Goal: Task Accomplishment & Management: Manage account settings

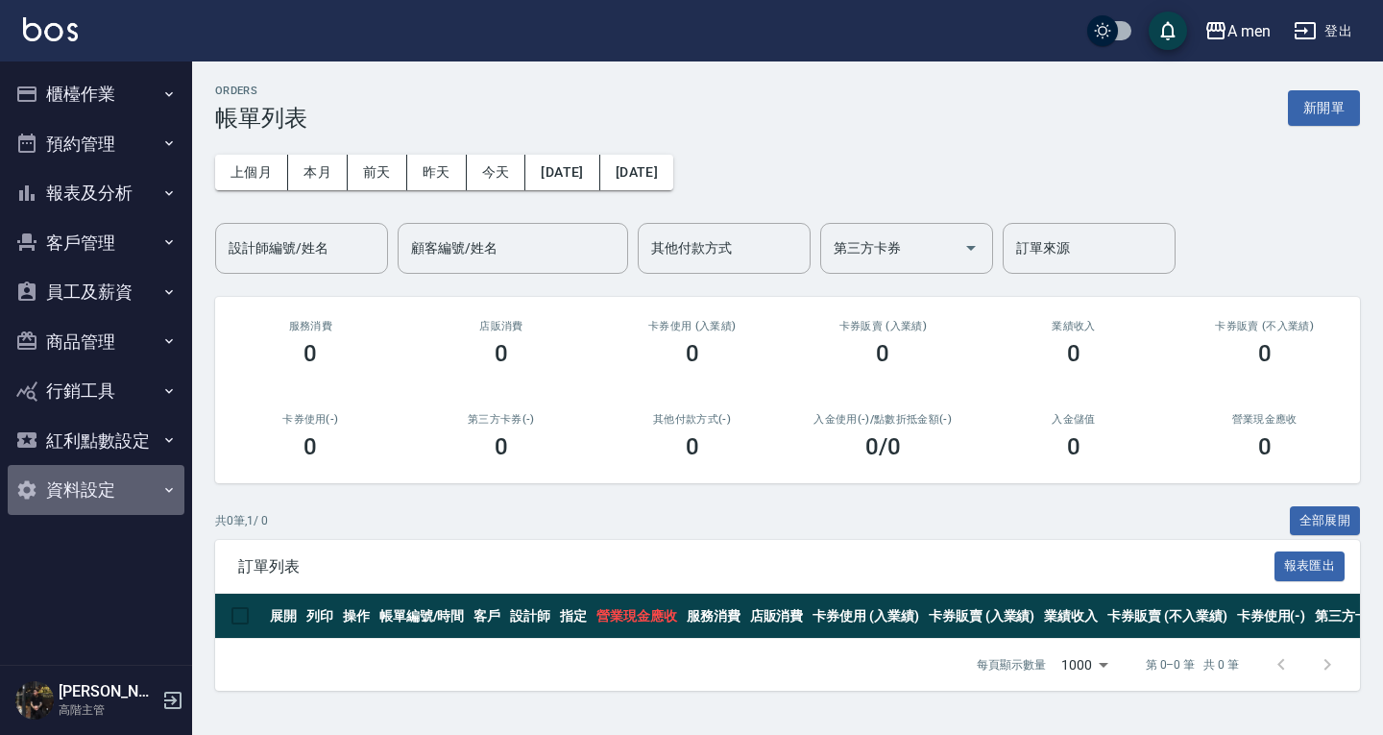
click at [117, 494] on button "資料設定" at bounding box center [96, 490] width 177 height 50
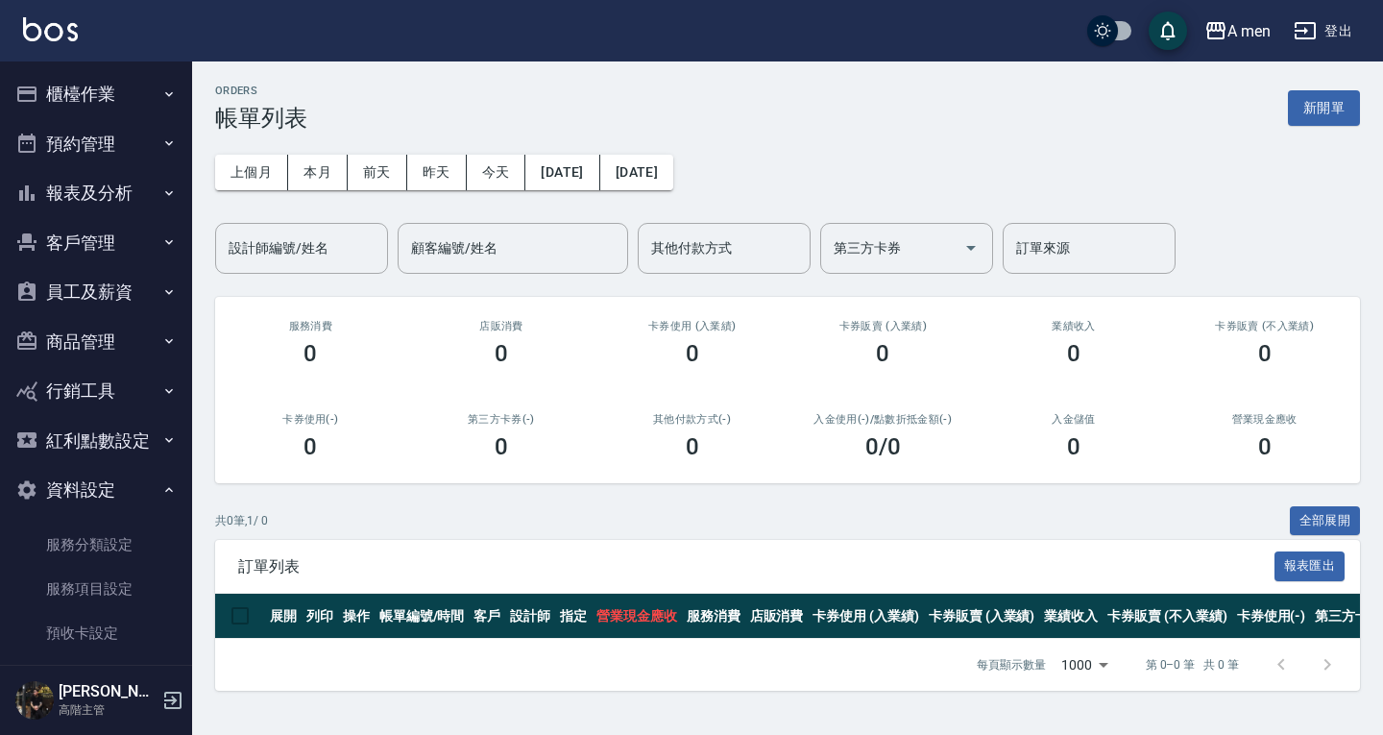
click at [94, 180] on button "報表及分析" at bounding box center [96, 193] width 177 height 50
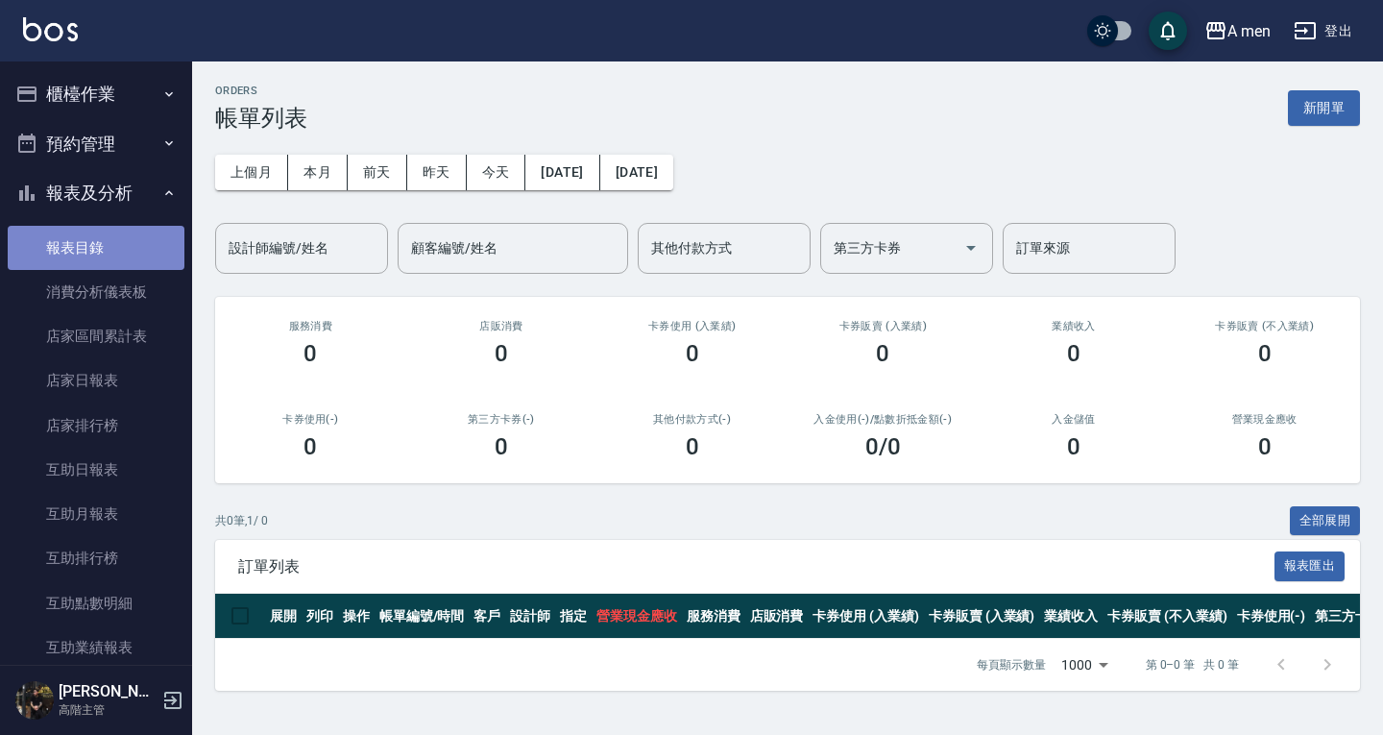
click at [109, 263] on link "報表目錄" at bounding box center [96, 248] width 177 height 44
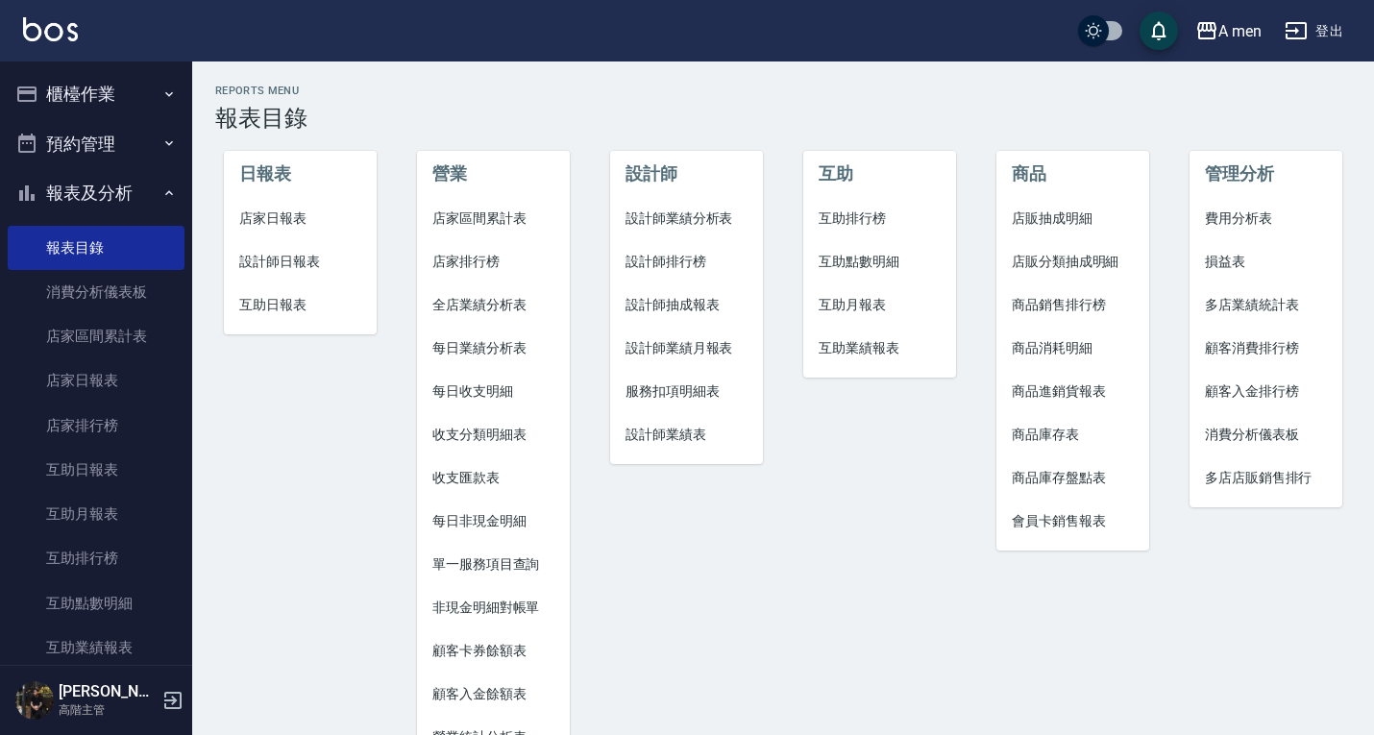
click at [515, 209] on span "店家區間累計表" at bounding box center [493, 218] width 122 height 20
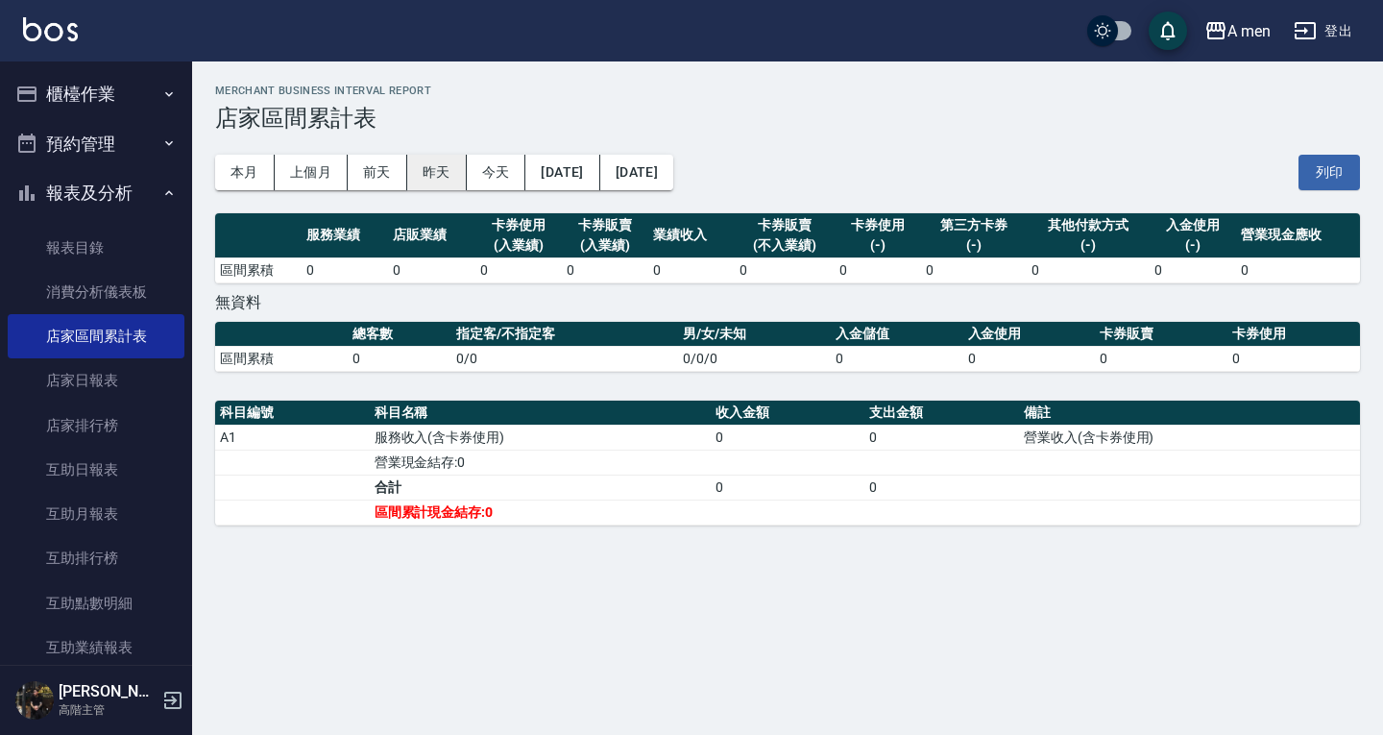
click at [425, 173] on button "昨天" at bounding box center [437, 173] width 60 height 36
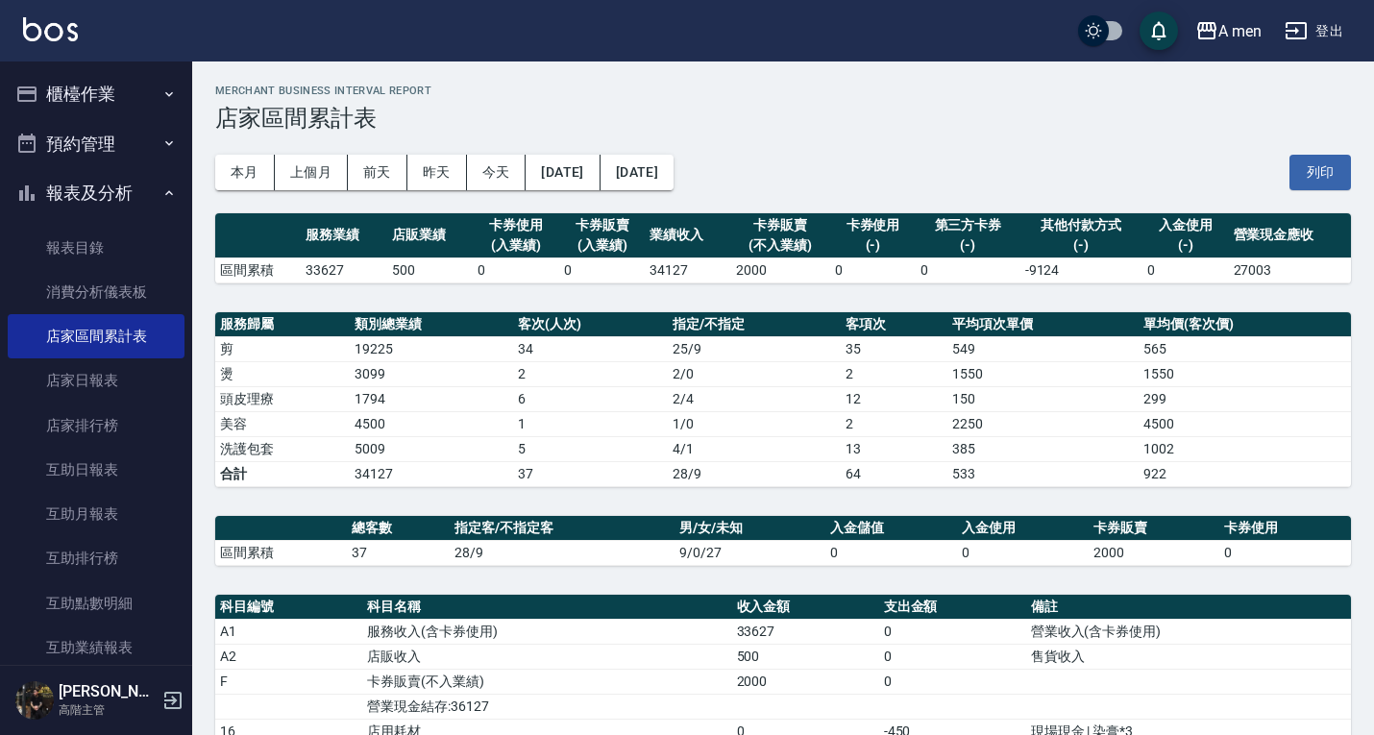
scroll to position [110, 0]
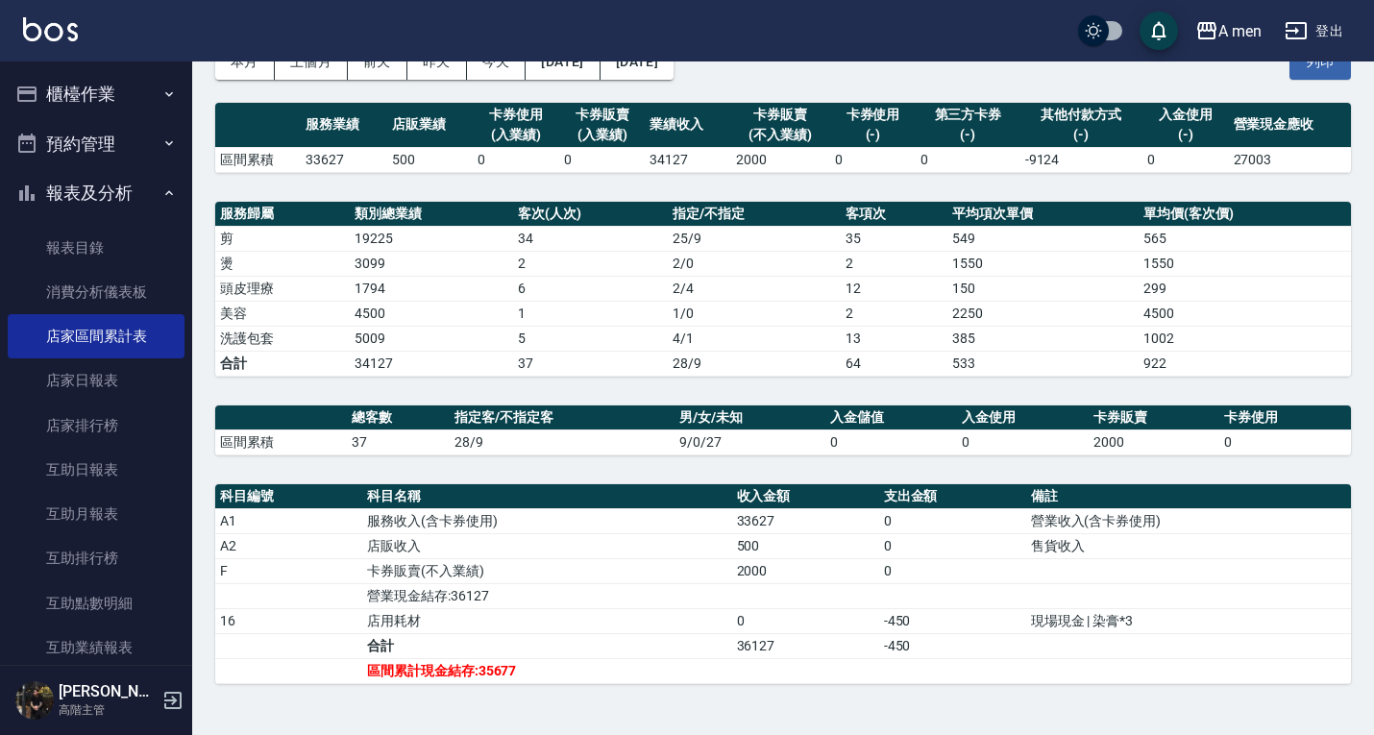
click at [161, 194] on icon "button" at bounding box center [168, 192] width 15 height 15
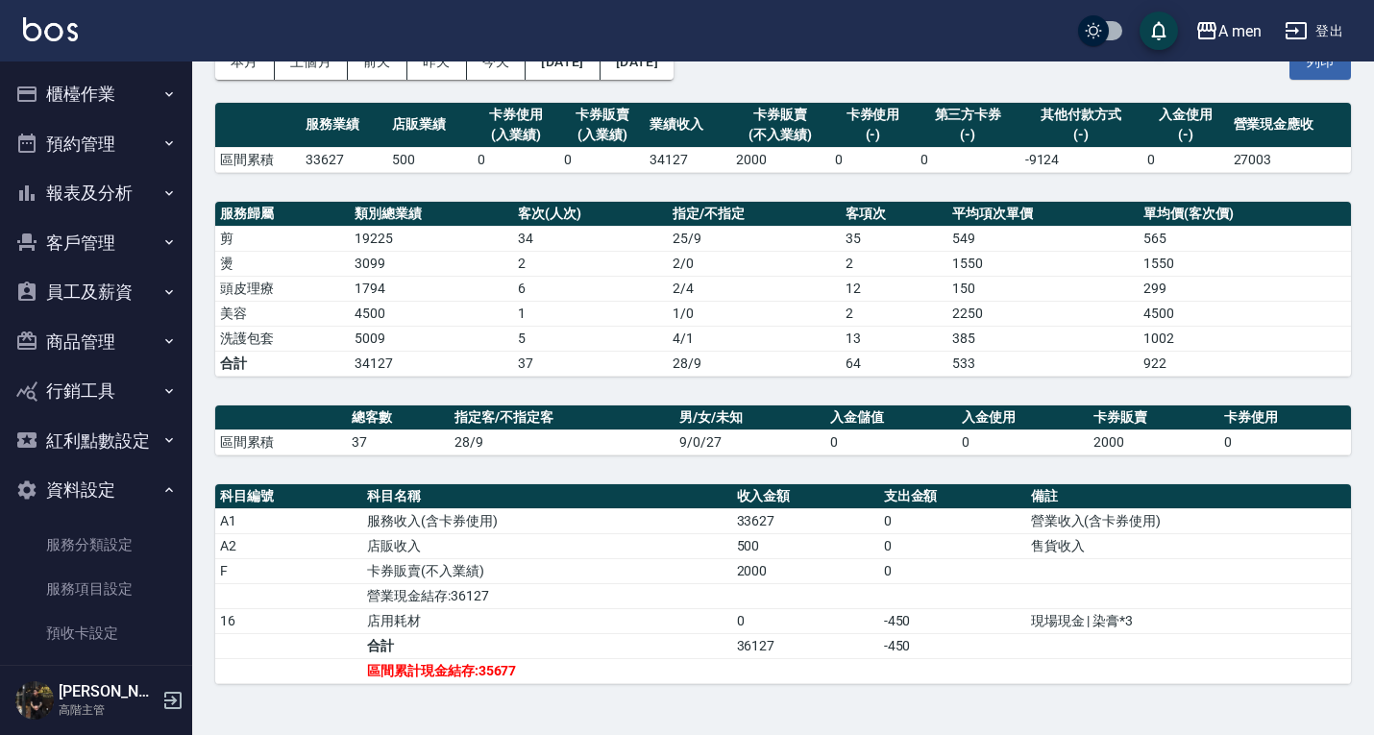
click at [120, 491] on button "資料設定" at bounding box center [96, 490] width 177 height 50
click at [134, 439] on button "紅利點數設定" at bounding box center [96, 441] width 177 height 50
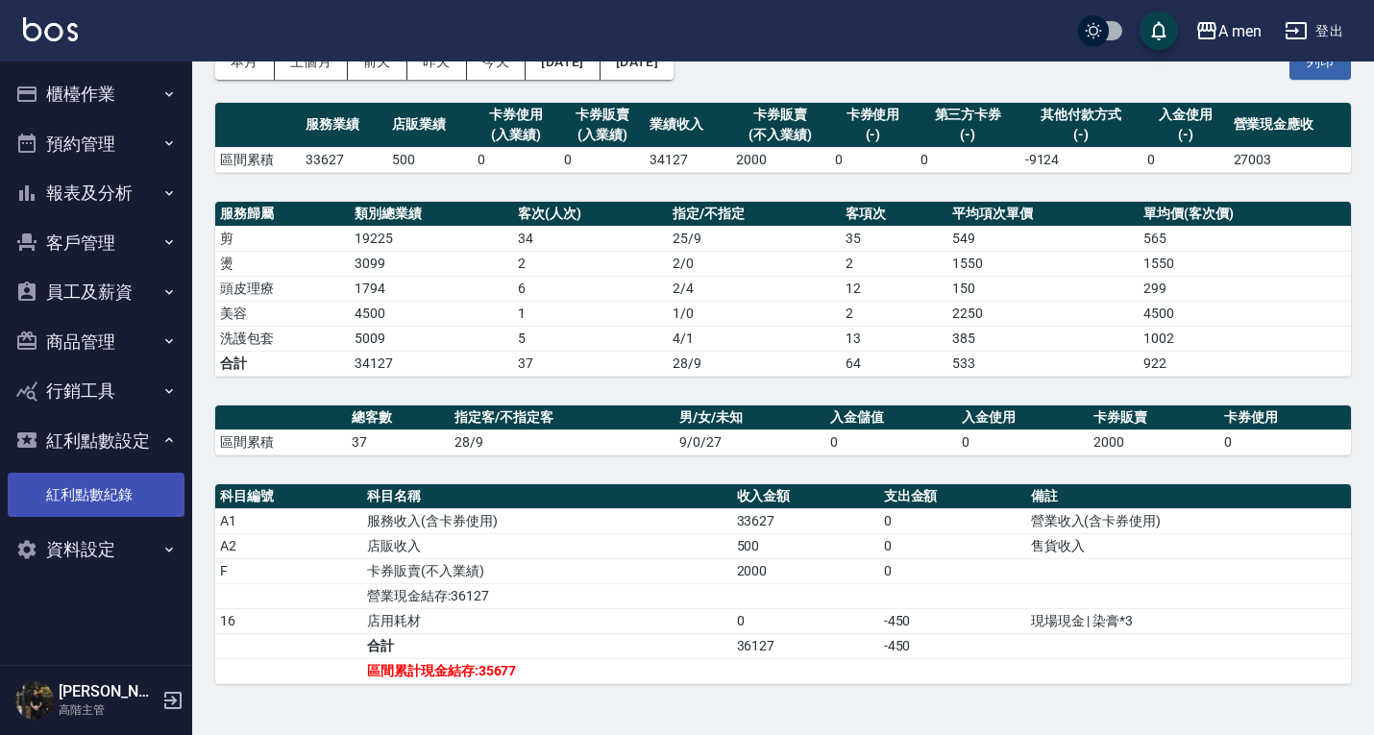
click at [120, 495] on link "紅利點數紀錄" at bounding box center [96, 495] width 177 height 44
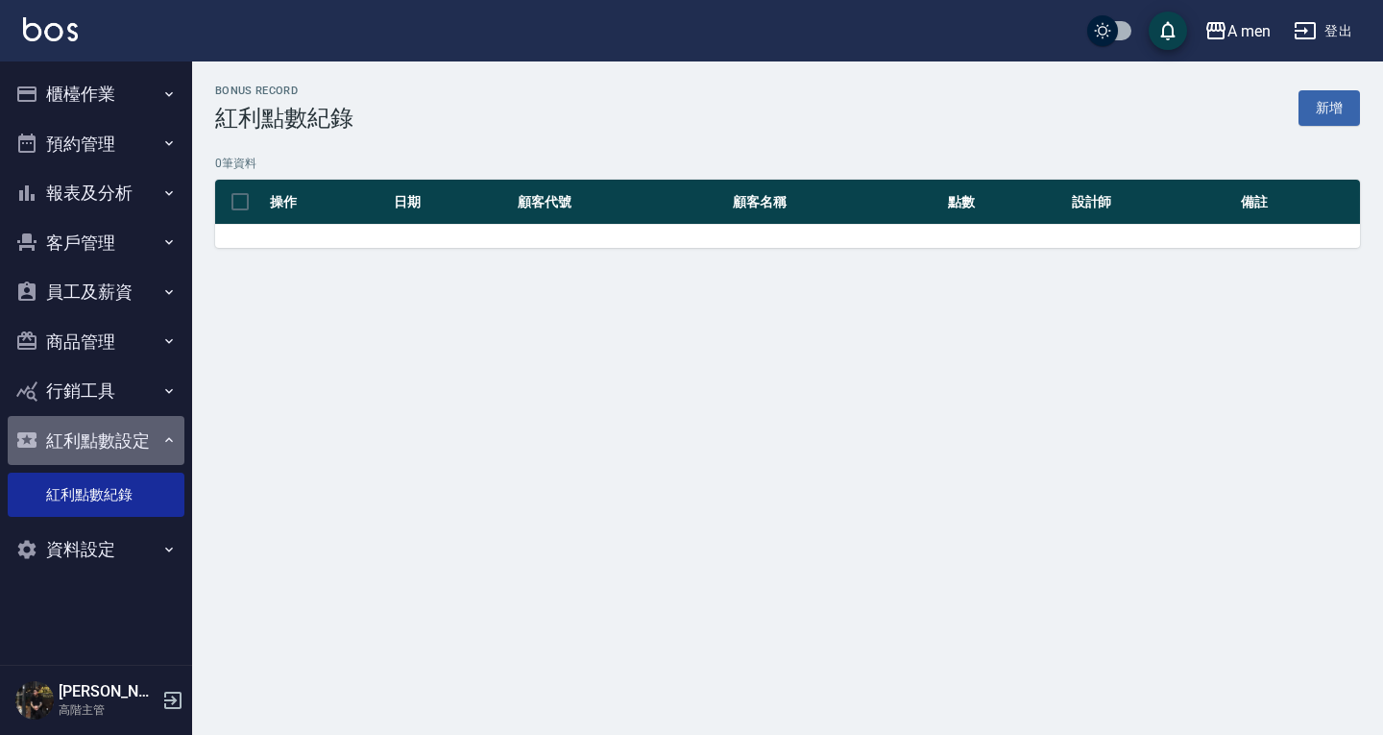
click at [129, 416] on button "紅利點數設定" at bounding box center [96, 441] width 177 height 50
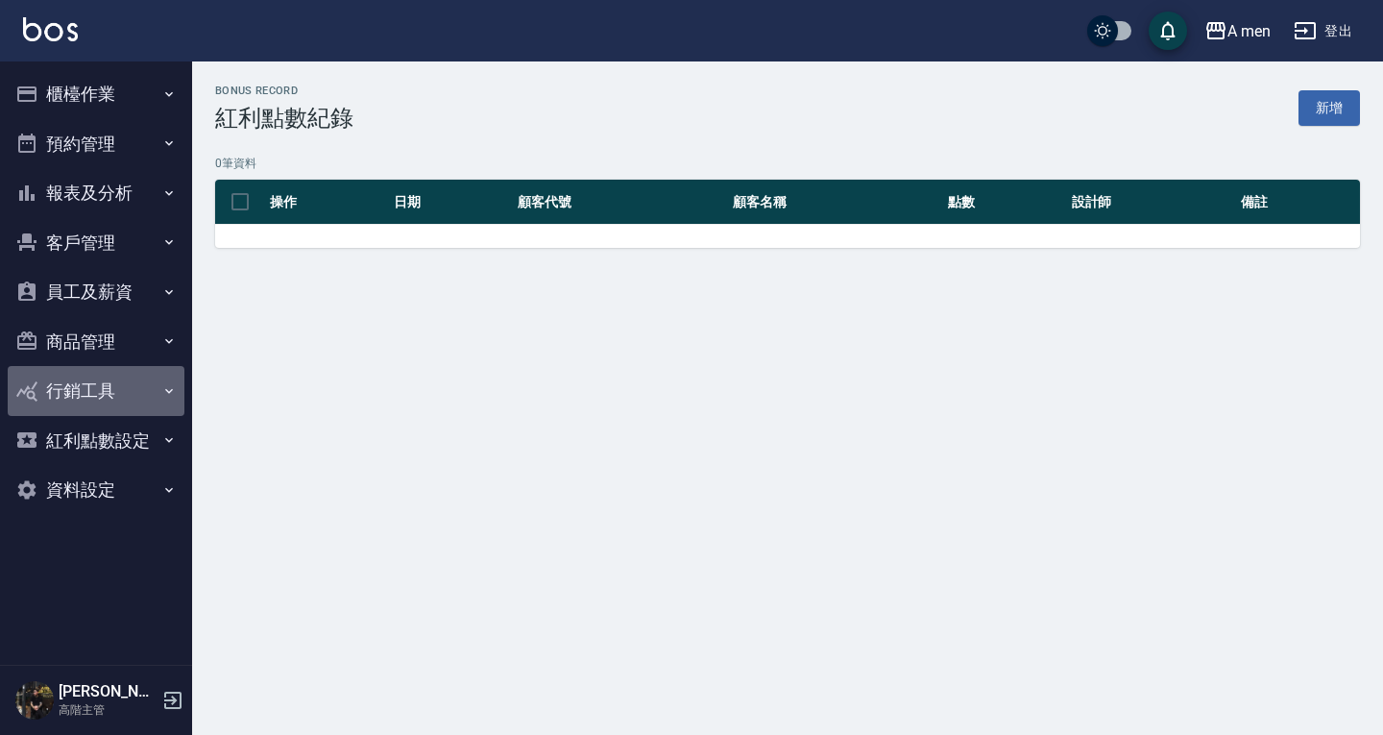
click at [131, 394] on button "行銷工具" at bounding box center [96, 391] width 177 height 50
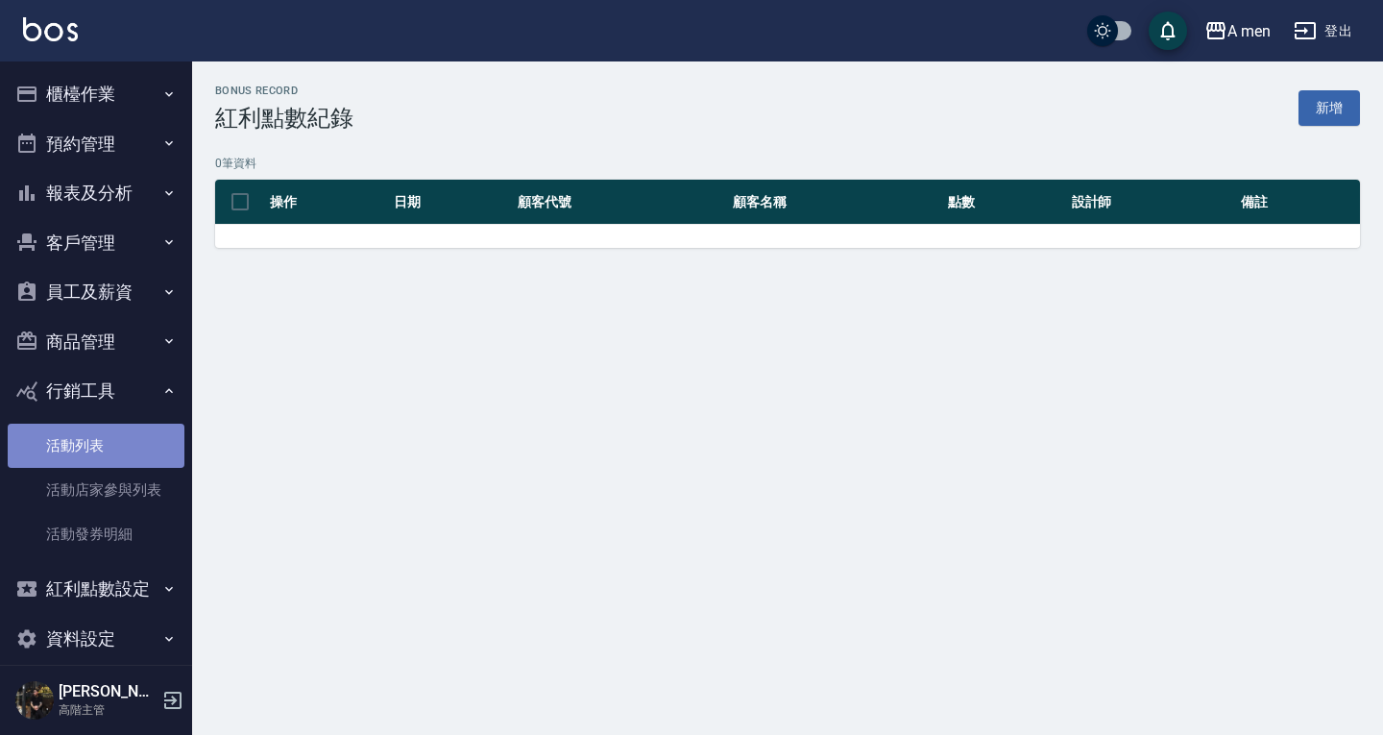
click at [124, 437] on link "活動列表" at bounding box center [96, 446] width 177 height 44
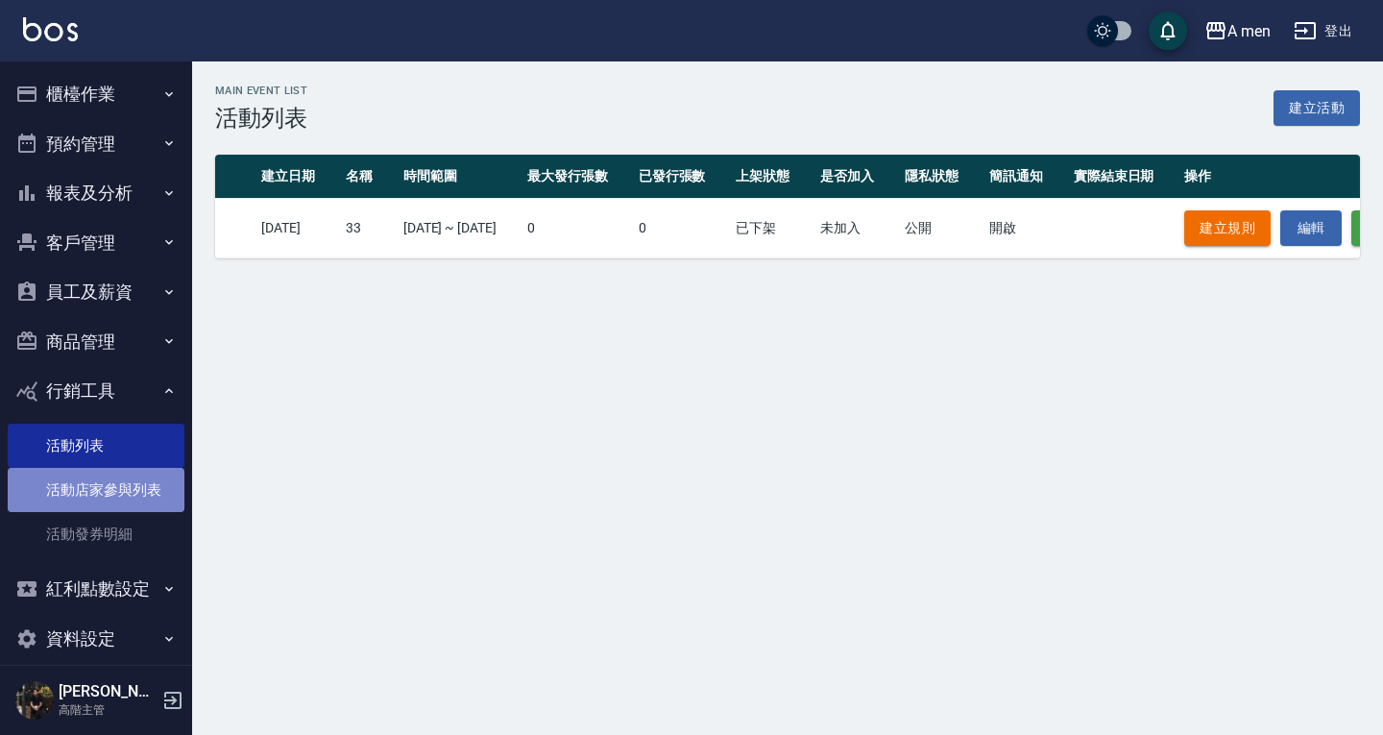
click at [127, 488] on link "活動店家參與列表" at bounding box center [96, 490] width 177 height 44
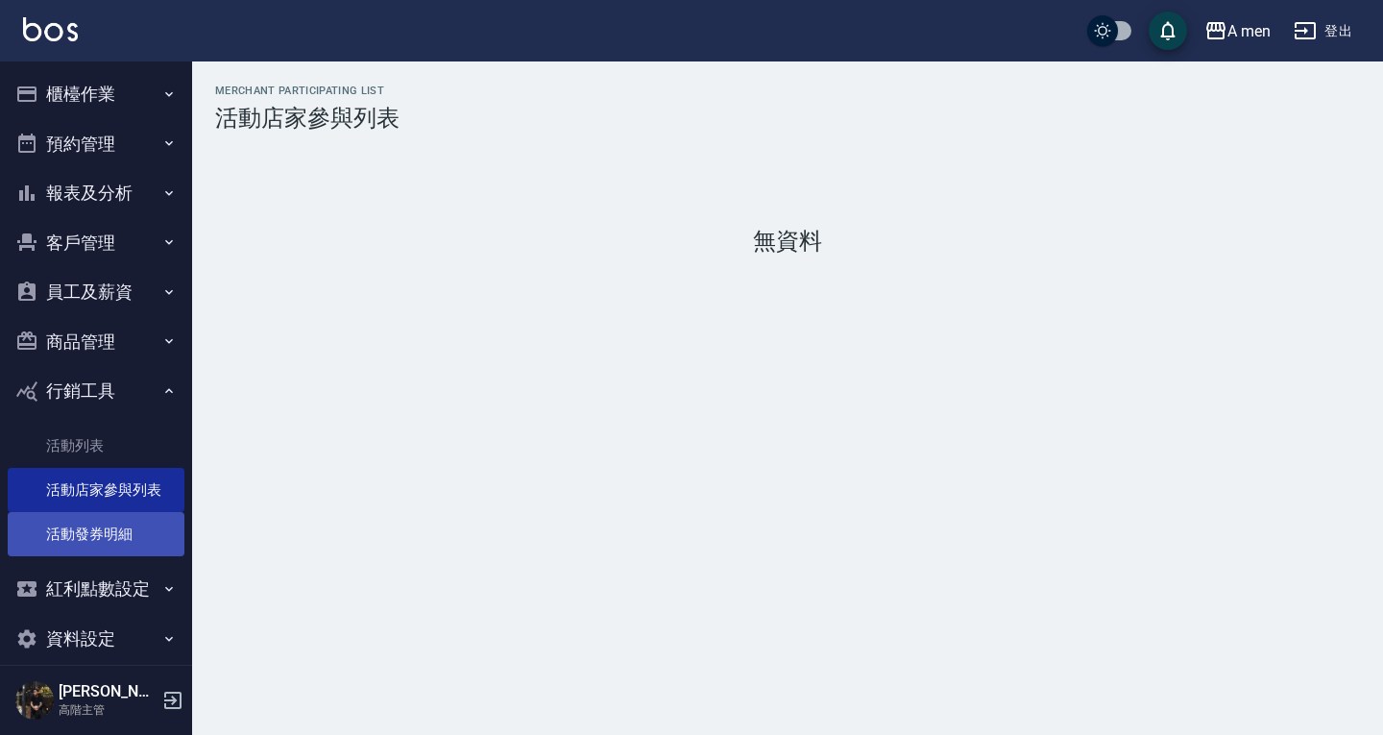
click at [118, 549] on link "活動發券明細" at bounding box center [96, 534] width 177 height 44
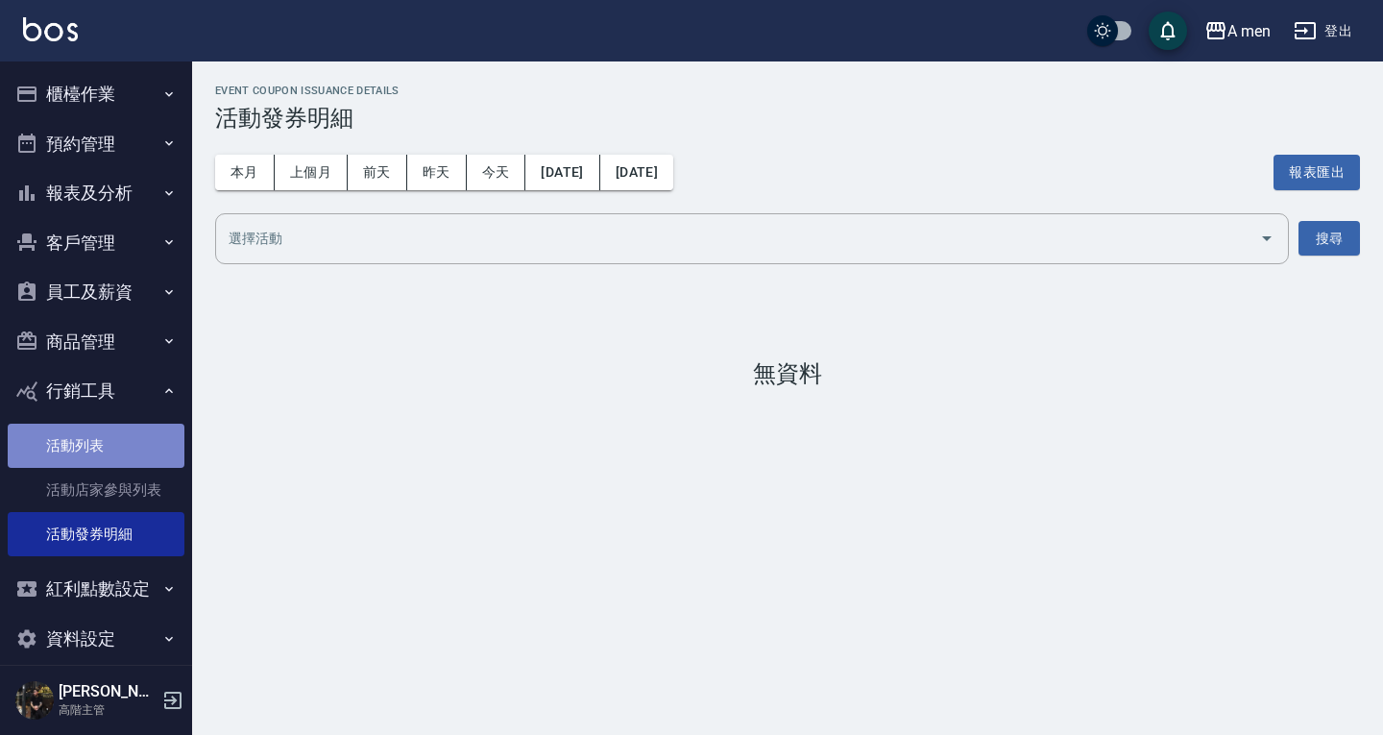
click at [136, 450] on link "活動列表" at bounding box center [96, 446] width 177 height 44
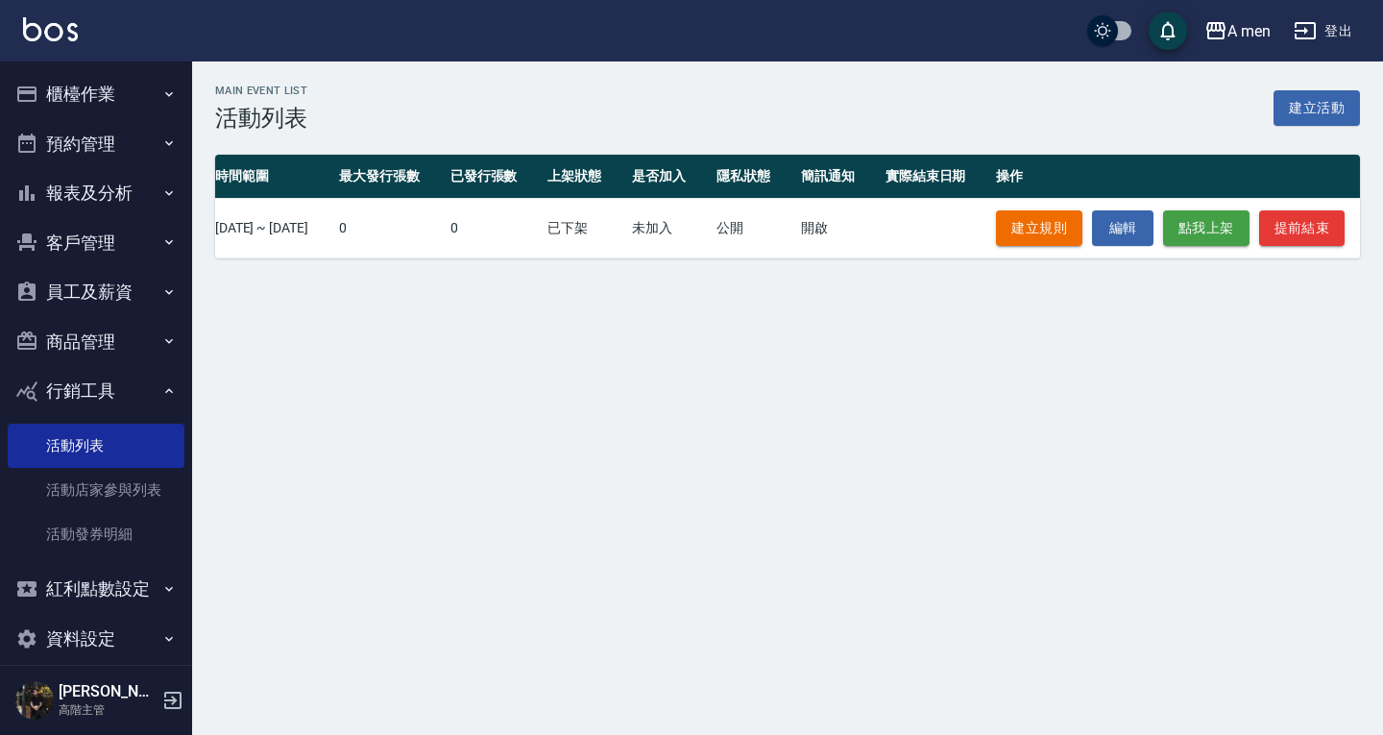
scroll to position [0, 238]
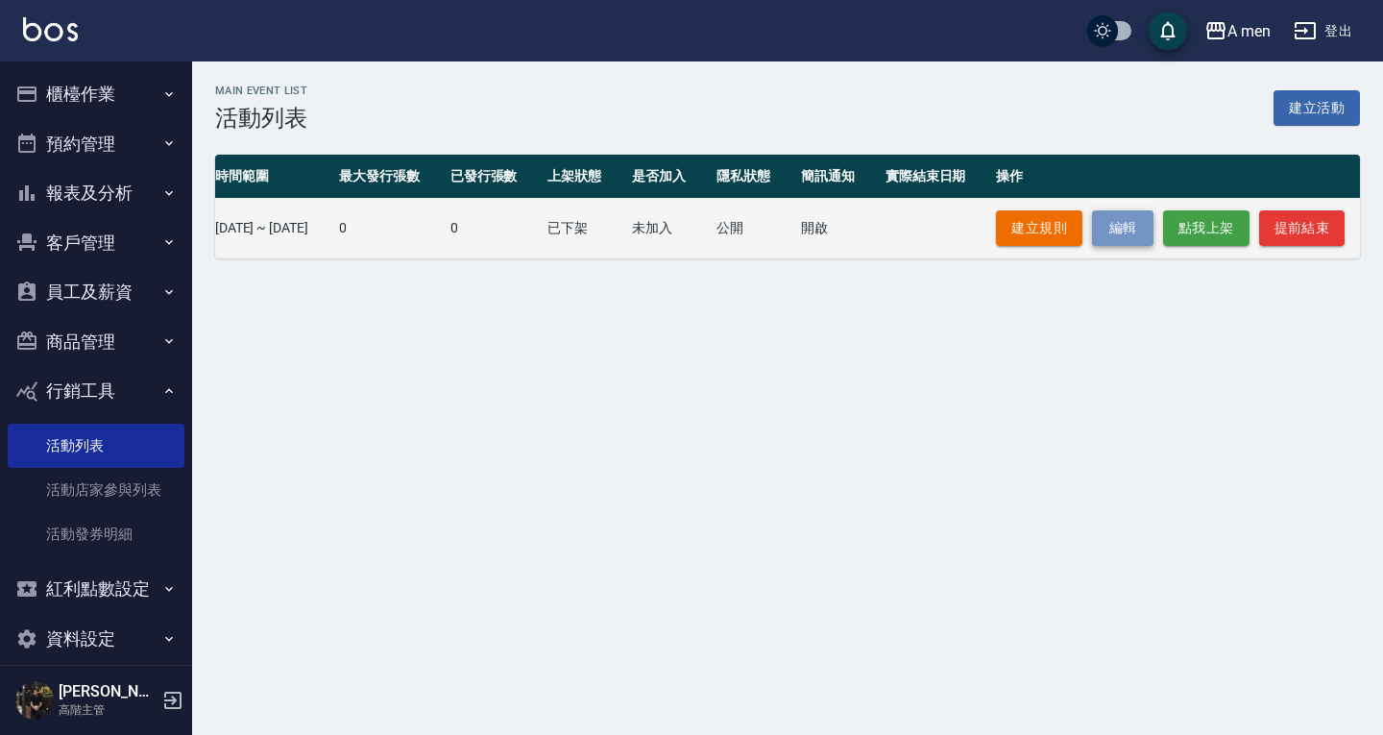
click at [1131, 230] on link "編輯" at bounding box center [1122, 228] width 61 height 36
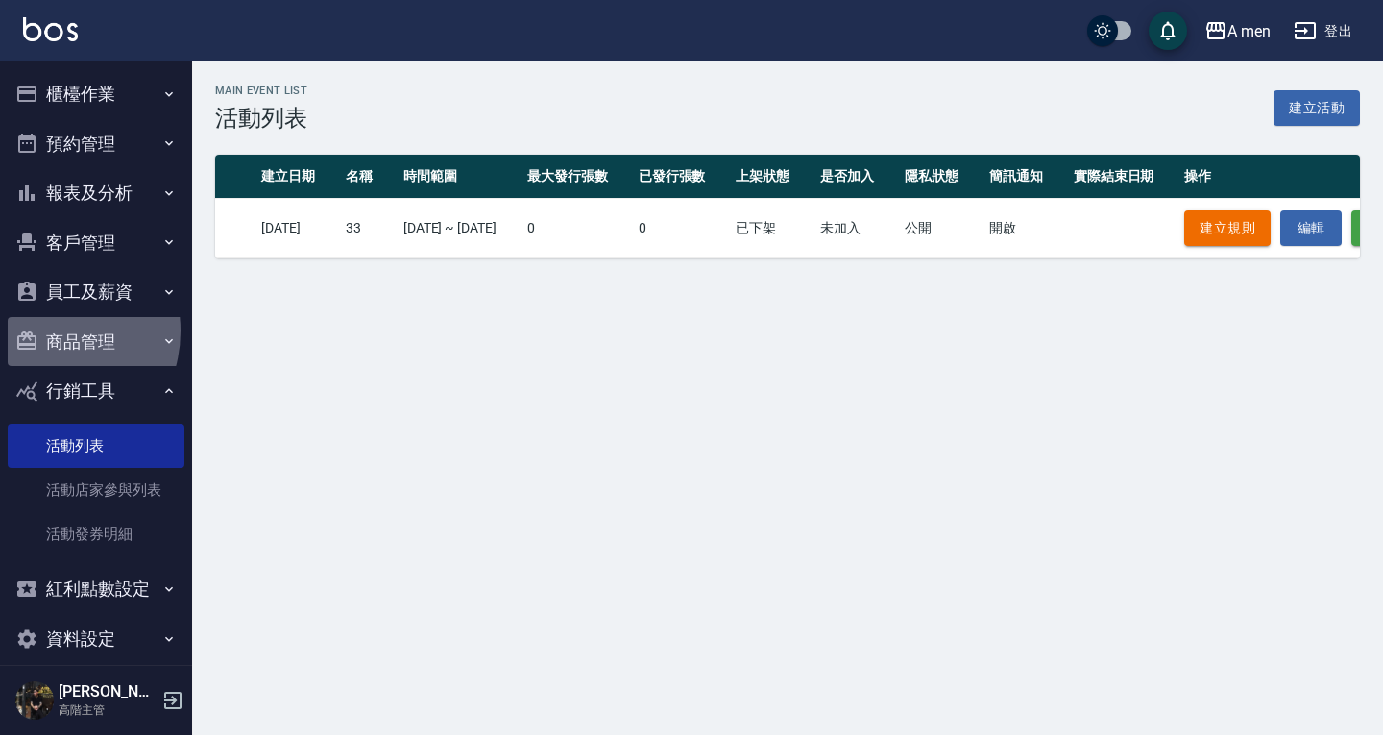
click at [46, 330] on button "商品管理" at bounding box center [96, 342] width 177 height 50
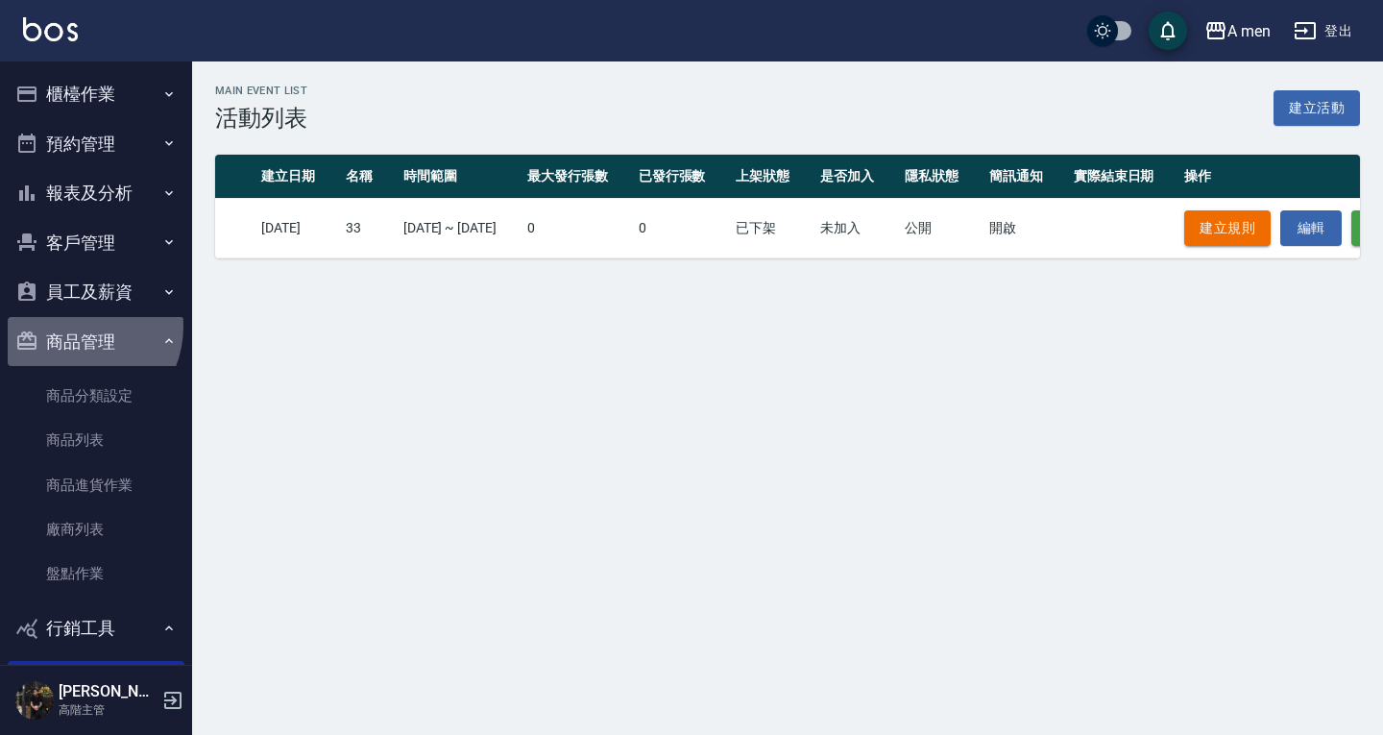
click at [75, 326] on button "商品管理" at bounding box center [96, 342] width 177 height 50
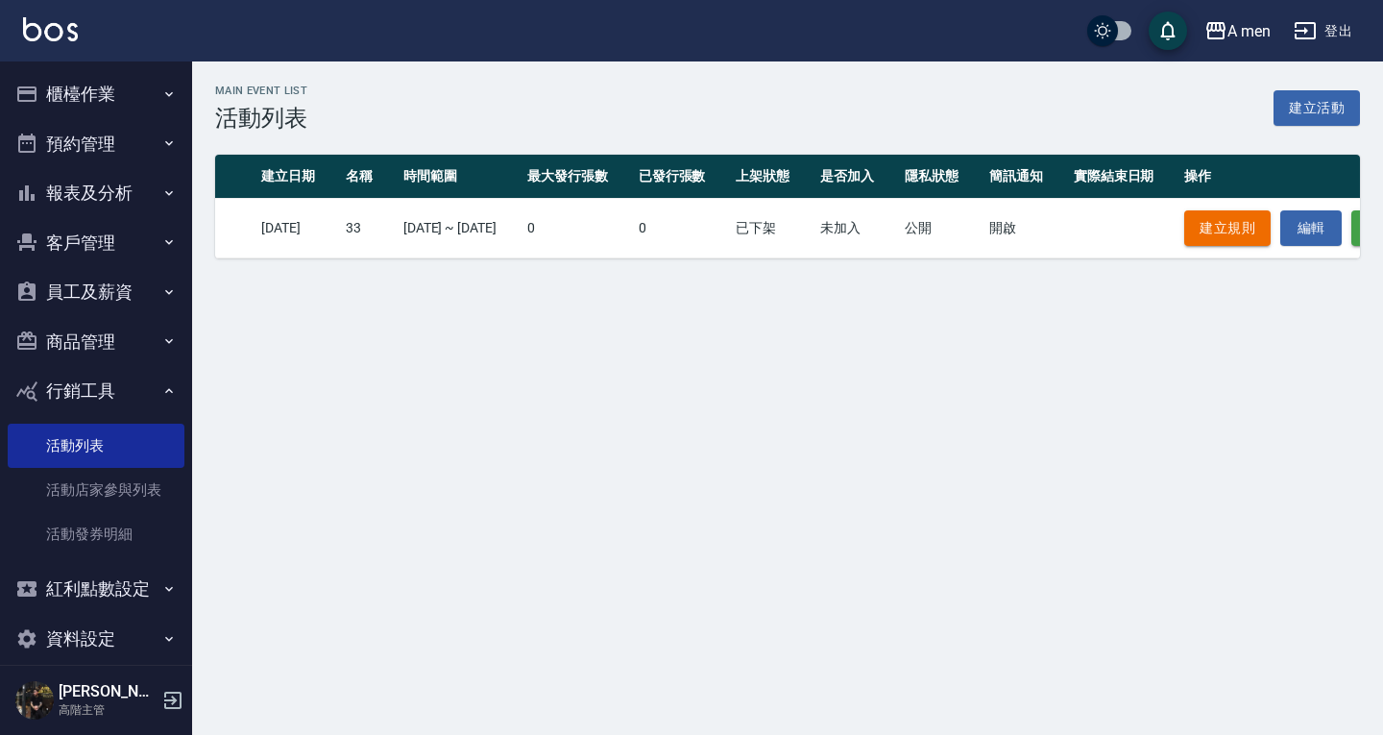
click at [106, 401] on button "行銷工具" at bounding box center [96, 391] width 177 height 50
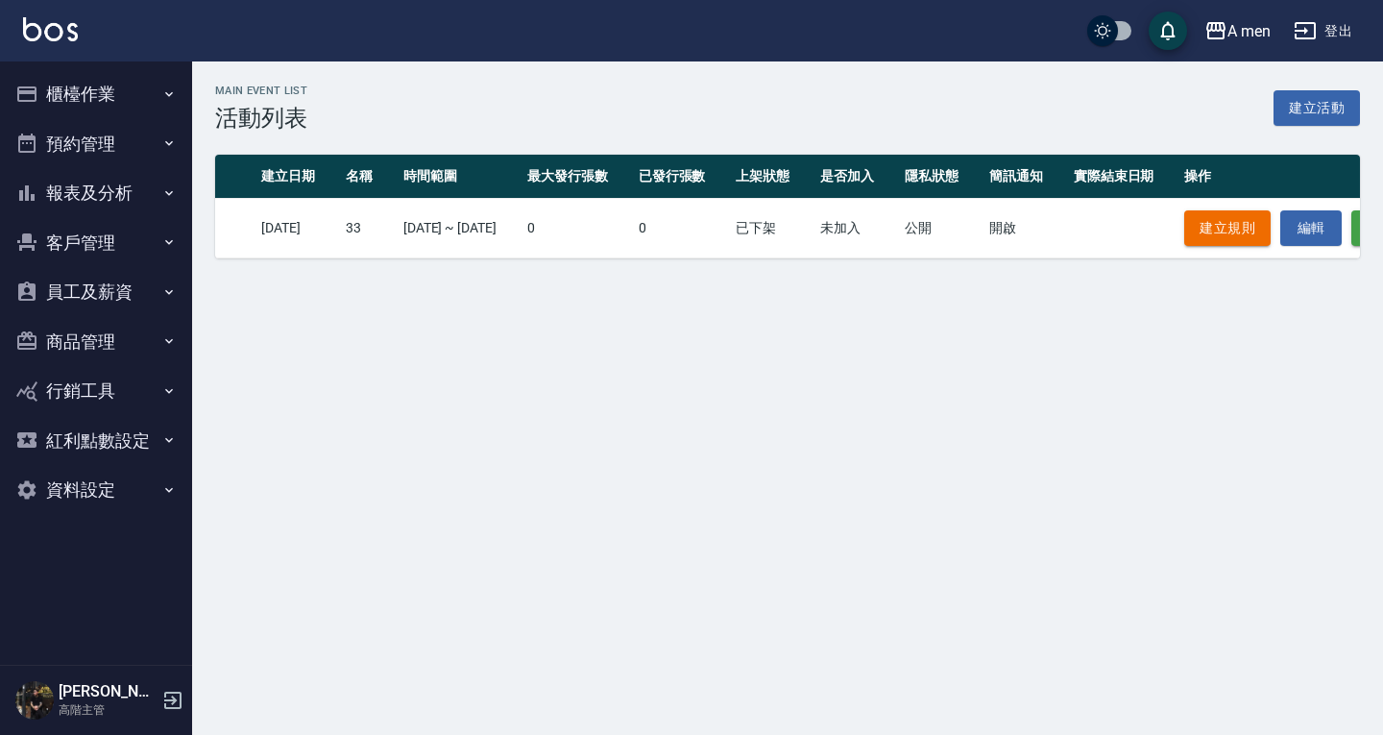
click at [104, 500] on button "資料設定" at bounding box center [96, 490] width 177 height 50
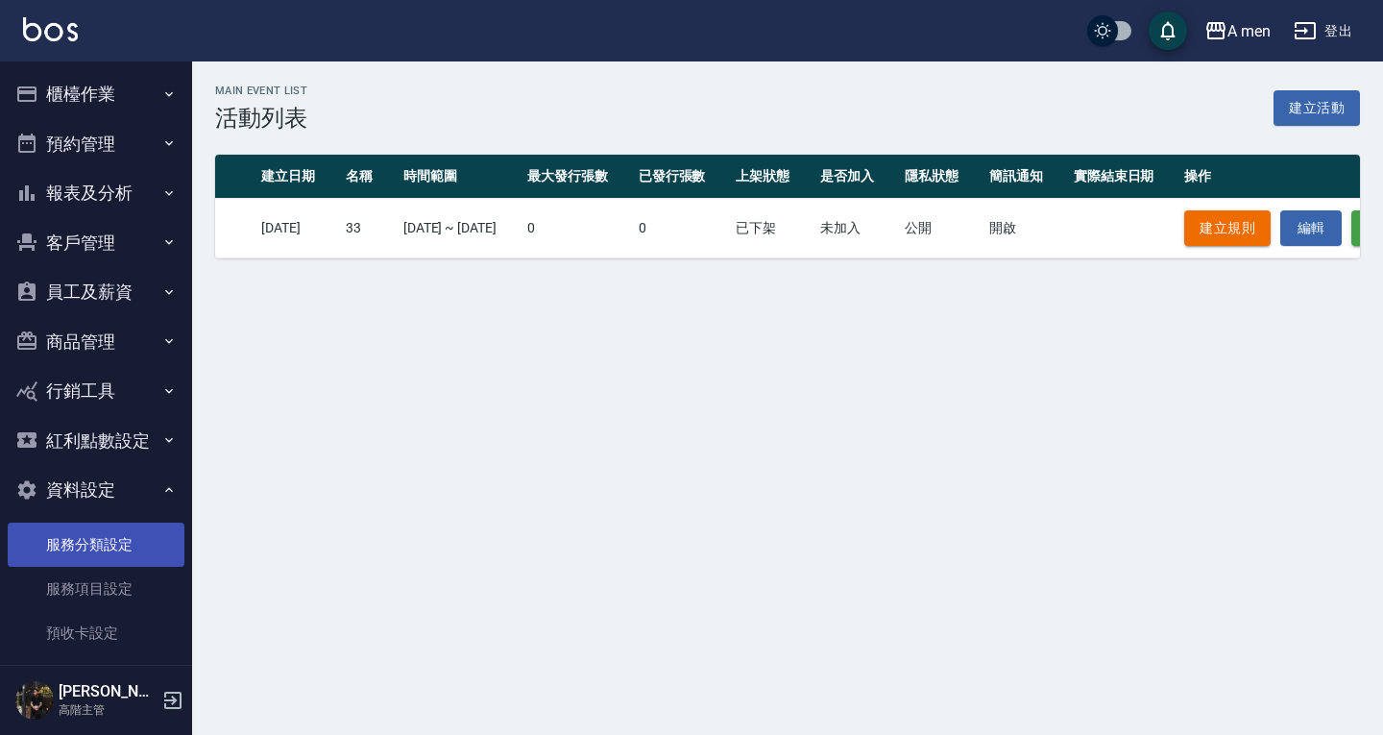
click at [111, 547] on link "服務分類設定" at bounding box center [96, 545] width 177 height 44
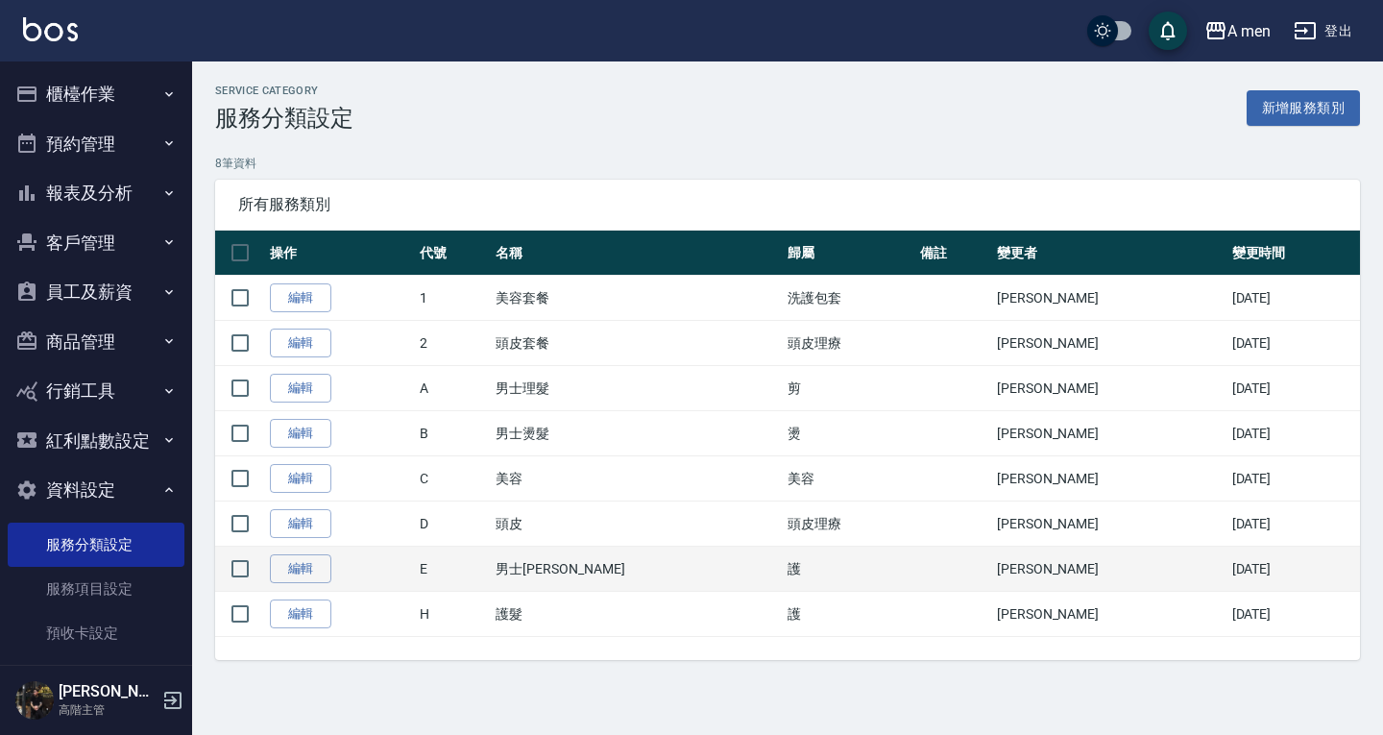
click at [492, 561] on td "E" at bounding box center [453, 569] width 77 height 45
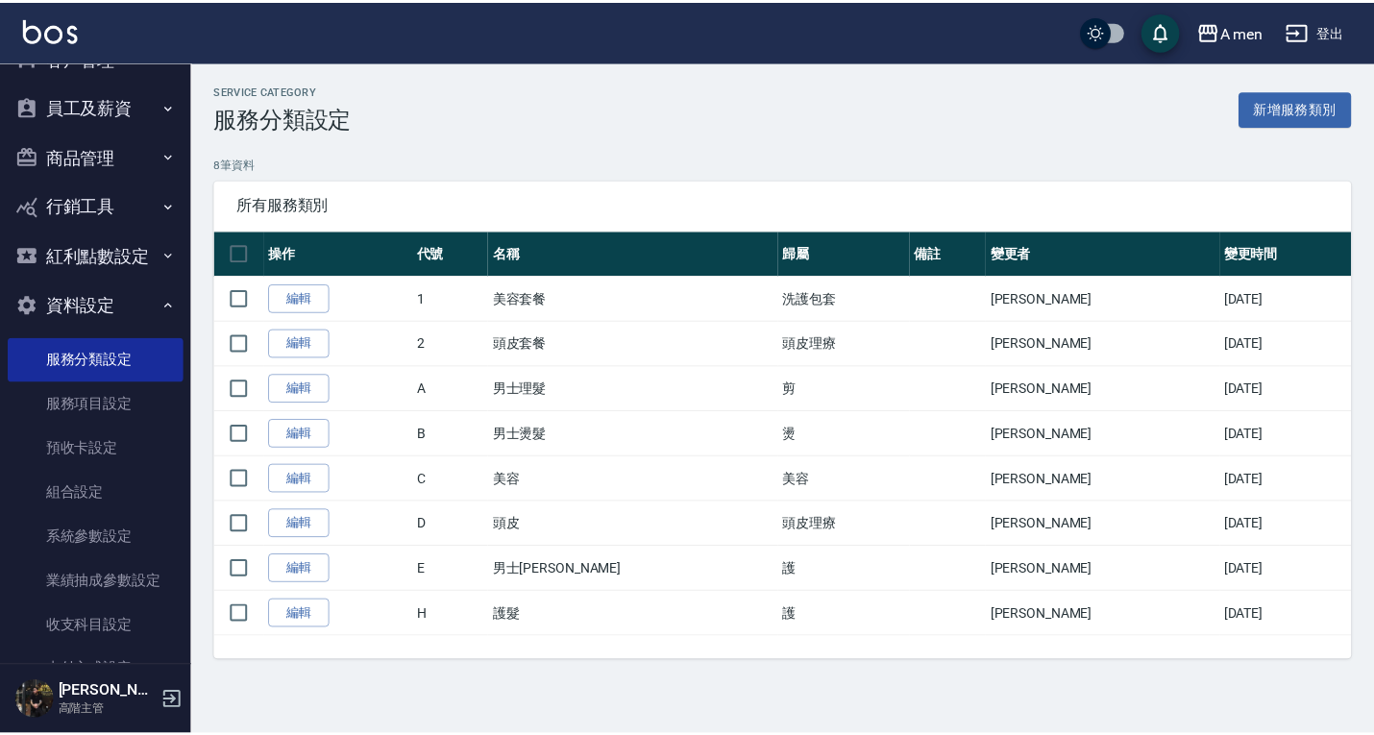
scroll to position [206, 0]
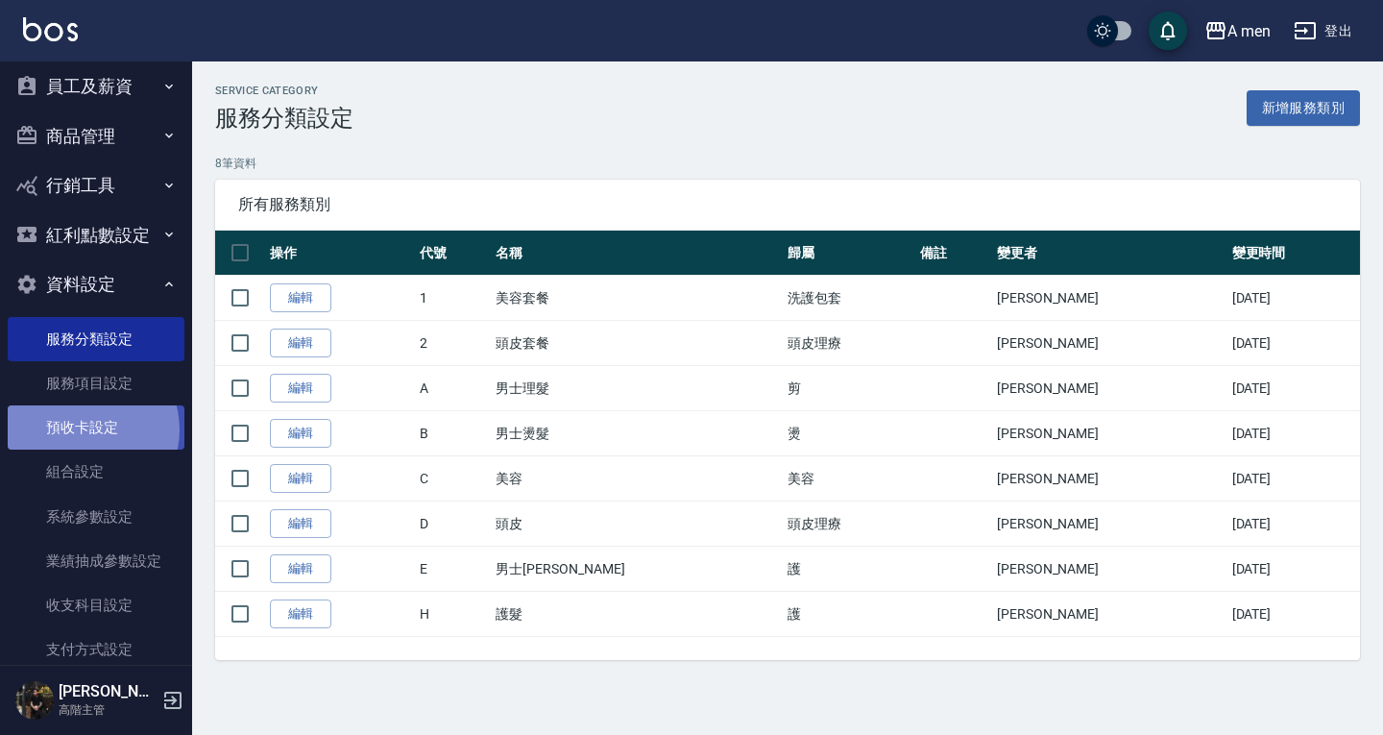
click at [88, 429] on link "預收卡設定" at bounding box center [96, 427] width 177 height 44
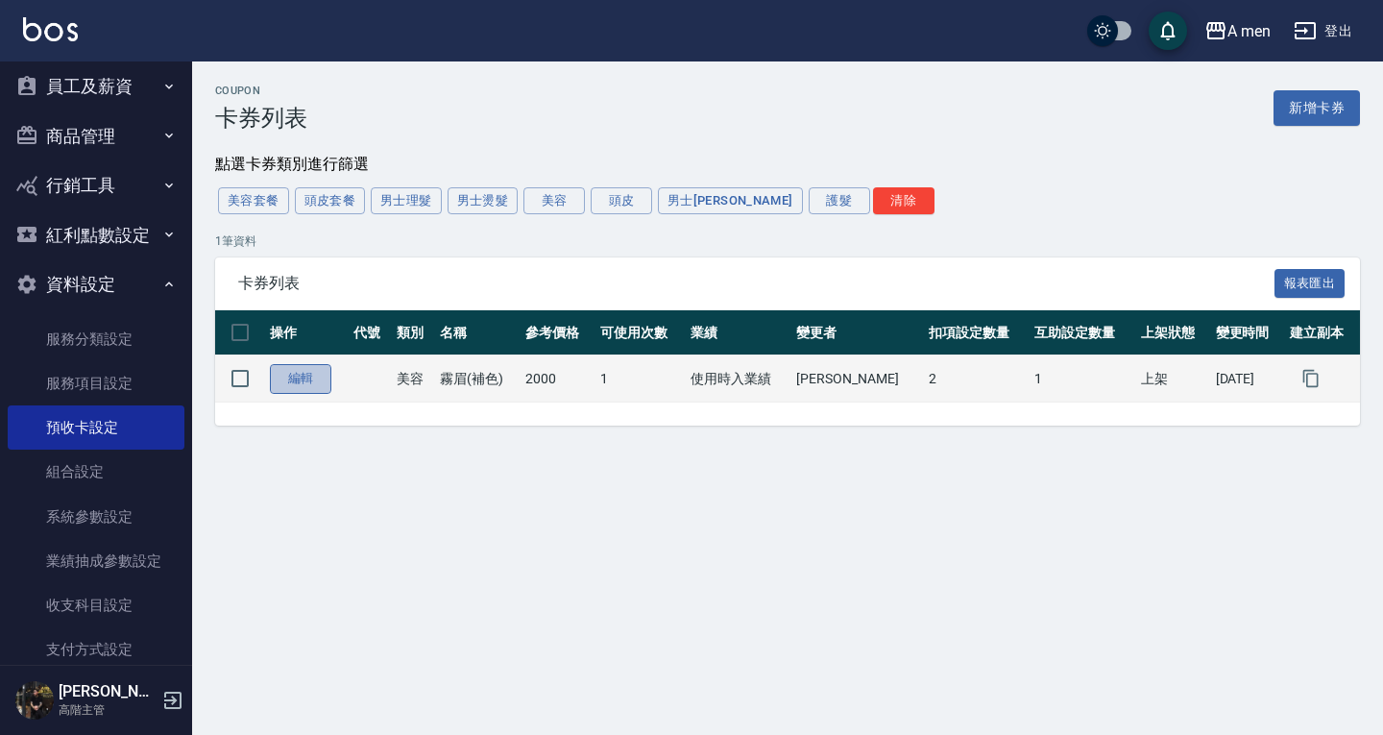
click at [320, 373] on link "編輯" at bounding box center [300, 379] width 61 height 30
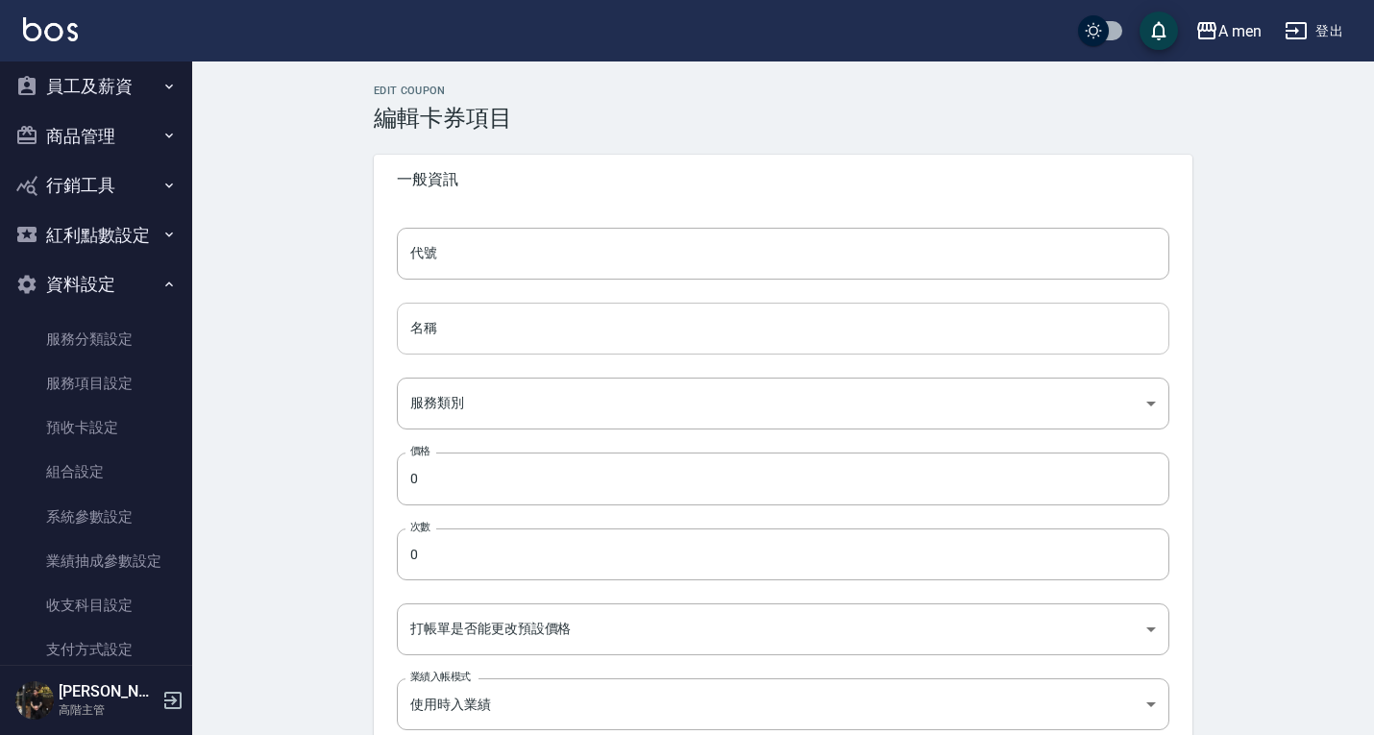
type input "霧眉(補色)"
type input "14922116-18bc-4772-bfdc-6ec909a49a51"
type input "2000"
type input "1"
type input "FALSE"
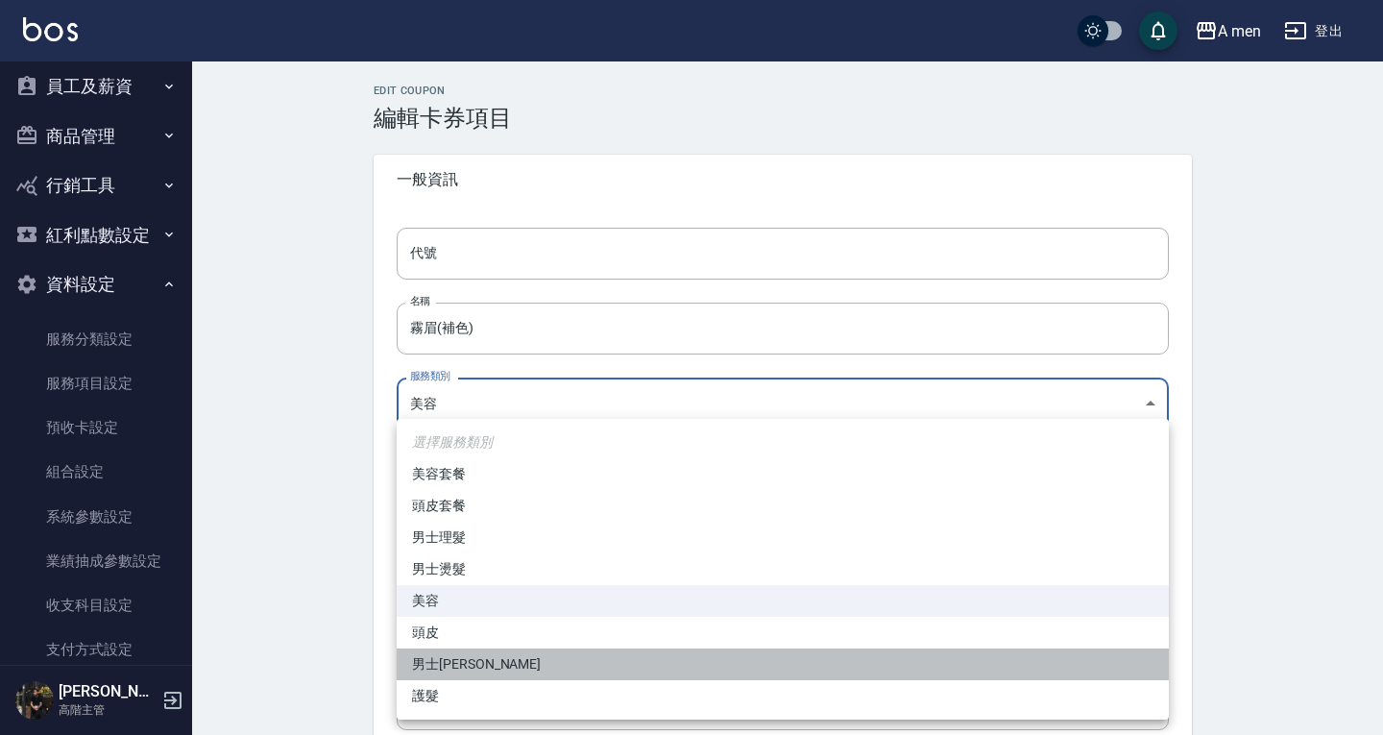
click at [465, 663] on li "男士[PERSON_NAME]" at bounding box center [783, 664] width 772 height 32
type input "f66f63a2-7a3b-4c05-936a-6ffcd45dea9e"
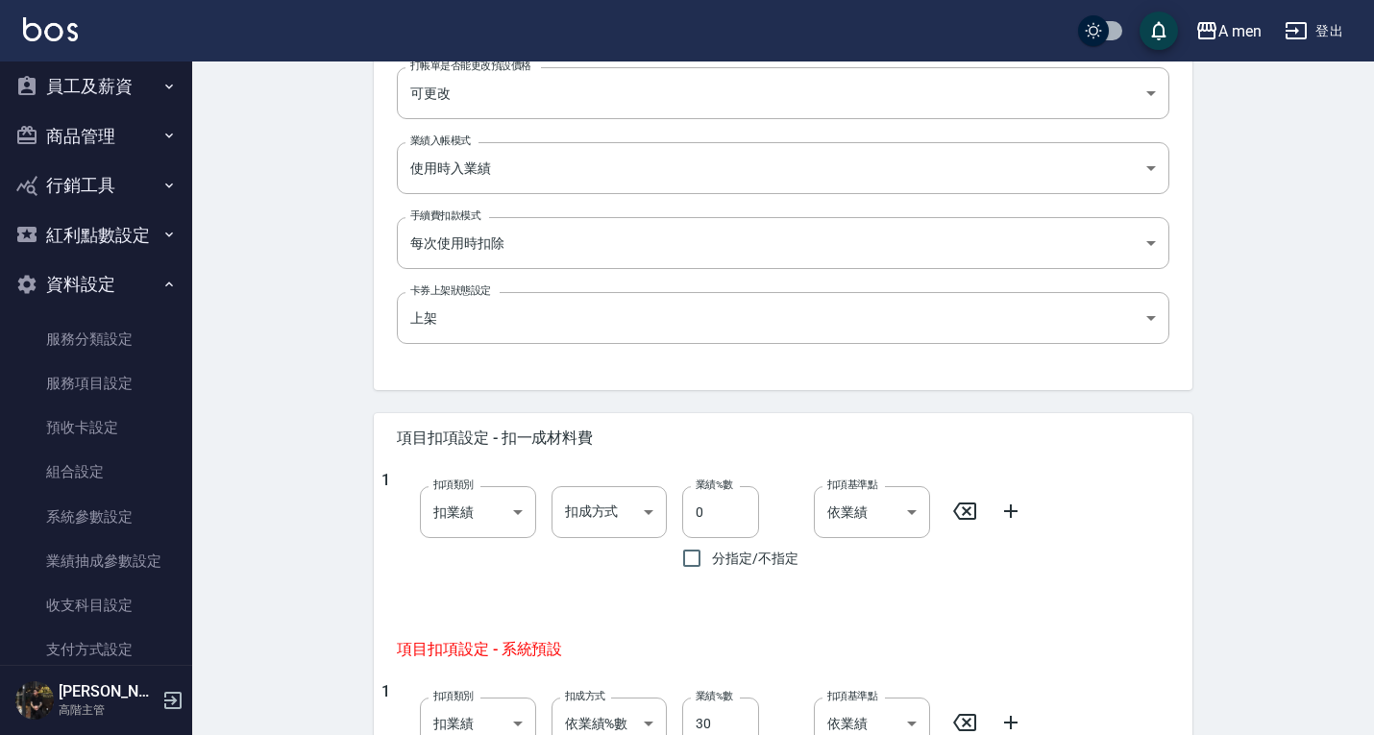
scroll to position [899, 0]
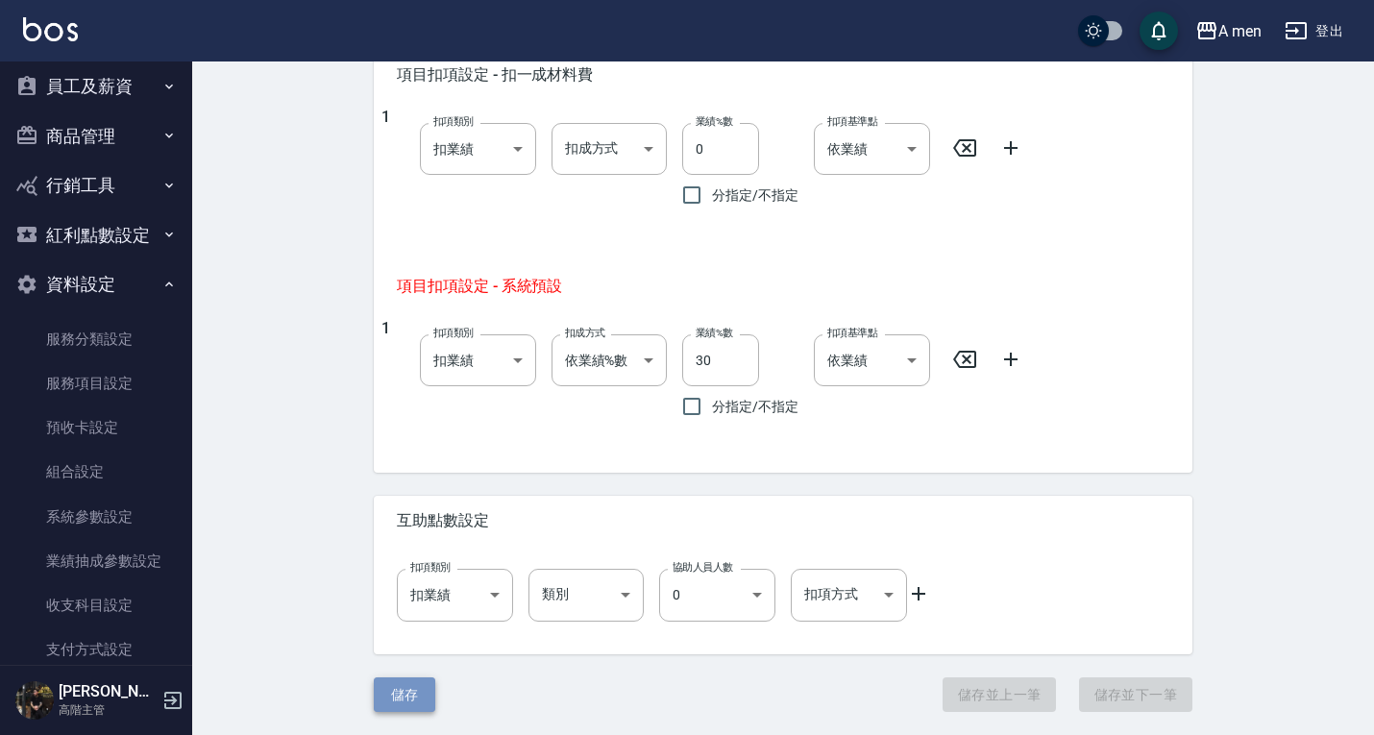
click at [418, 683] on button "儲存" at bounding box center [404, 695] width 61 height 36
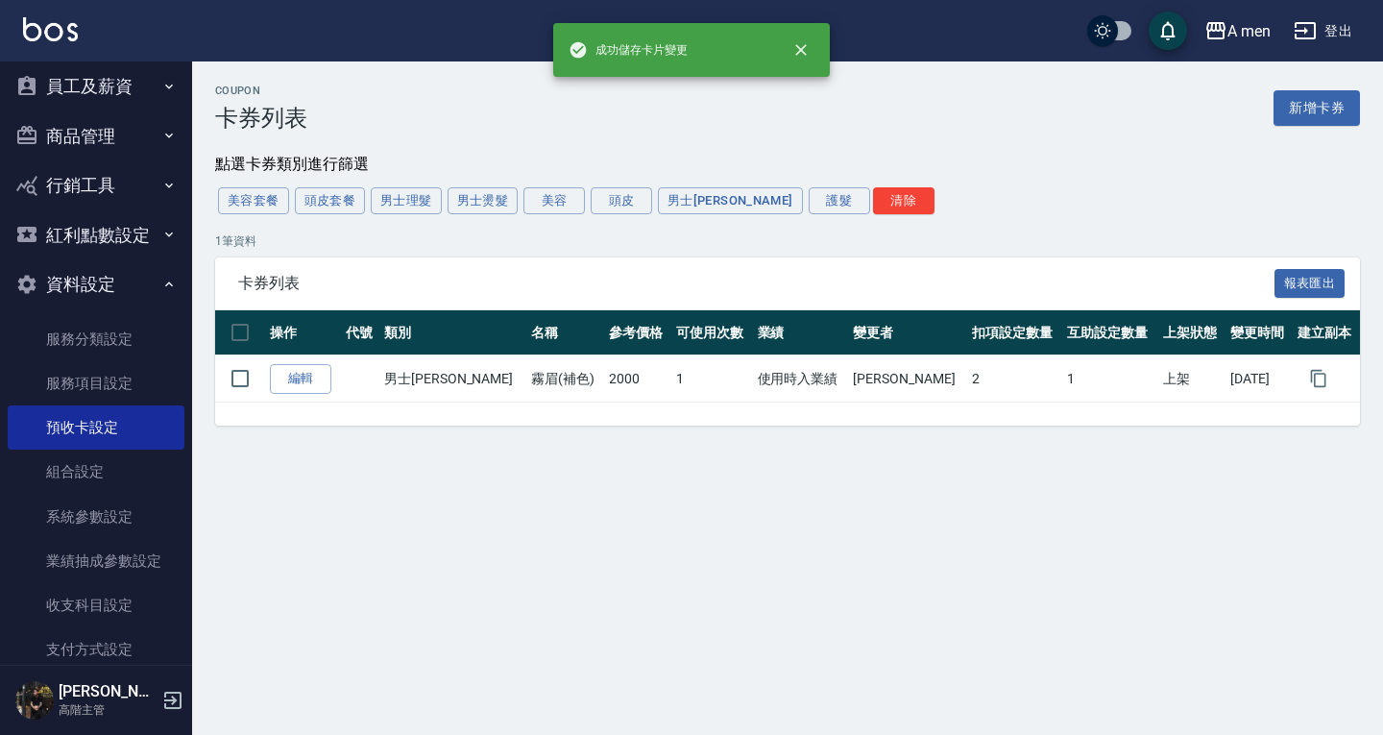
click at [128, 89] on button "員工及薪資" at bounding box center [96, 86] width 177 height 50
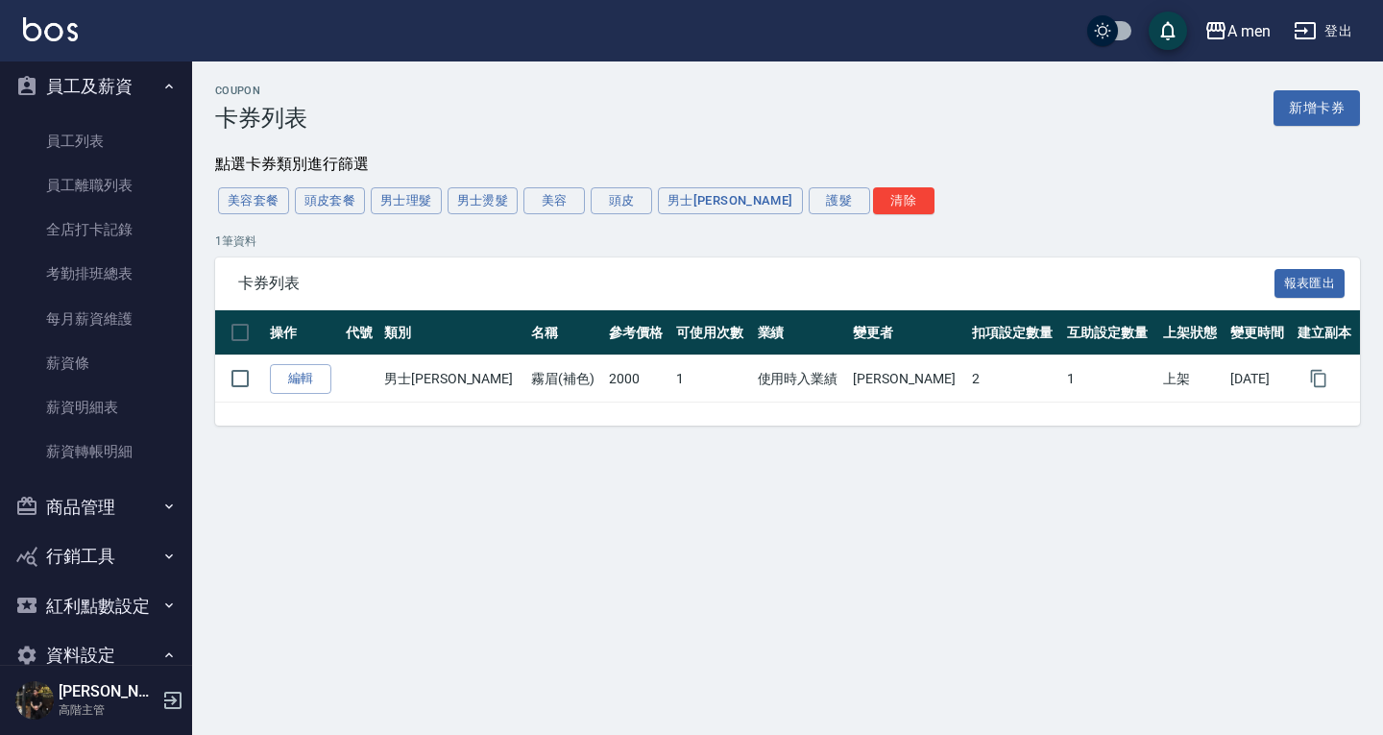
click at [120, 95] on button "員工及薪資" at bounding box center [96, 86] width 177 height 50
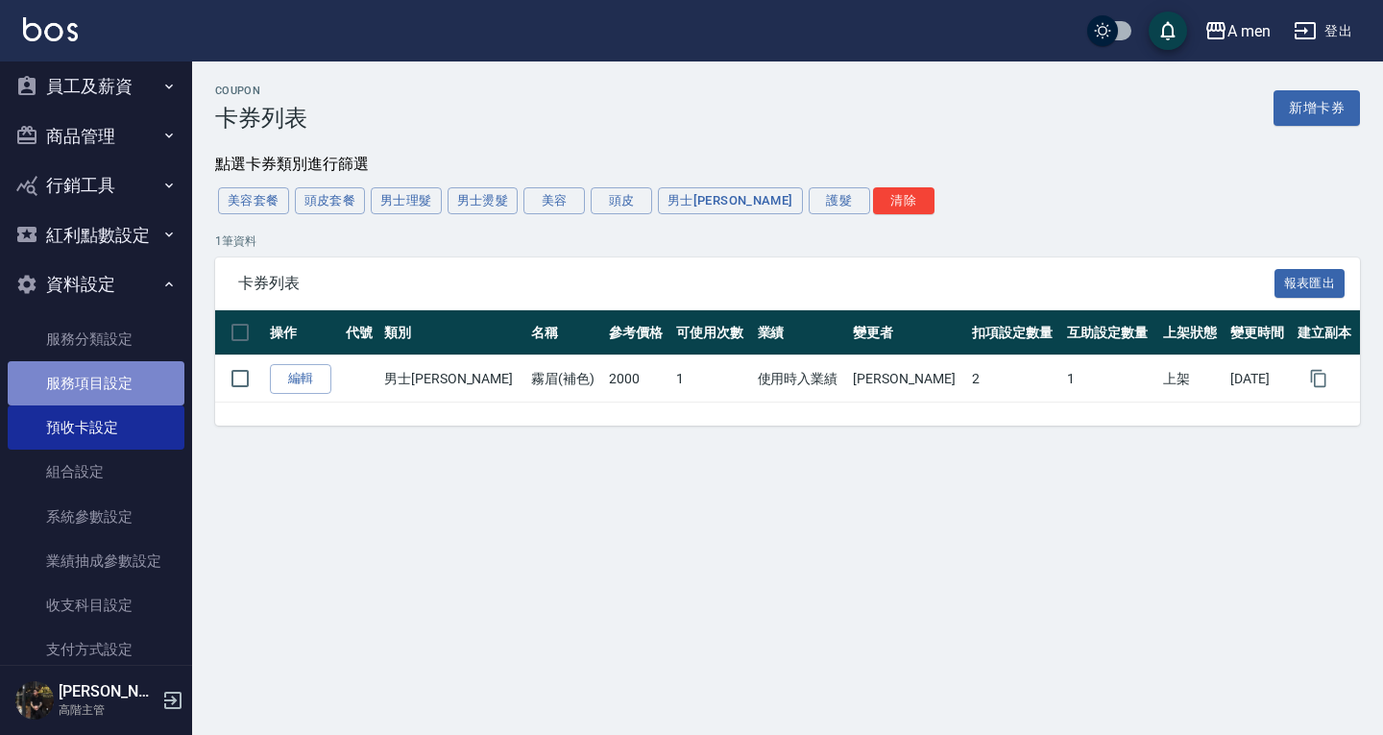
click at [121, 375] on link "服務項目設定" at bounding box center [96, 383] width 177 height 44
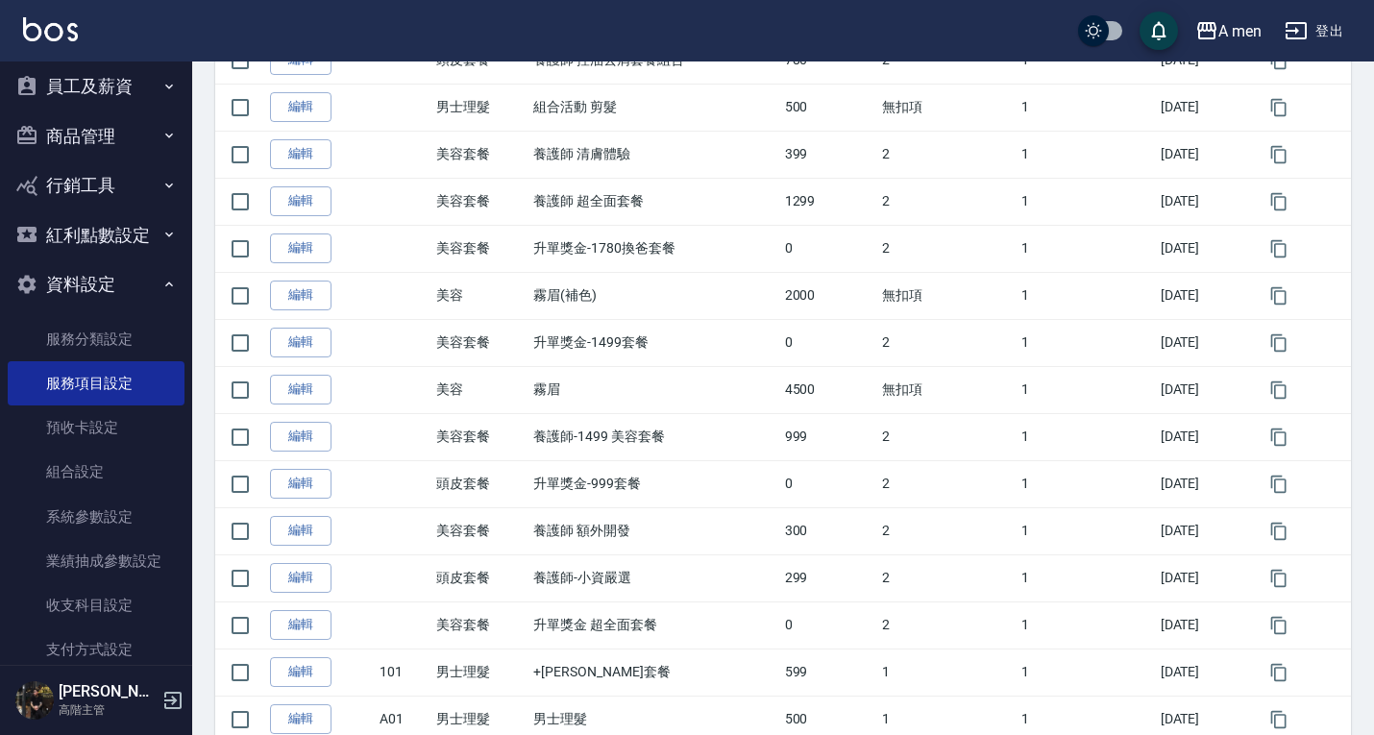
scroll to position [845, 0]
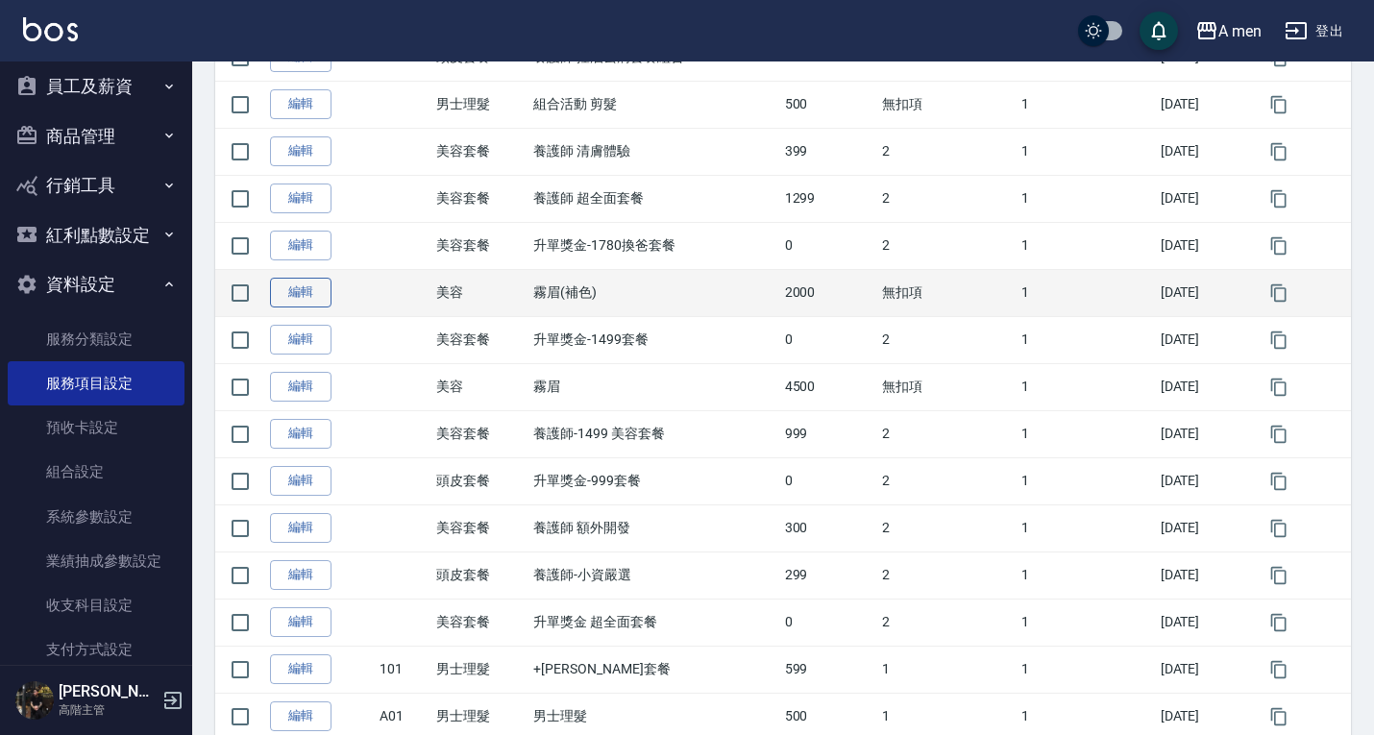
click at [305, 286] on link "編輯" at bounding box center [300, 293] width 61 height 30
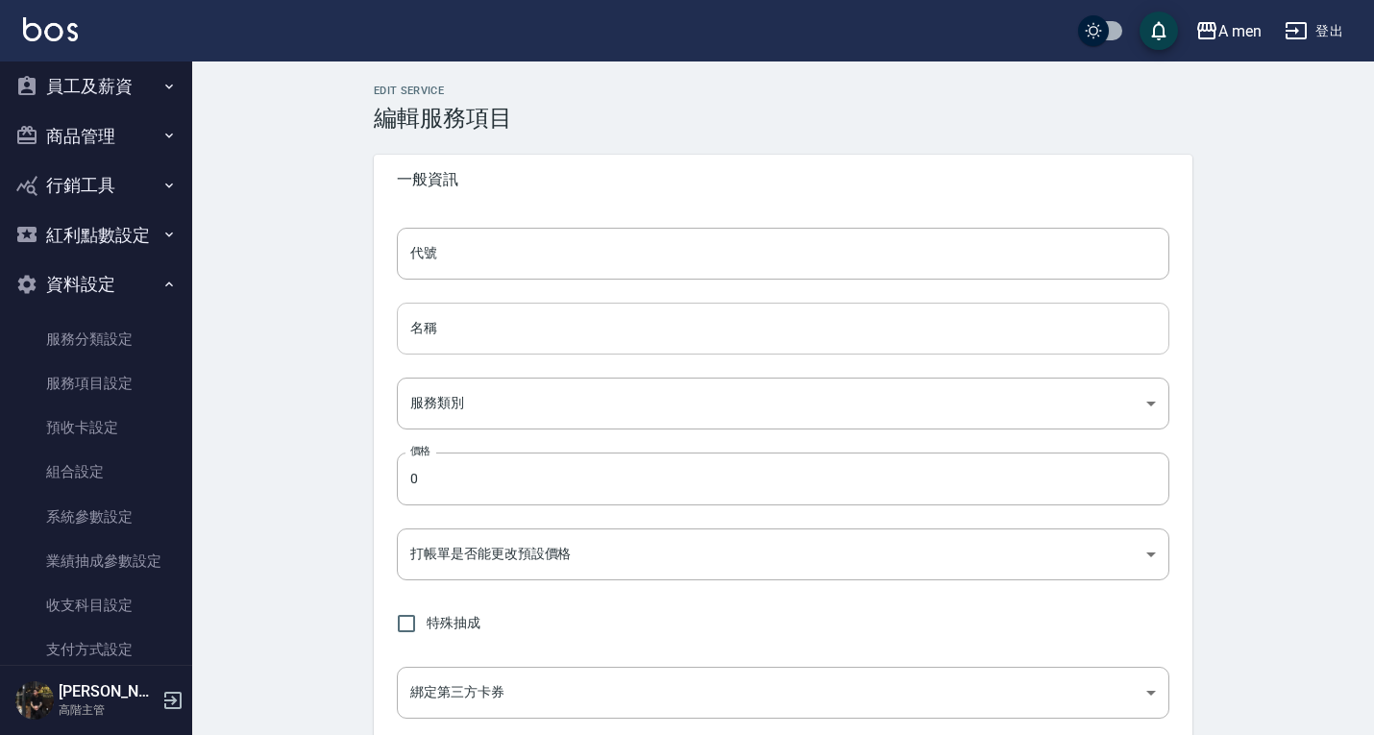
type input "霧眉(補色)"
type input "14922116-18bc-4772-bfdc-6ec909a49a51"
type input "2000"
type input "FALSE"
checkbox input "true"
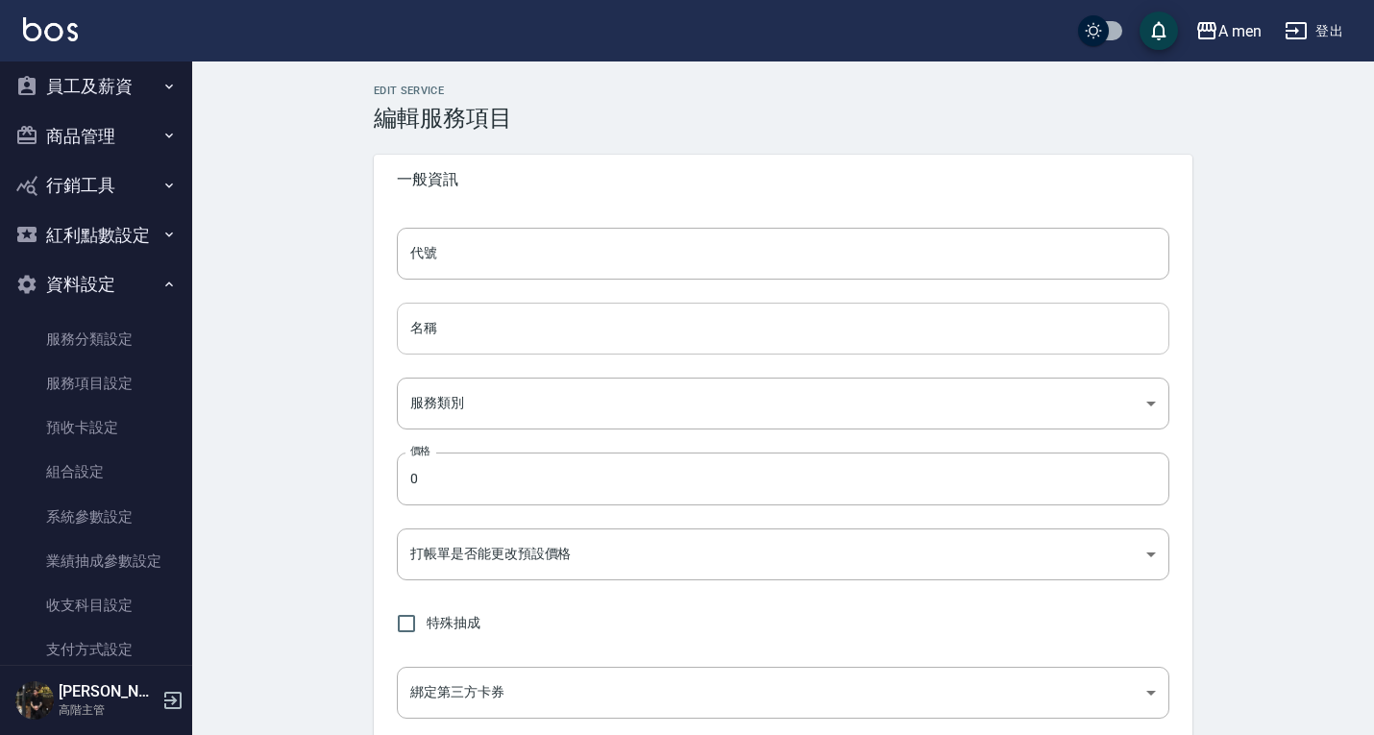
type input "none"
type input "UNSET"
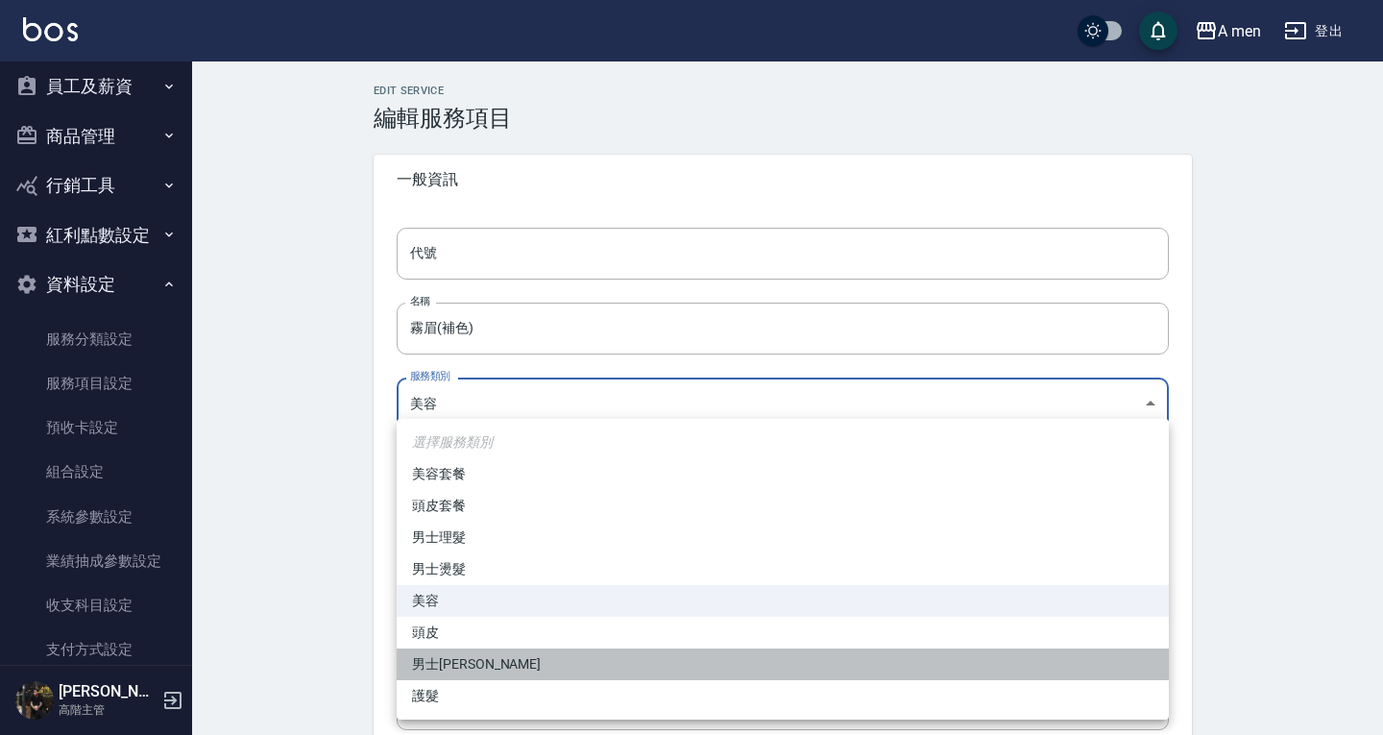
click at [551, 653] on li "男士[PERSON_NAME]" at bounding box center [783, 664] width 772 height 32
type input "f66f63a2-7a3b-4c05-936a-6ffcd45dea9e"
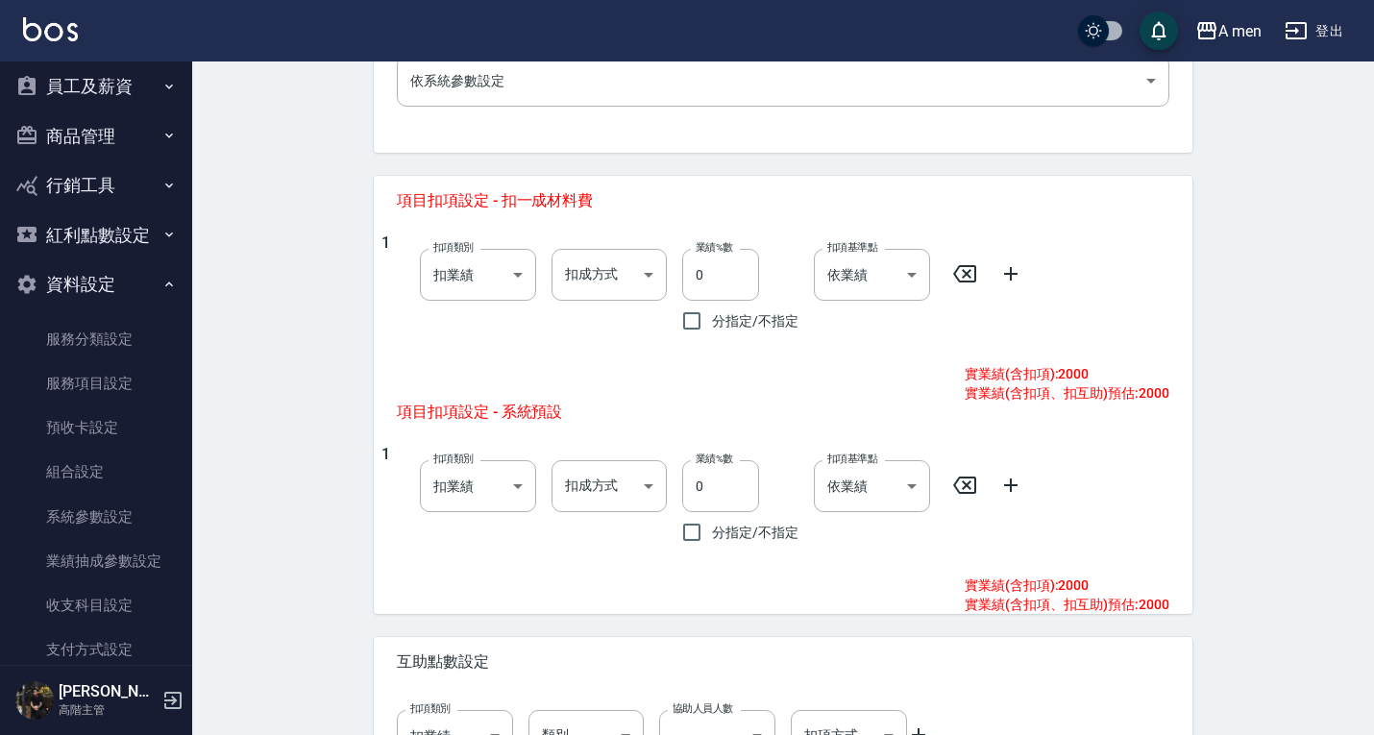
scroll to position [840, 0]
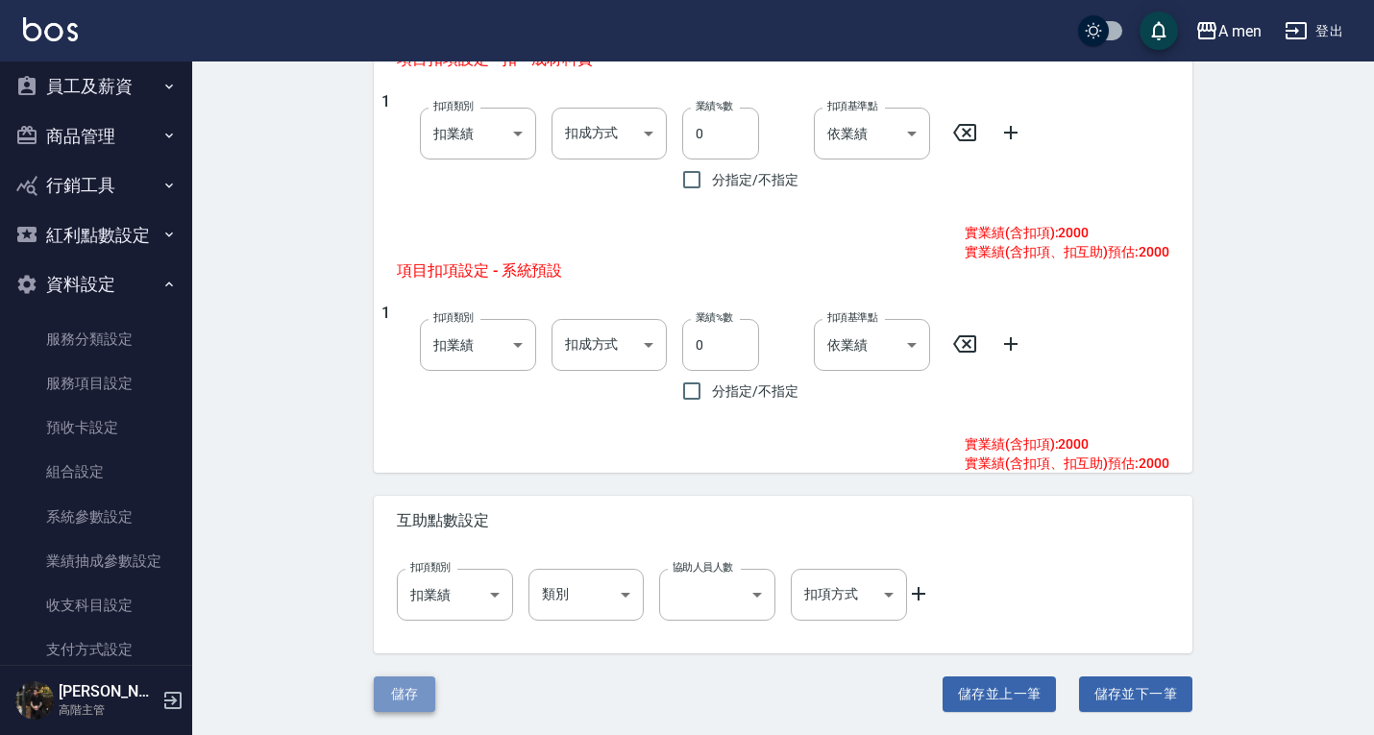
click at [402, 691] on button "儲存" at bounding box center [404, 694] width 61 height 36
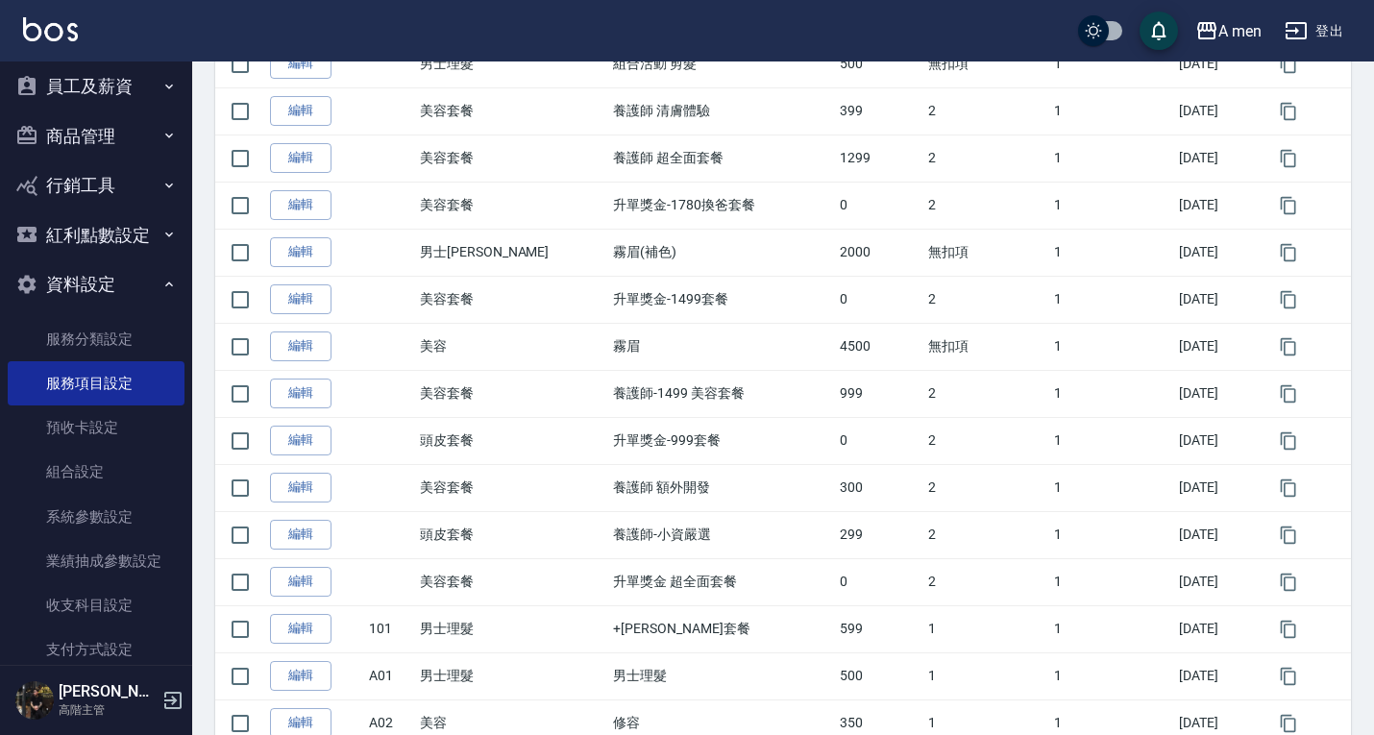
scroll to position [884, 0]
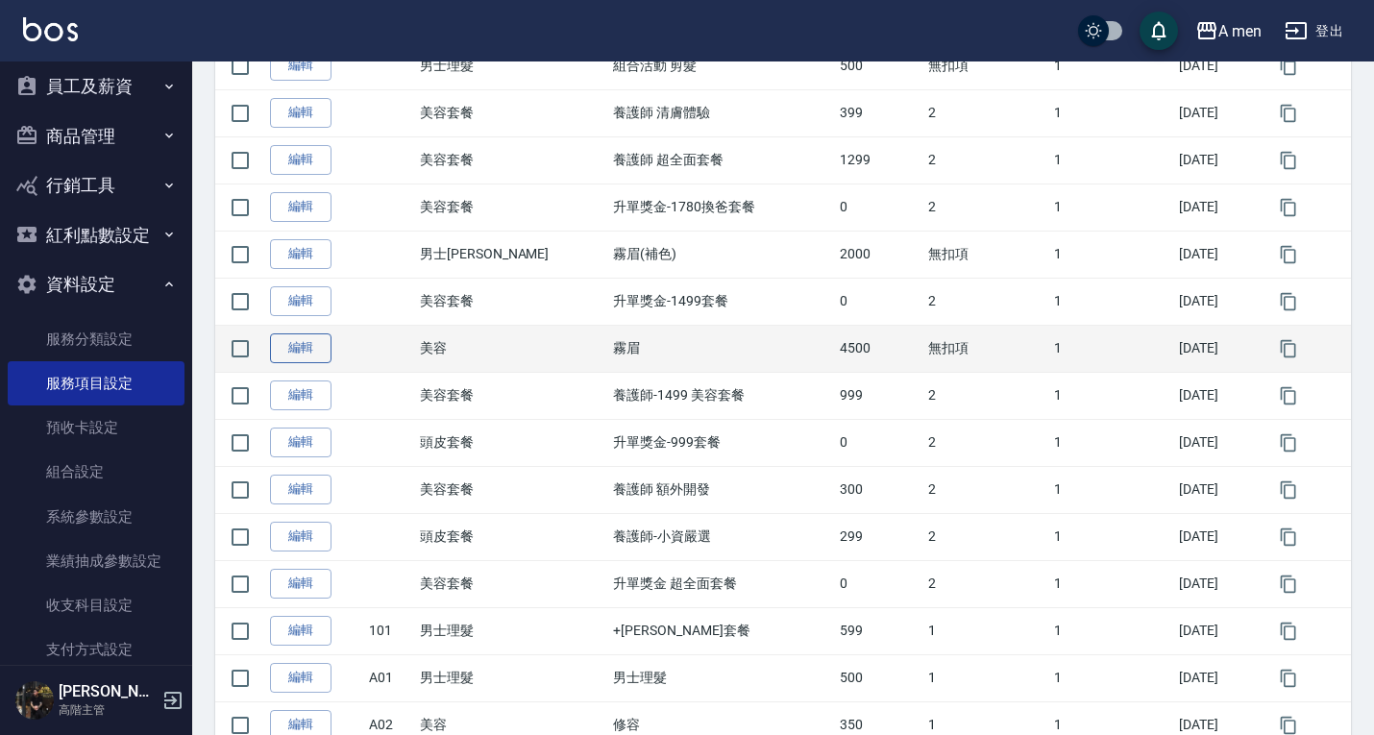
click at [294, 351] on link "編輯" at bounding box center [300, 348] width 61 height 30
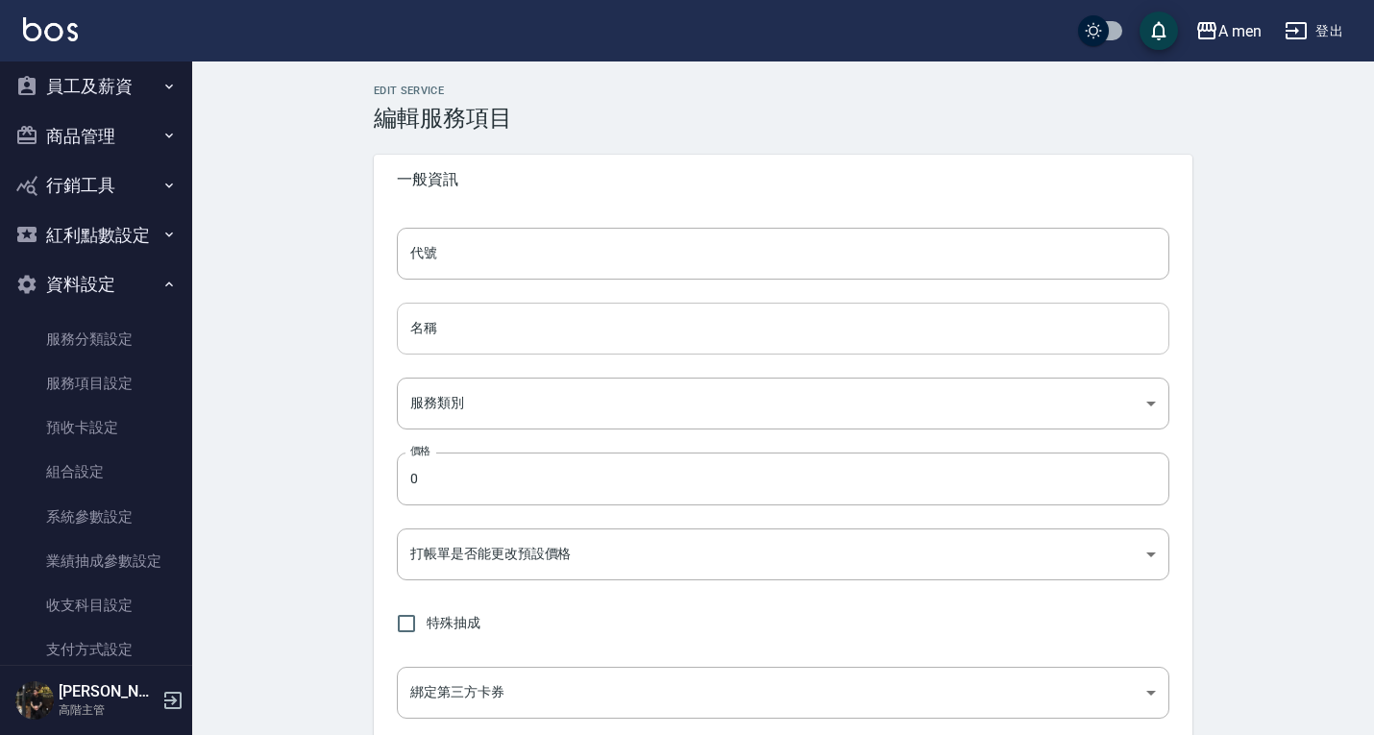
type input "霧眉"
type input "14922116-18bc-4772-bfdc-6ec909a49a51"
type input "4500"
type input "FALSE"
checkbox input "true"
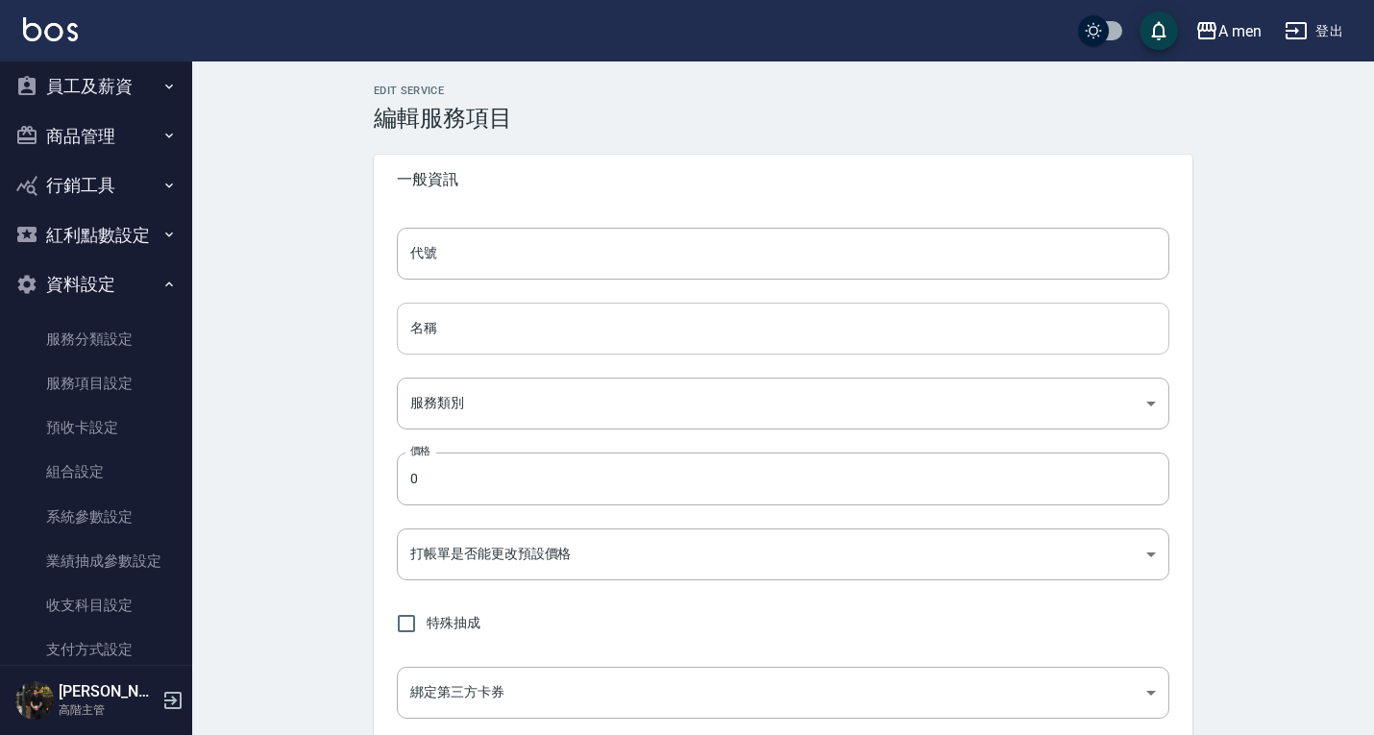
type input "none"
type input "UNSET"
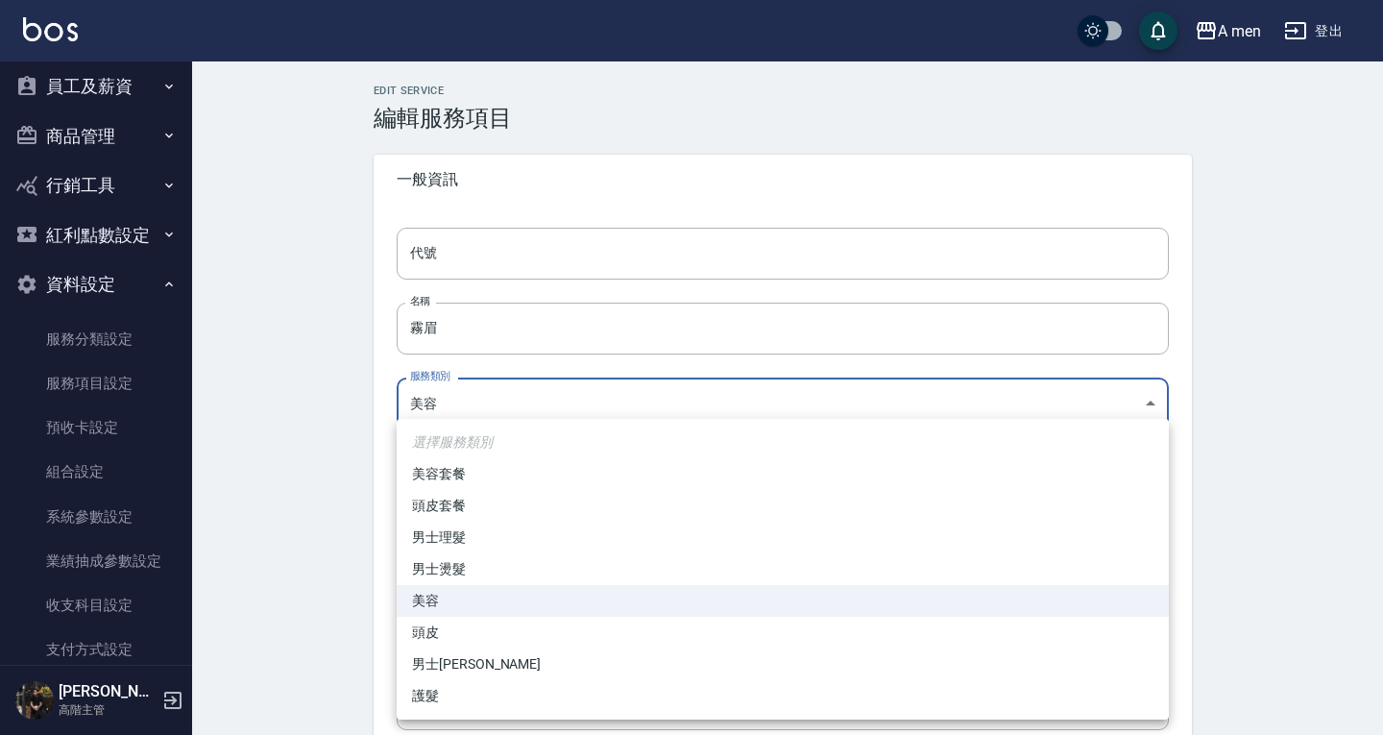
click at [563, 667] on li "男士[PERSON_NAME]" at bounding box center [783, 664] width 772 height 32
type input "f66f63a2-7a3b-4c05-936a-6ffcd45dea9e"
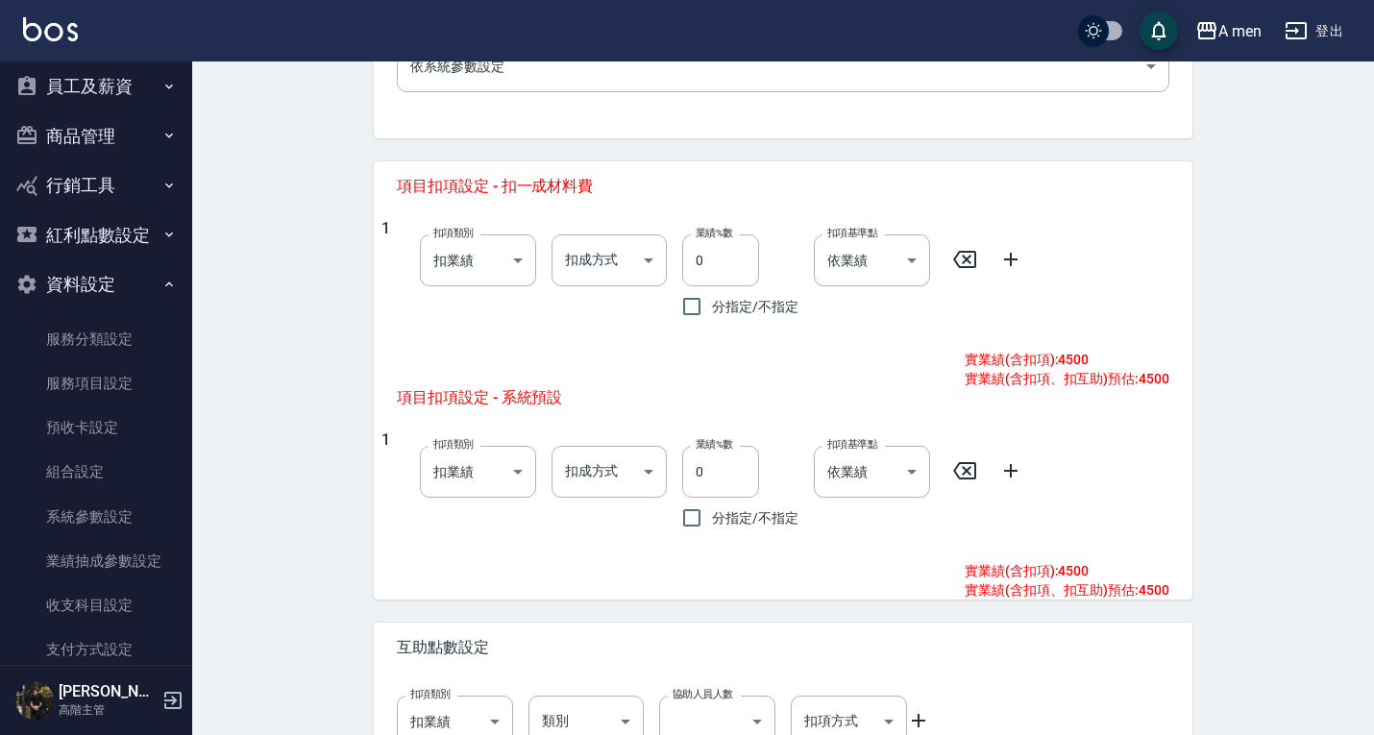
scroll to position [840, 0]
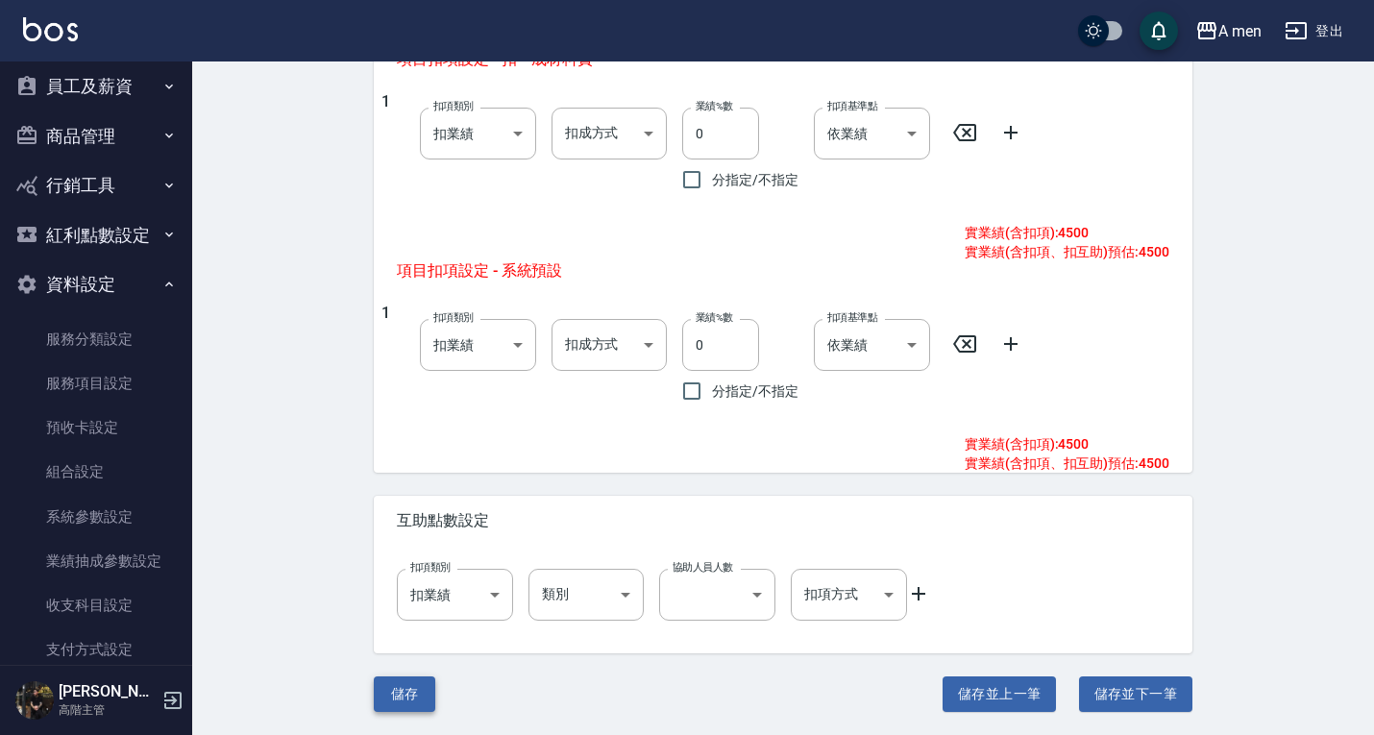
click at [400, 692] on button "儲存" at bounding box center [404, 694] width 61 height 36
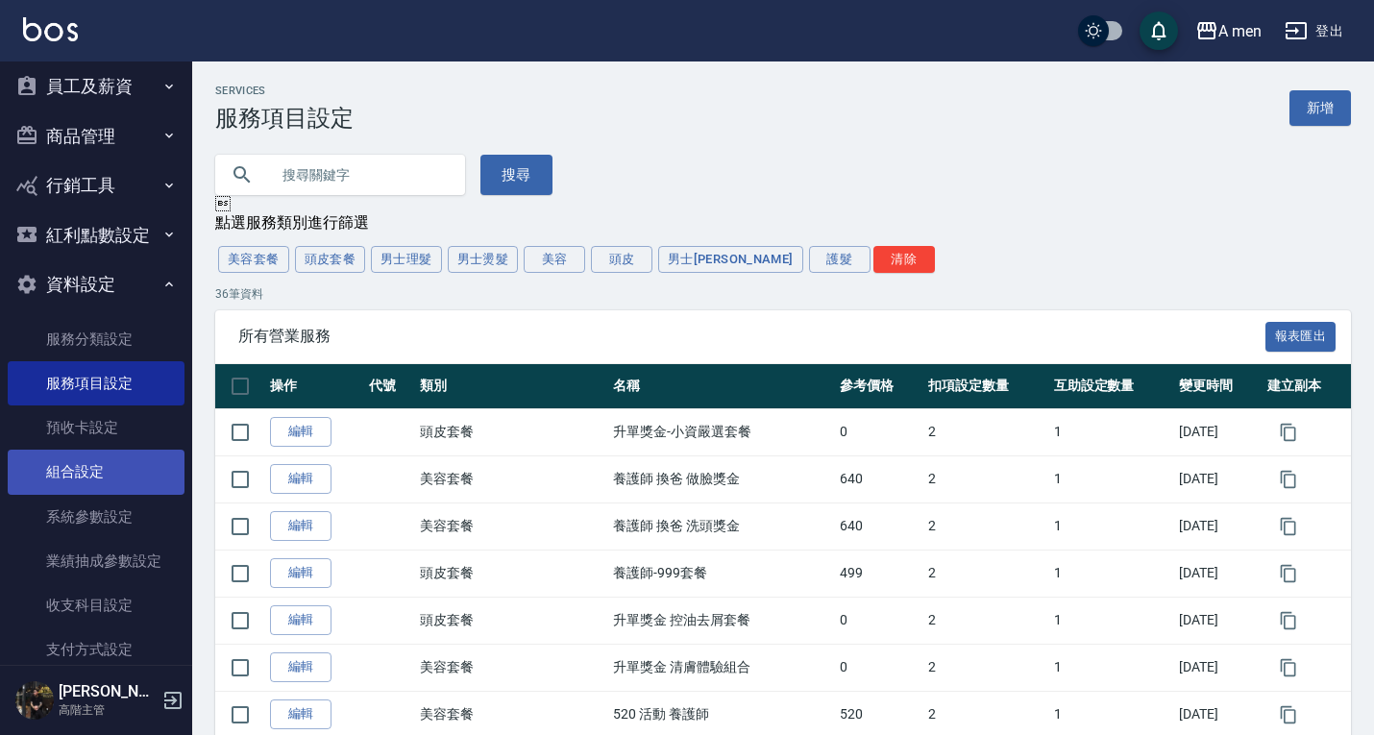
click at [136, 471] on link "組合設定" at bounding box center [96, 472] width 177 height 44
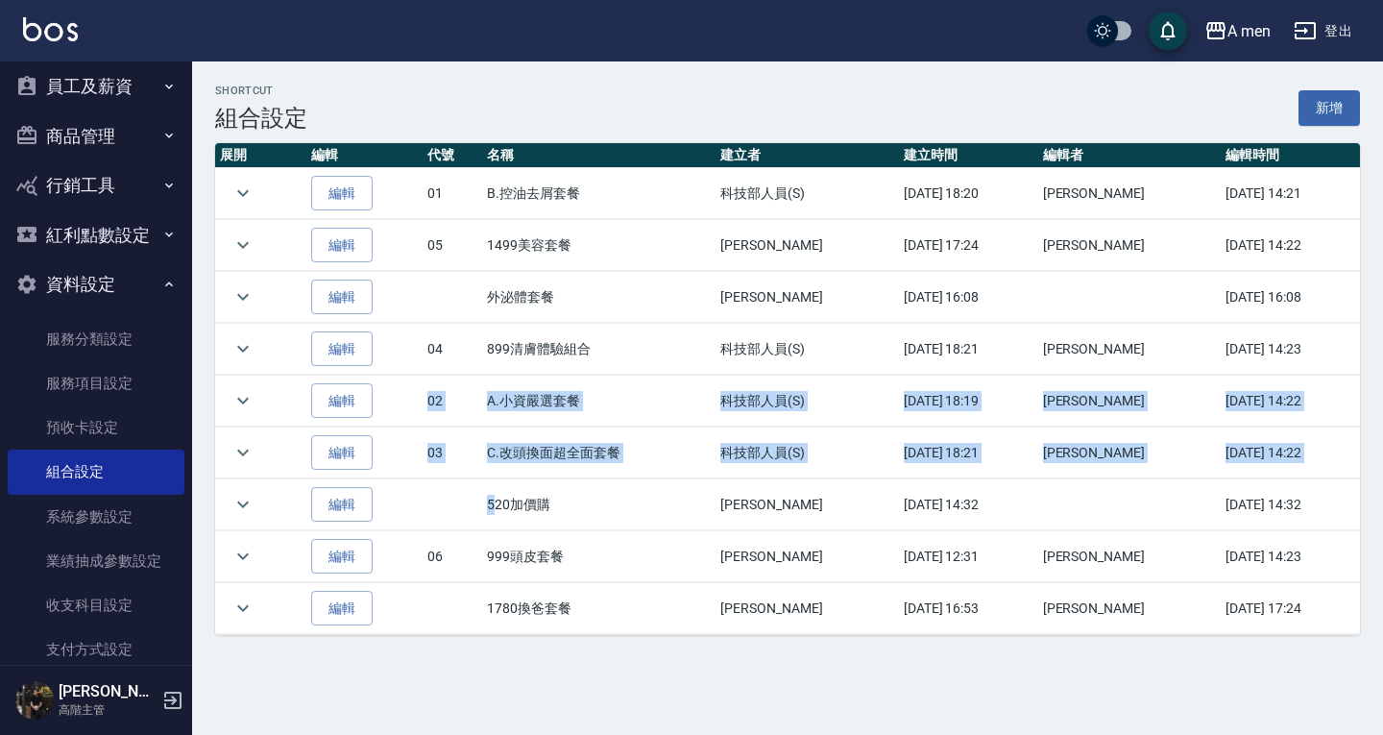
drag, startPoint x: 432, startPoint y: 402, endPoint x: 500, endPoint y: 492, distance: 111.8
click at [500, 492] on tbody "編輯 01 B.控油去屑套餐 科技部人員(S) [DATE] 18:20 [PERSON_NAME] [DATE] 14:21 編輯 05 1499美容套餐 …" at bounding box center [787, 401] width 1145 height 467
click at [500, 492] on td "520加價購" at bounding box center [598, 504] width 233 height 51
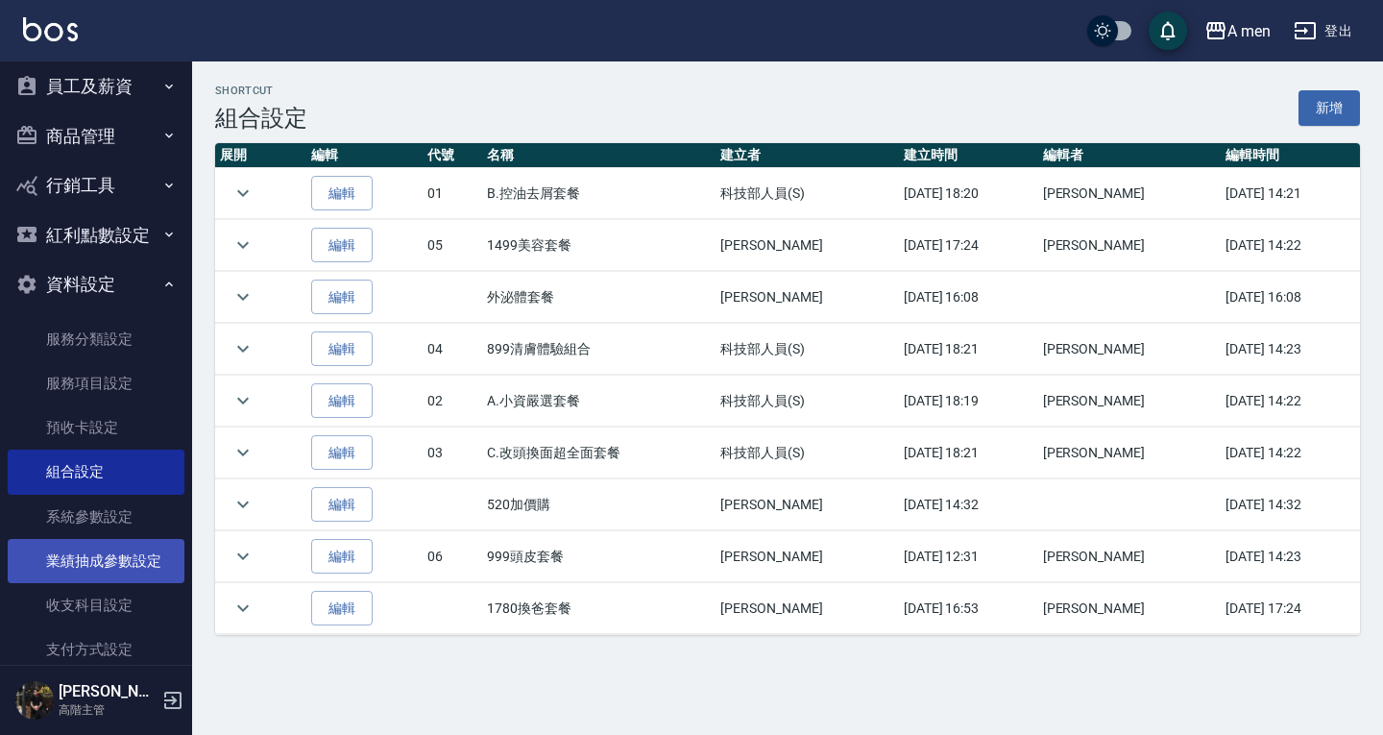
click at [108, 565] on link "業績抽成參數設定" at bounding box center [96, 561] width 177 height 44
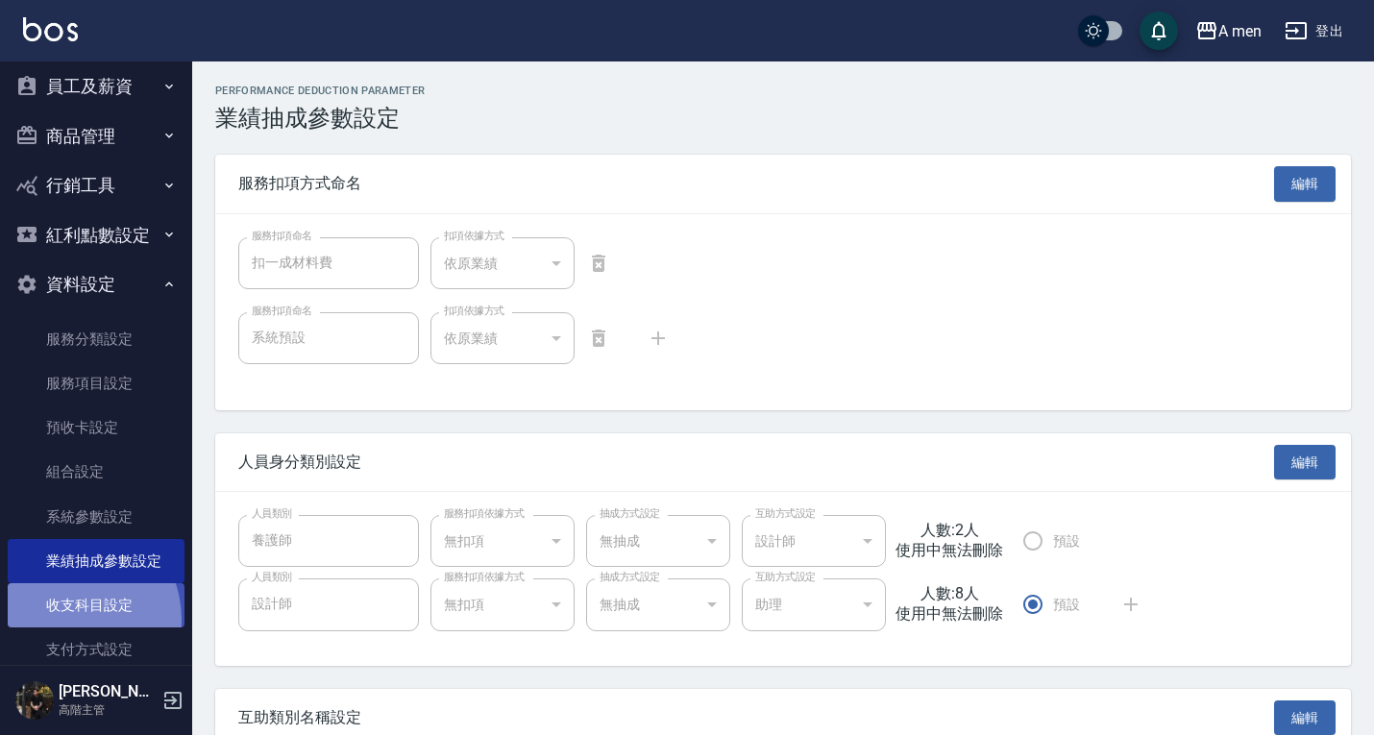
click at [66, 620] on link "收支科目設定" at bounding box center [96, 605] width 177 height 44
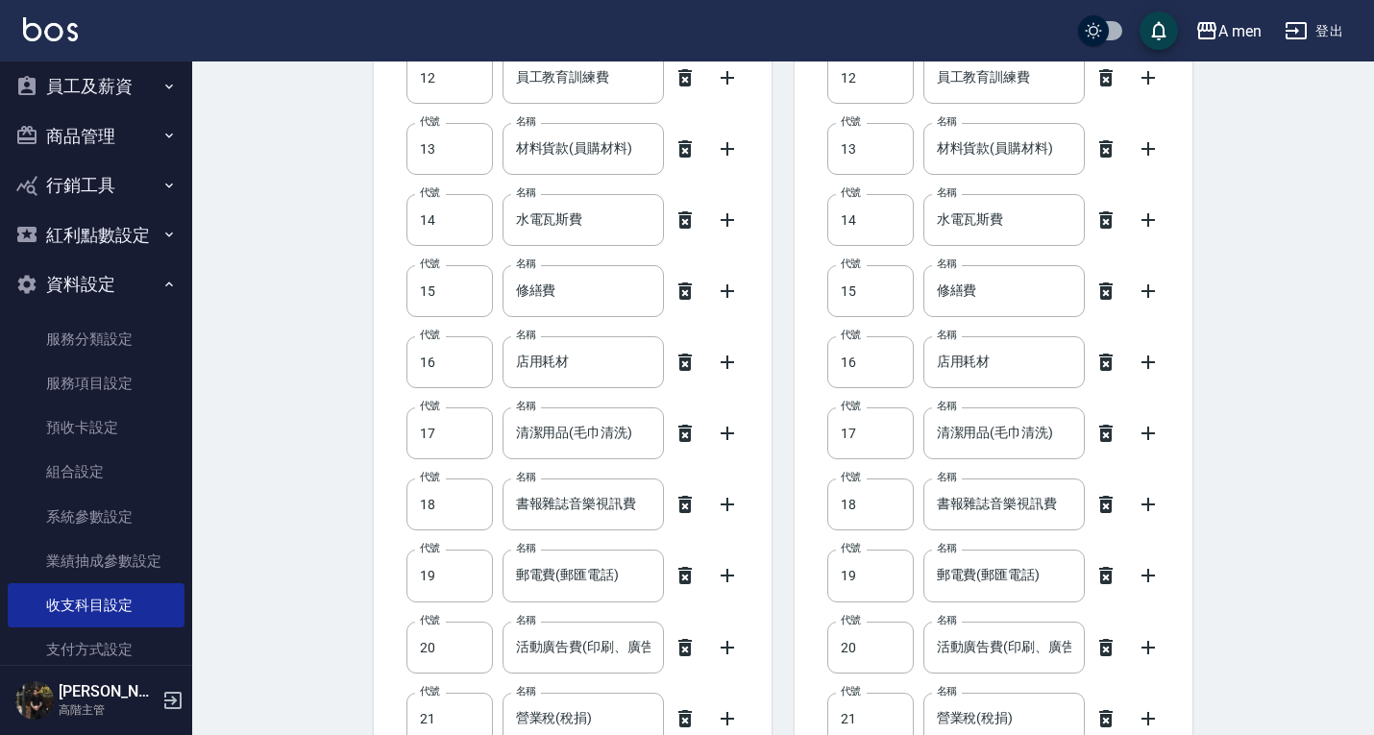
scroll to position [110, 0]
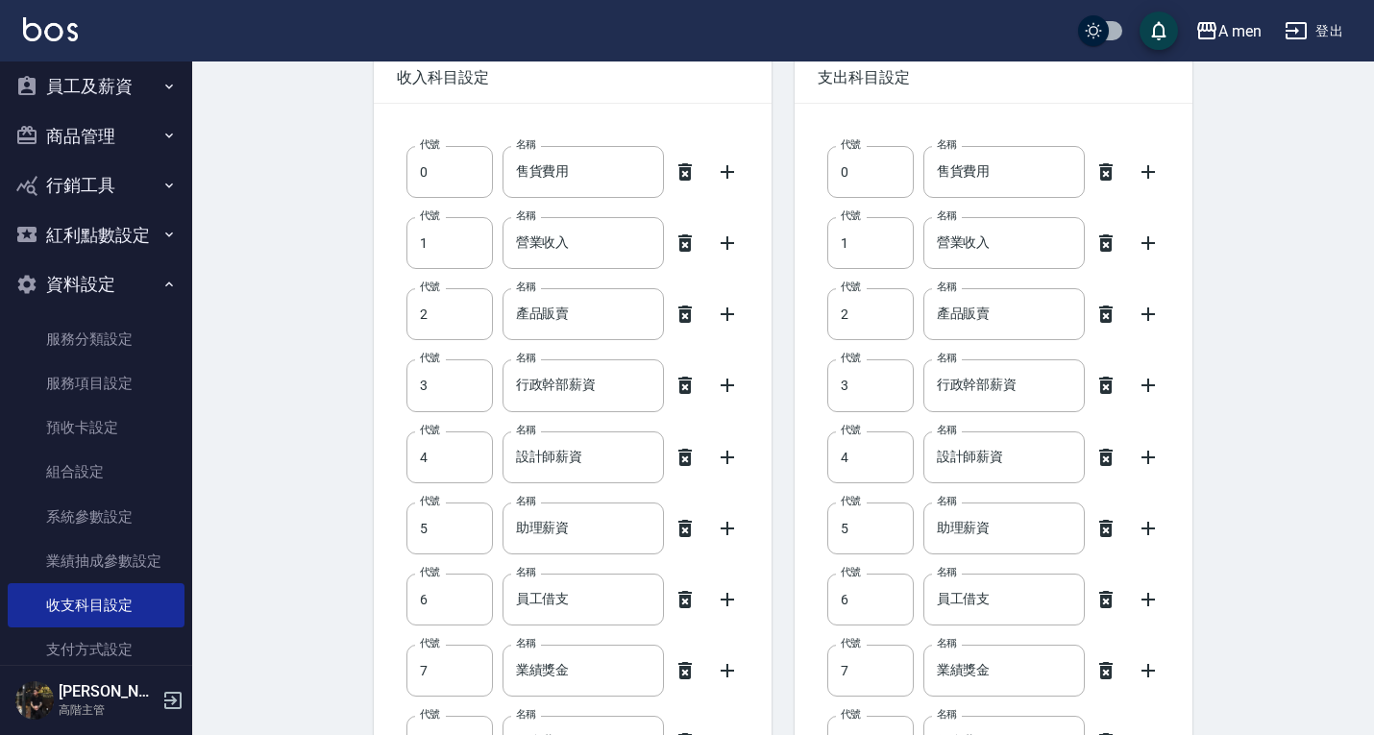
drag, startPoint x: 192, startPoint y: 295, endPoint x: 188, endPoint y: 393, distance: 98.1
click at [188, 393] on div "櫃檯作業 打帳單 帳單列表 營業儀表板 現金收支登錄 高階收支登錄 材料自購登錄 每日結帳 排班表 現場電腦打卡 掃碼打卡 預約管理 預約管理 單日預約紀錄 …" at bounding box center [96, 397] width 193 height 673
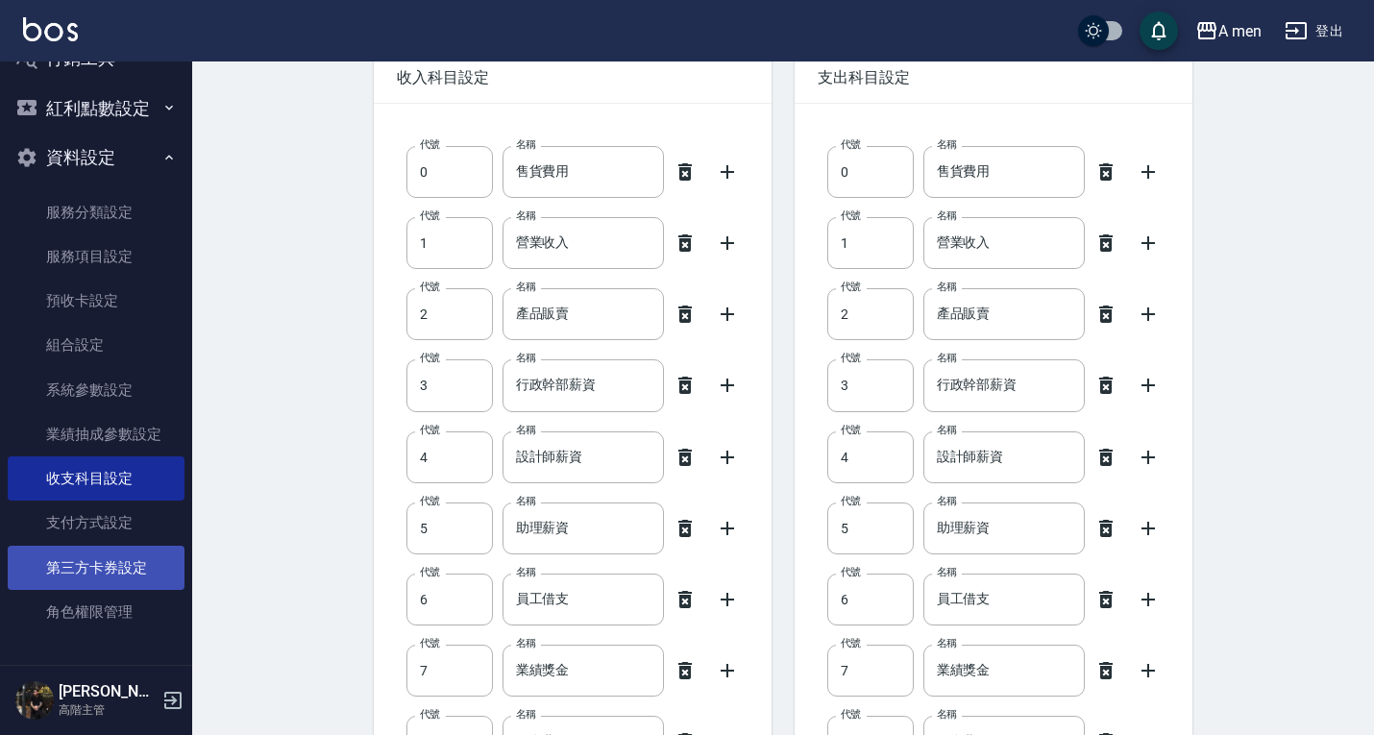
click at [132, 564] on link "第三方卡券設定" at bounding box center [96, 568] width 177 height 44
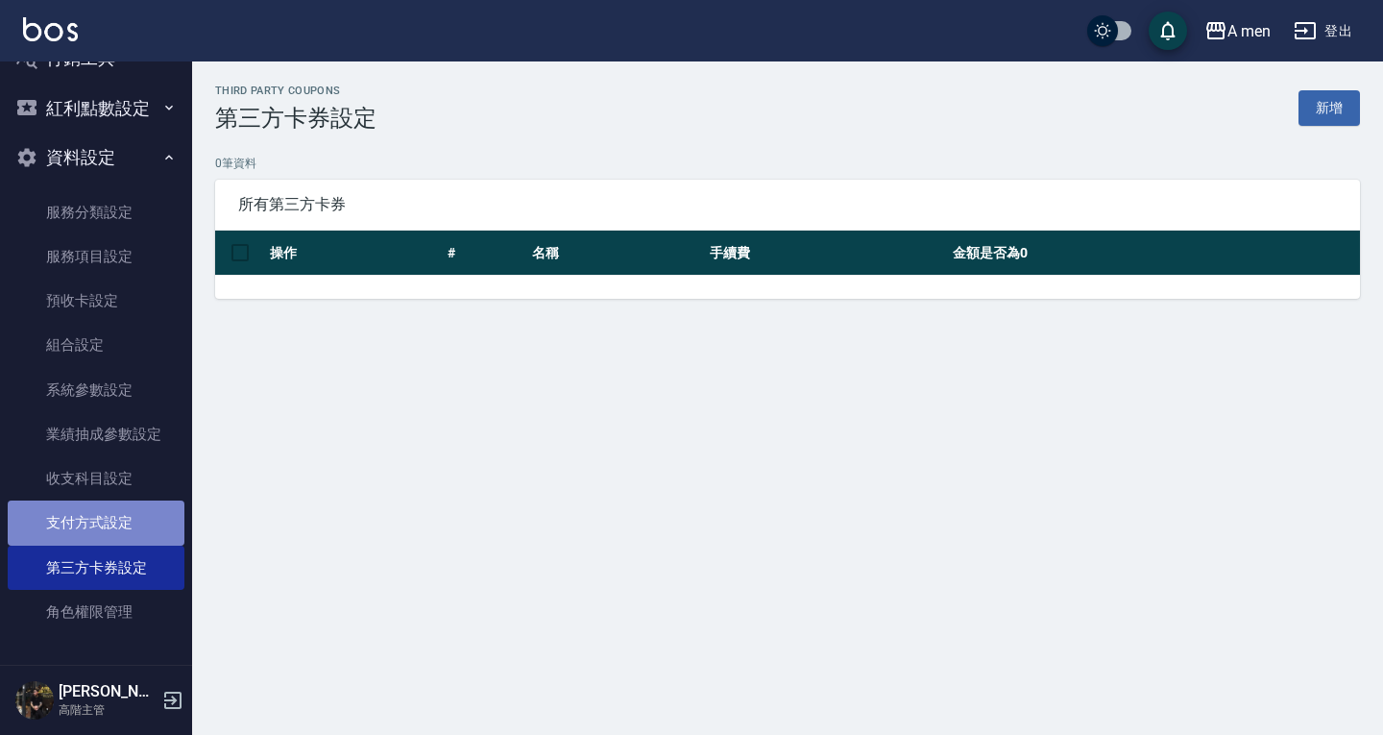
click at [127, 537] on link "支付方式設定" at bounding box center [96, 522] width 177 height 44
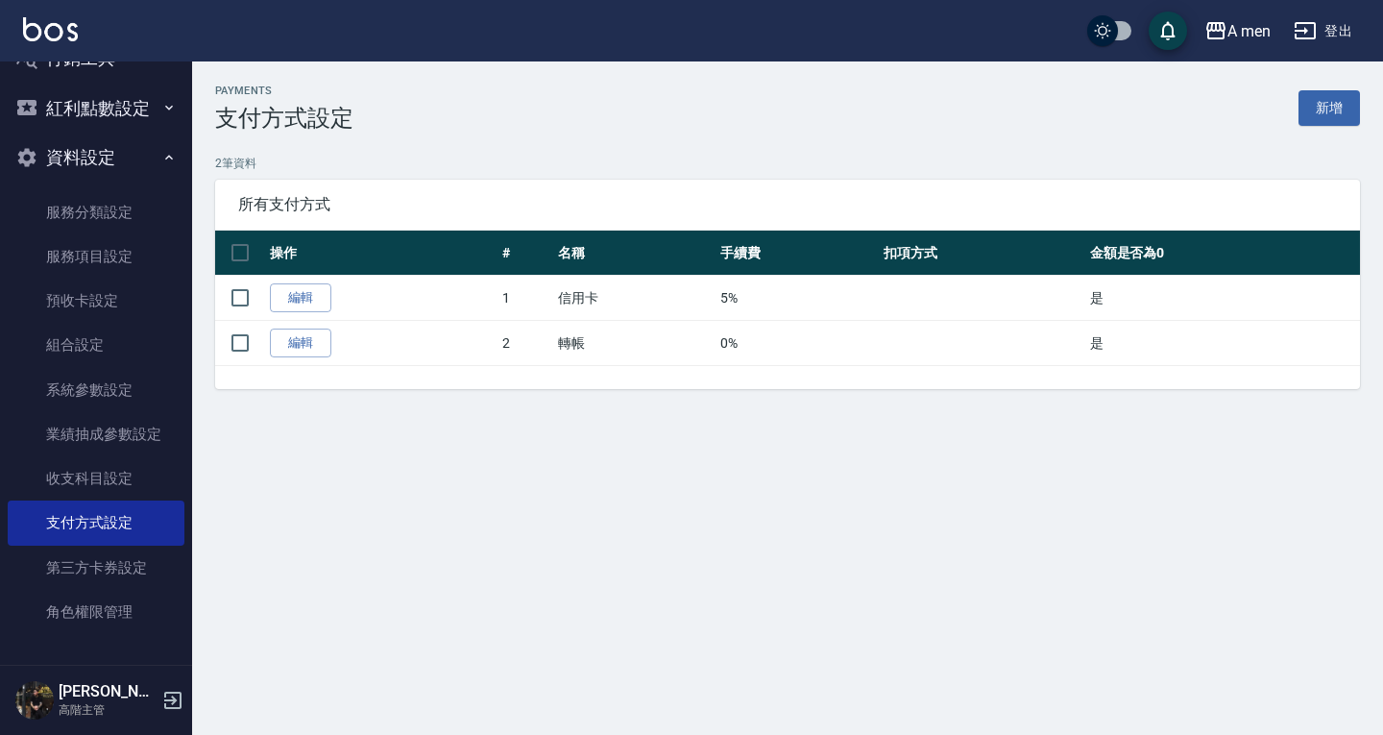
click at [87, 155] on button "資料設定" at bounding box center [96, 158] width 177 height 50
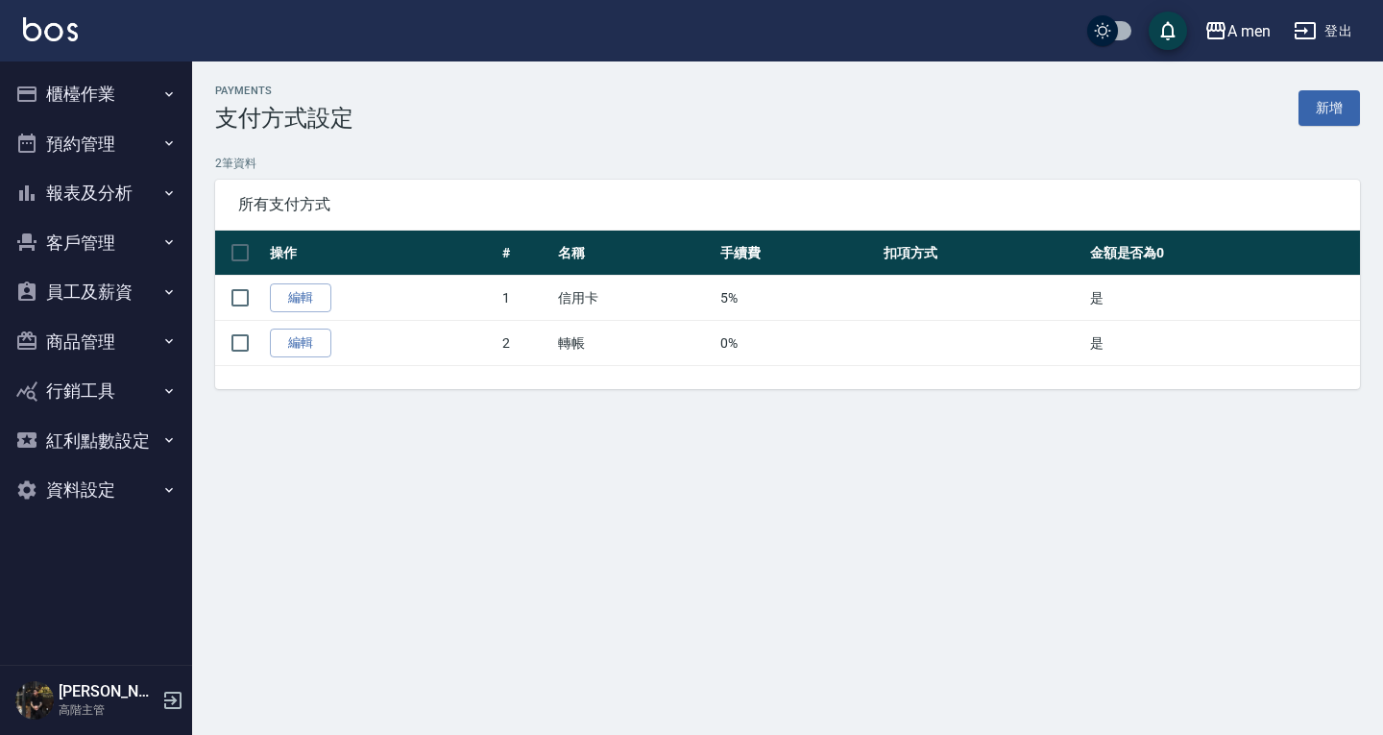
click at [98, 146] on button "預約管理" at bounding box center [96, 144] width 177 height 50
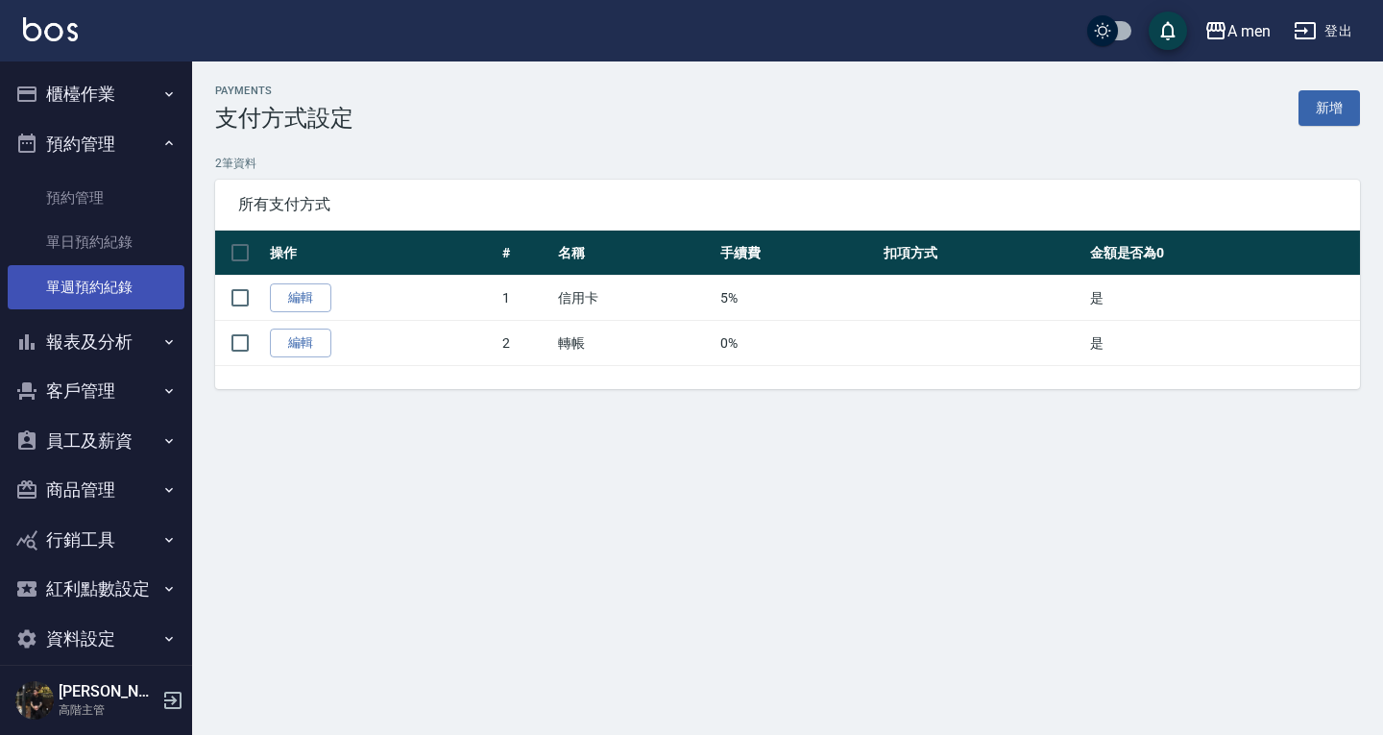
click at [105, 265] on link "單週預約紀錄" at bounding box center [96, 287] width 177 height 44
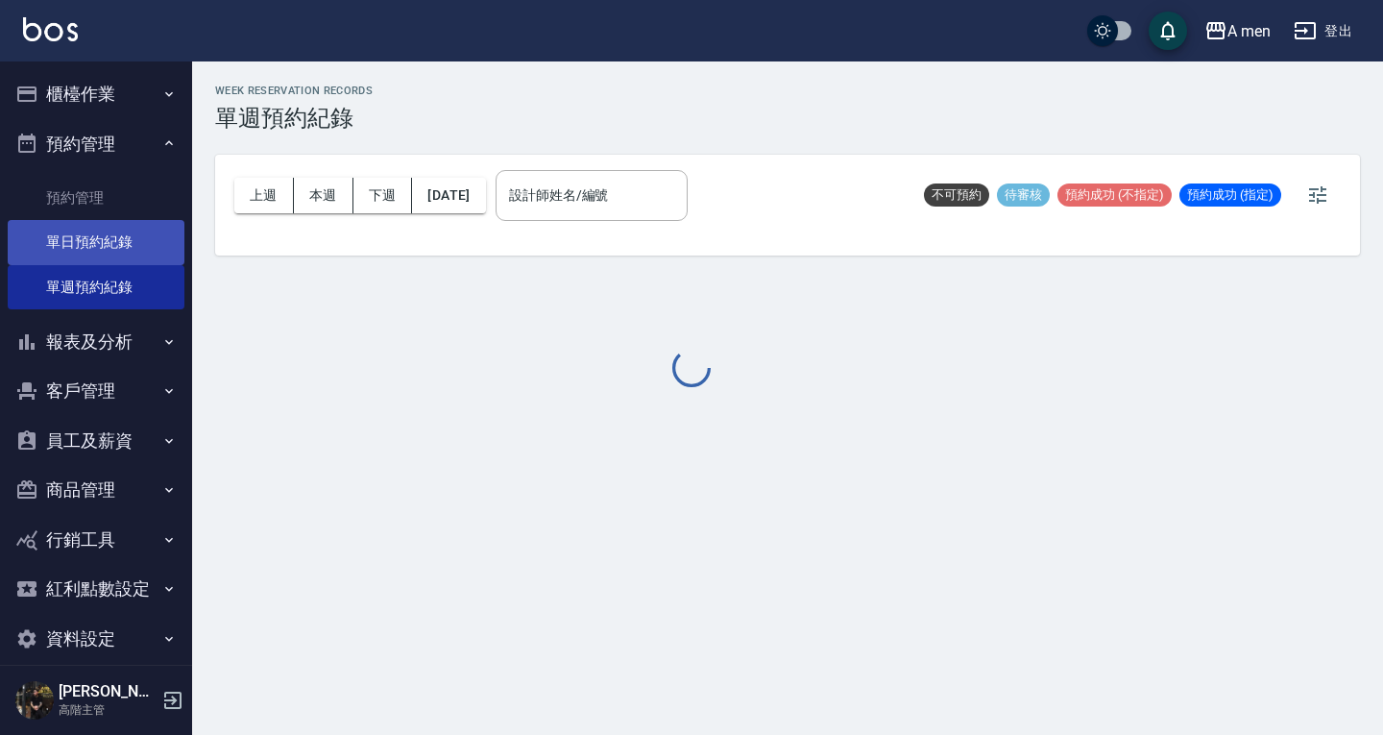
click at [114, 251] on link "單日預約紀錄" at bounding box center [96, 242] width 177 height 44
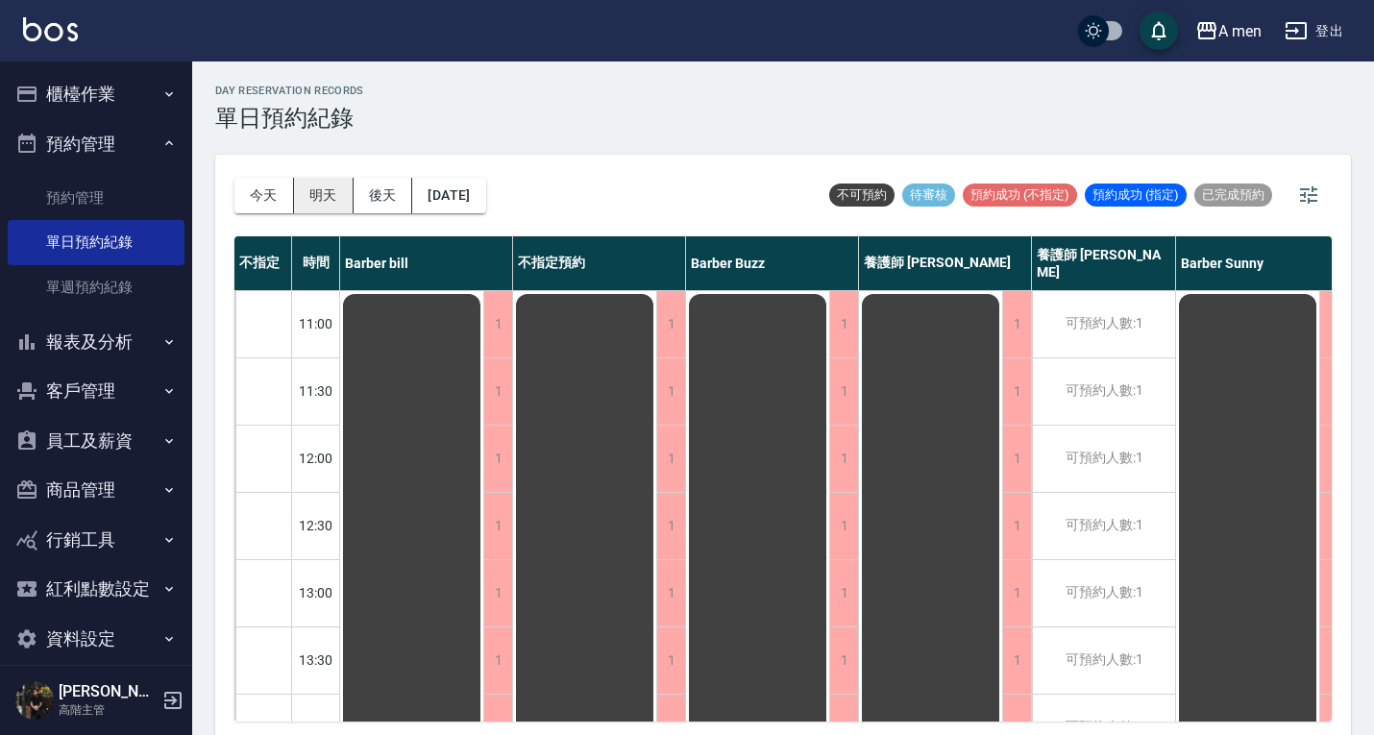
click at [329, 184] on button "明天" at bounding box center [324, 196] width 60 height 36
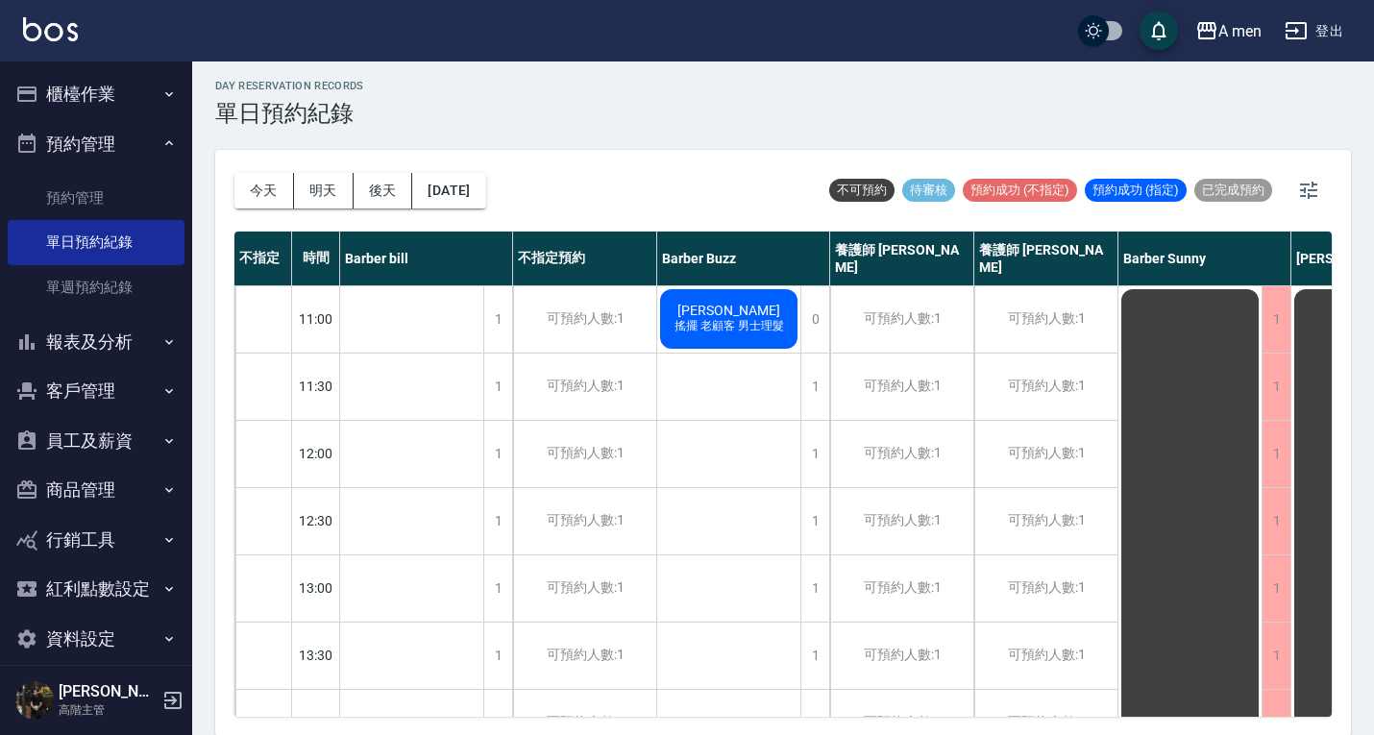
click at [134, 149] on button "預約管理" at bounding box center [96, 144] width 177 height 50
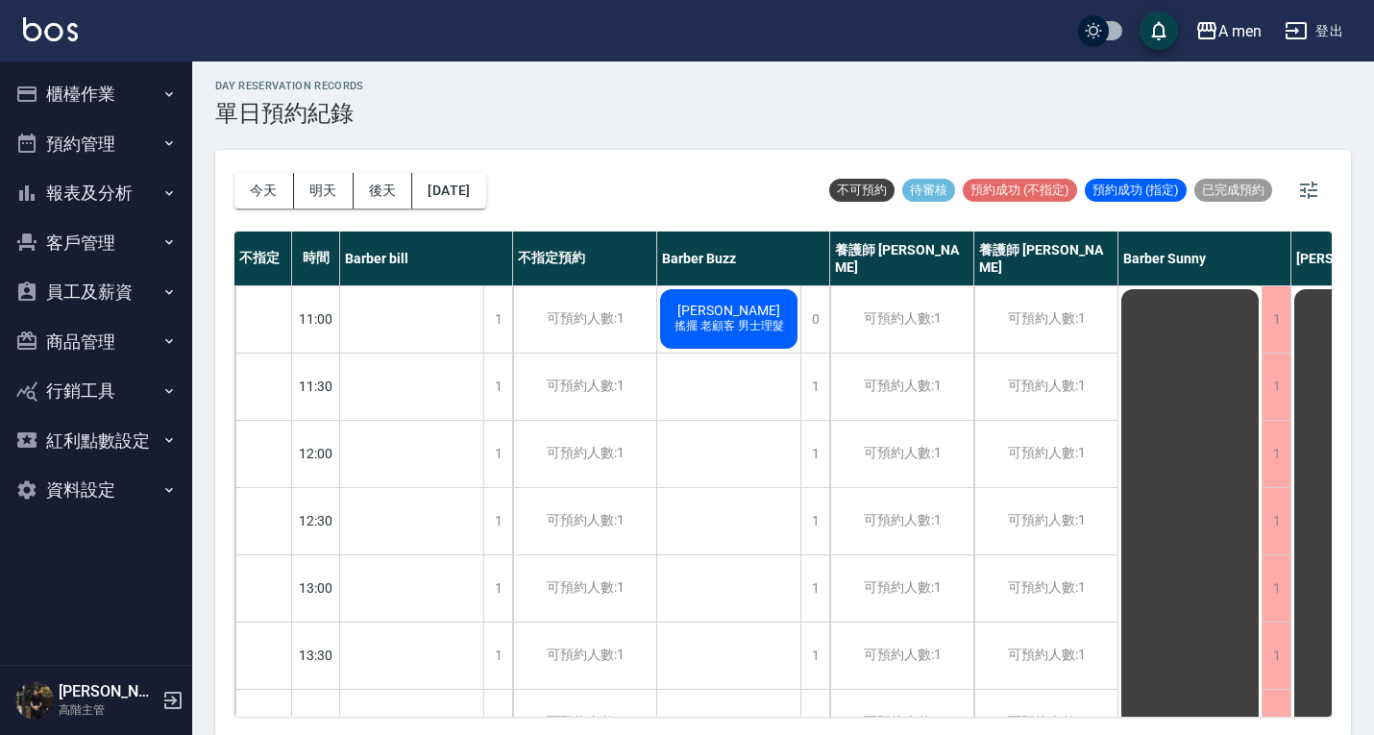
click at [400, 131] on div "day Reservation records 單日預約紀錄 [DATE] [DATE] [DATE] [DATE] 不可預約 待審核 預約成功 (不指定) …" at bounding box center [783, 396] width 1182 height 679
click at [121, 143] on button "預約管理" at bounding box center [96, 144] width 177 height 50
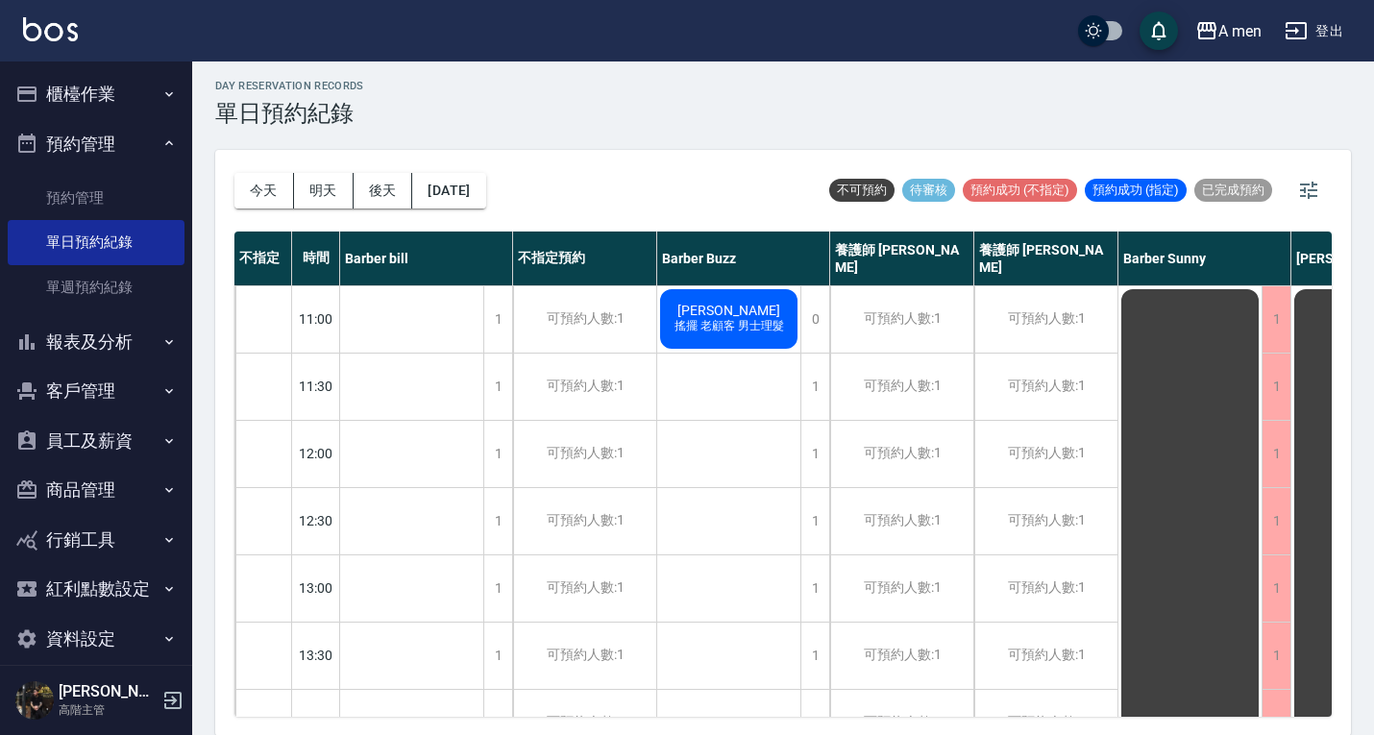
click at [115, 345] on button "報表及分析" at bounding box center [96, 342] width 177 height 50
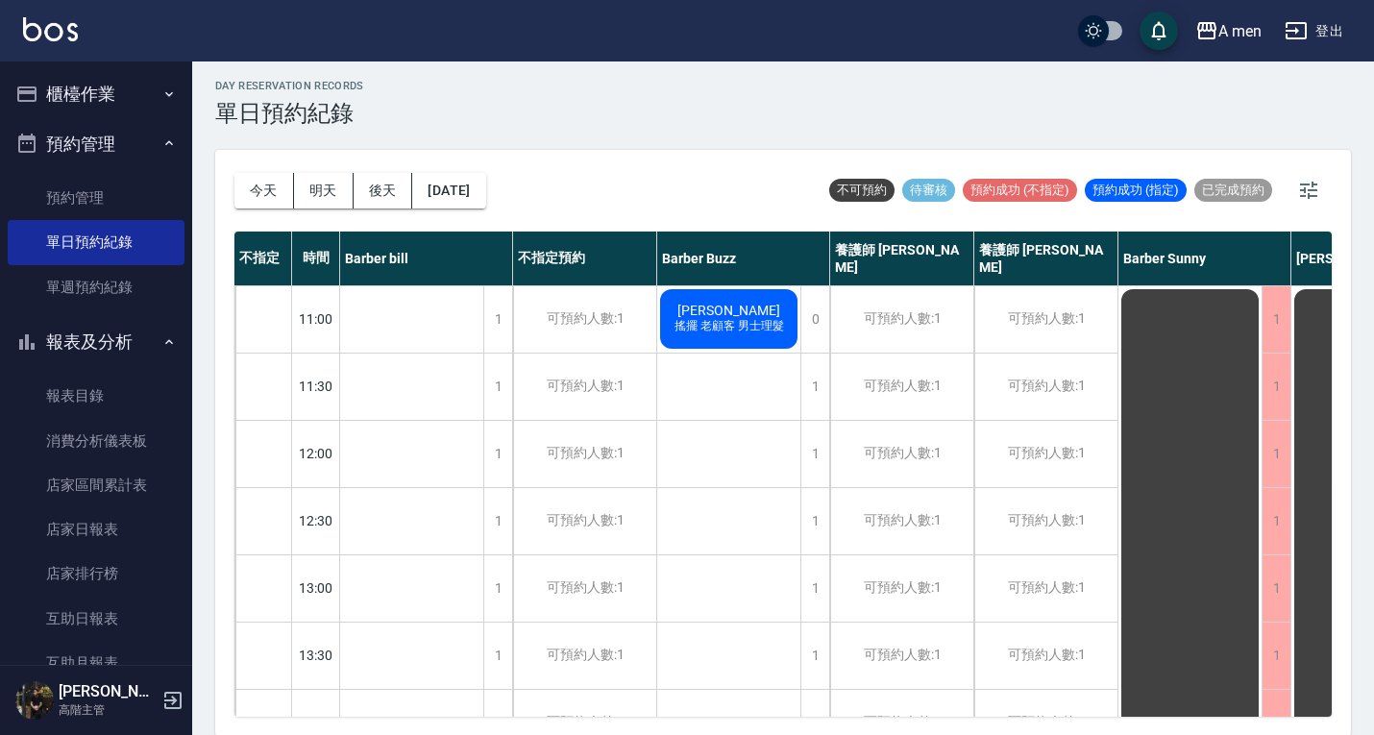
click at [130, 345] on button "報表及分析" at bounding box center [96, 342] width 177 height 50
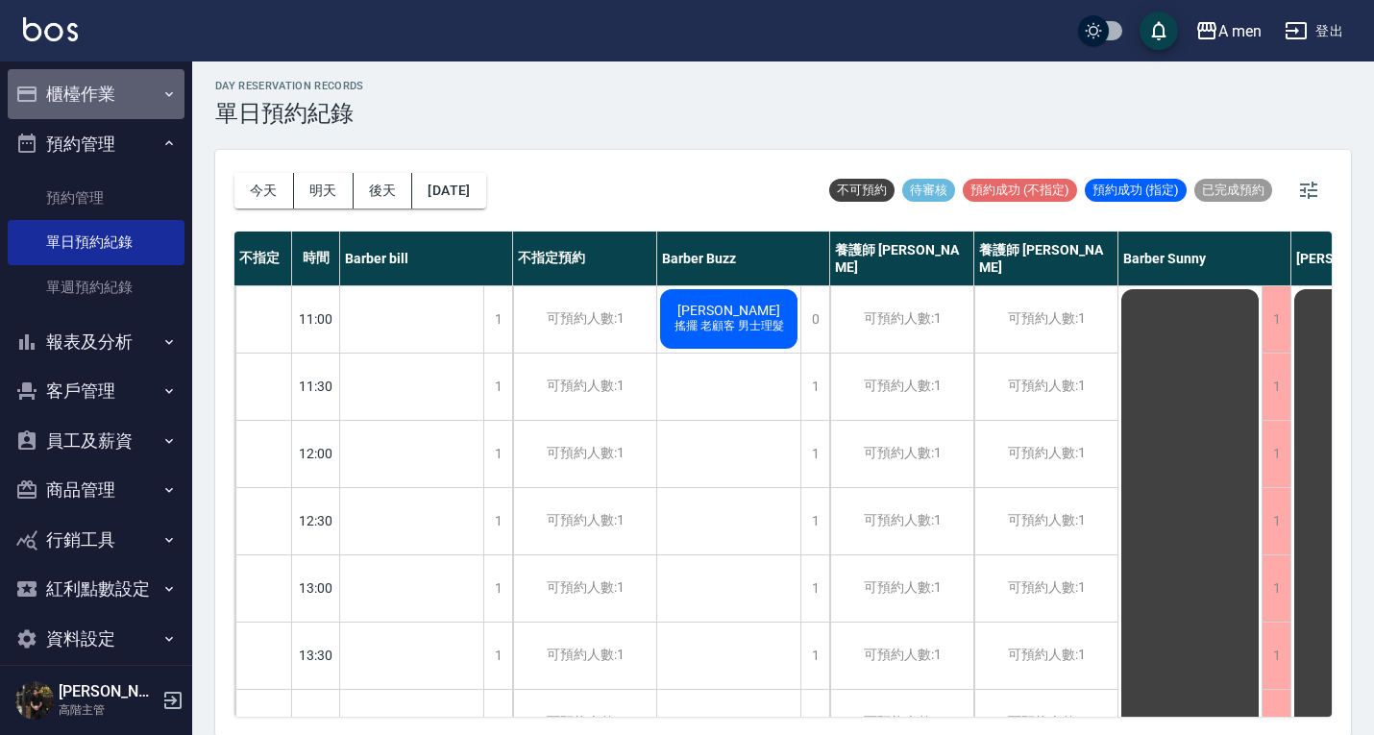
click at [134, 81] on button "櫃檯作業" at bounding box center [96, 94] width 177 height 50
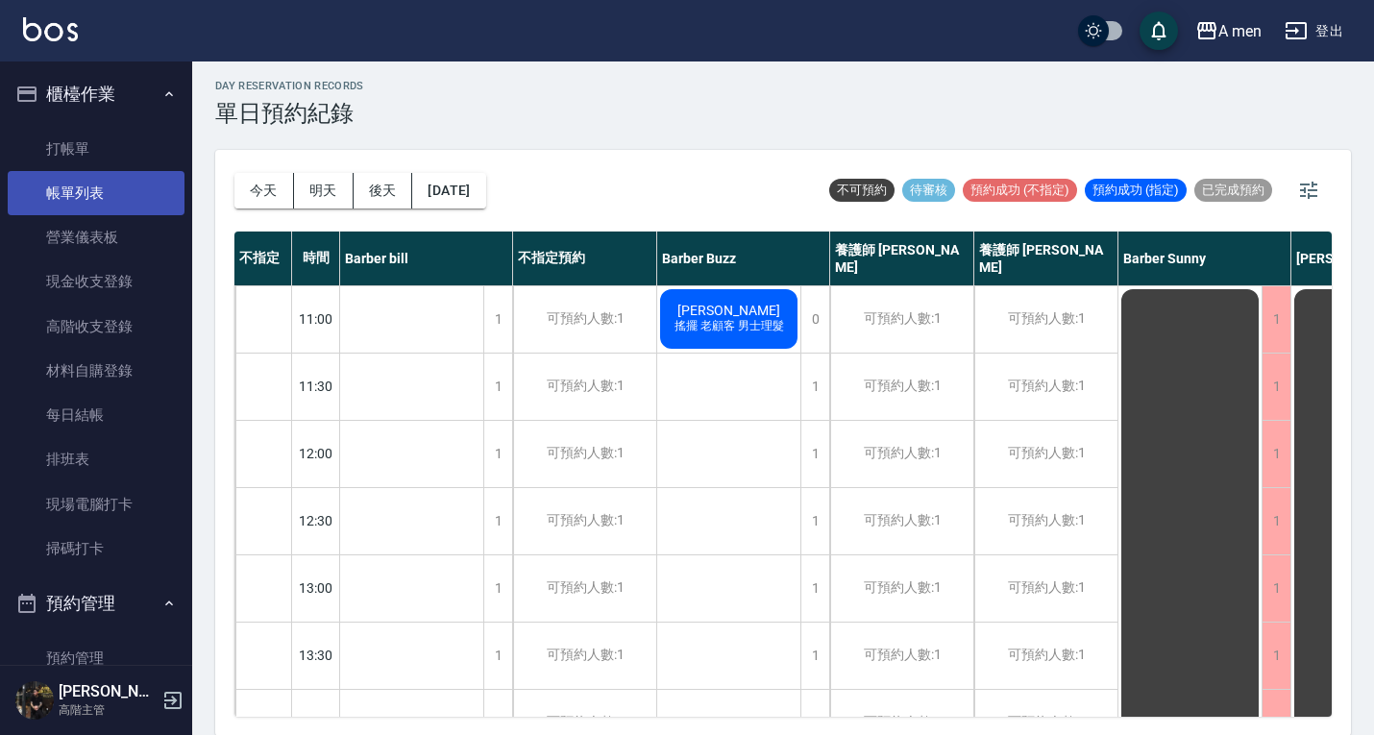
click at [110, 196] on link "帳單列表" at bounding box center [96, 193] width 177 height 44
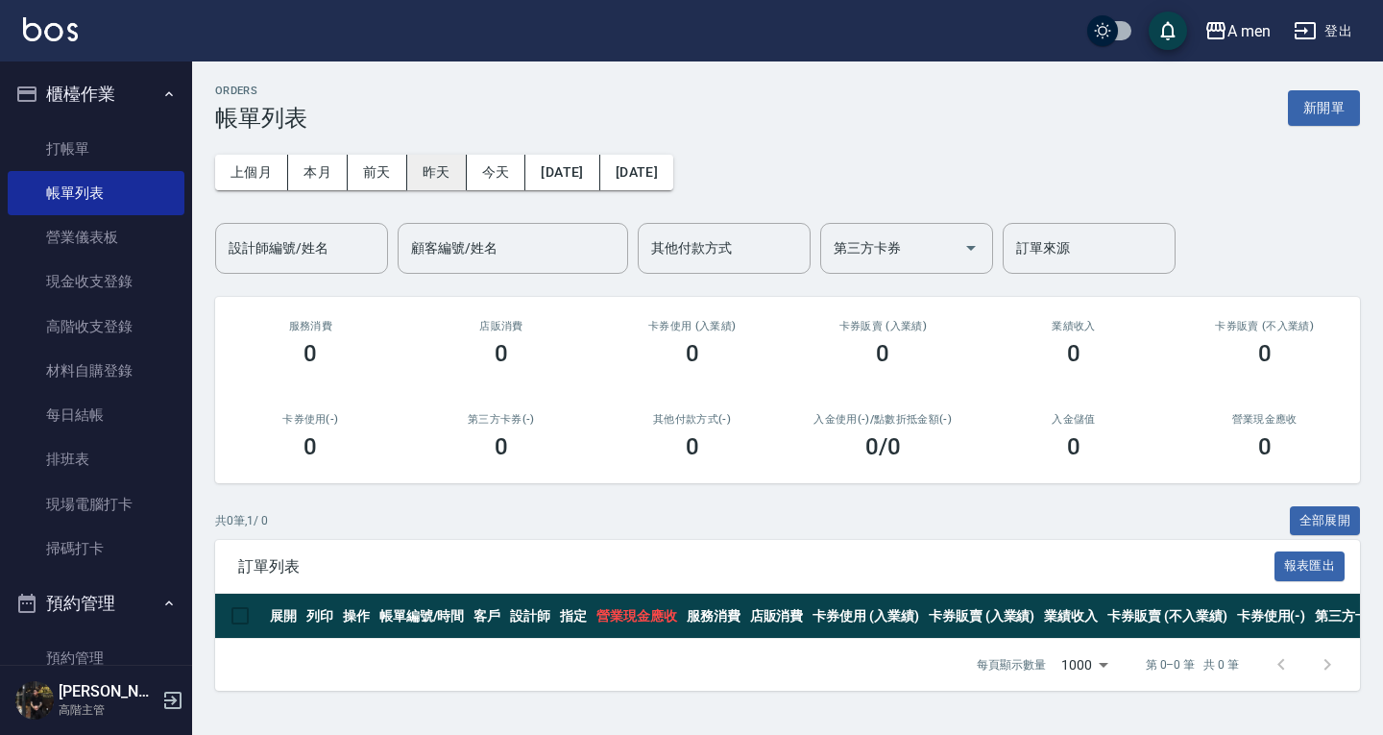
click at [445, 178] on button "昨天" at bounding box center [437, 173] width 60 height 36
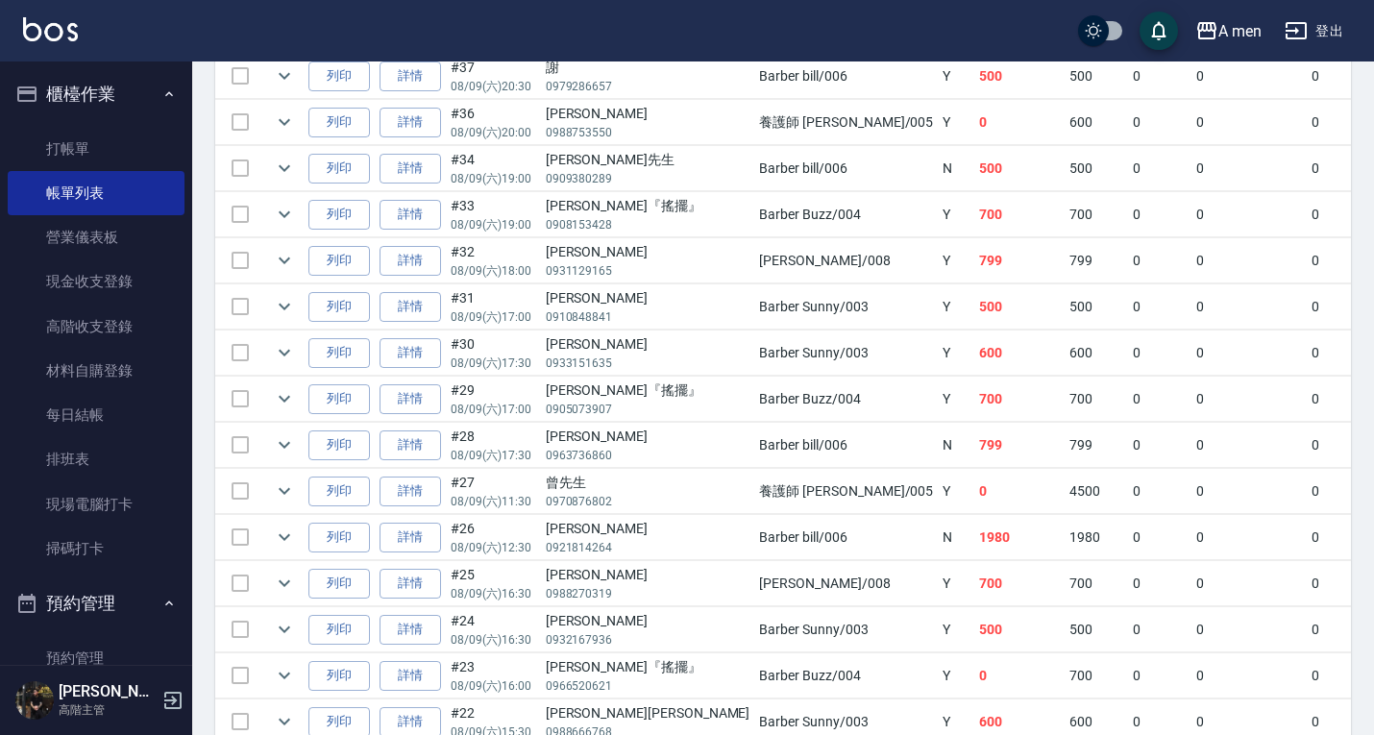
scroll to position [641, 0]
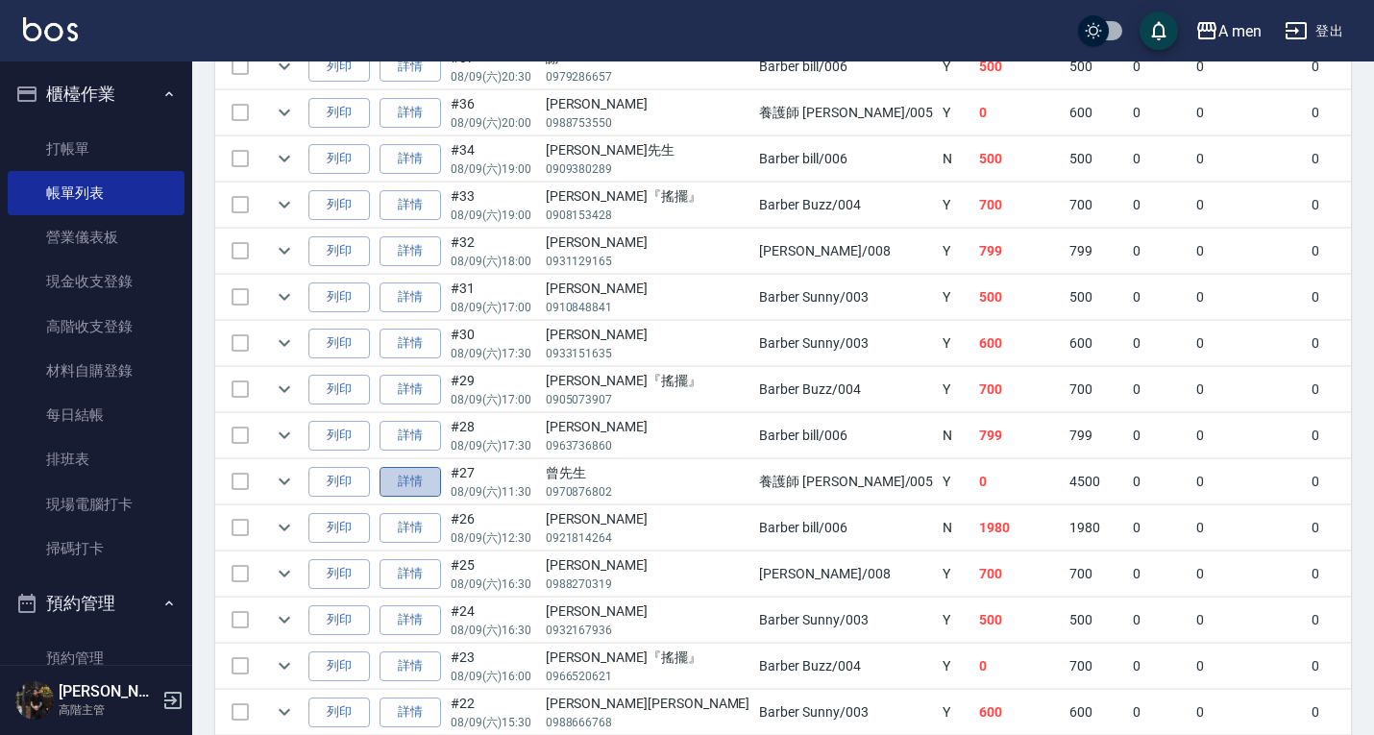
click at [409, 473] on link "詳情" at bounding box center [409, 482] width 61 height 30
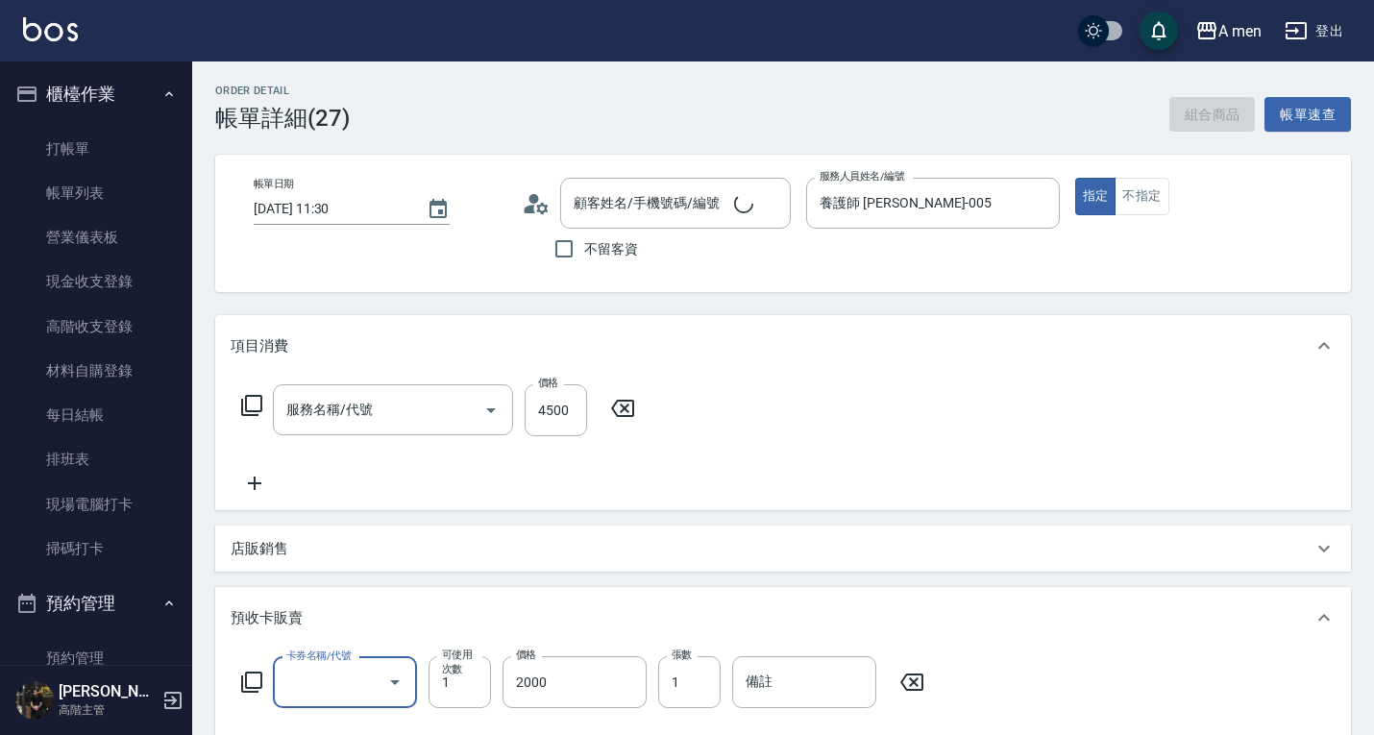
type input "[DATE] 11:30"
type input "養護師 [PERSON_NAME]-005"
type input "霧眉"
type input "曾先生/0970876802/null"
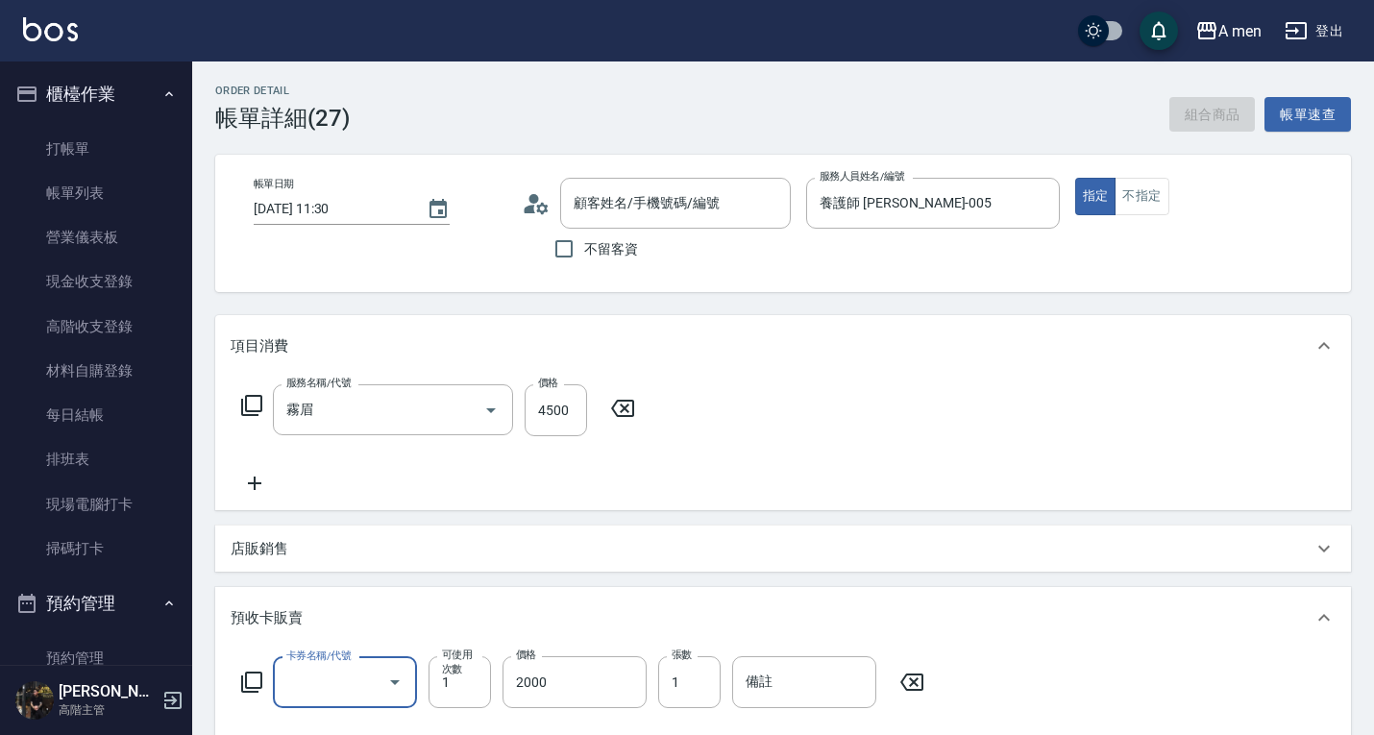
type input "霧眉(補色)"
